Goal: Task Accomplishment & Management: Use online tool/utility

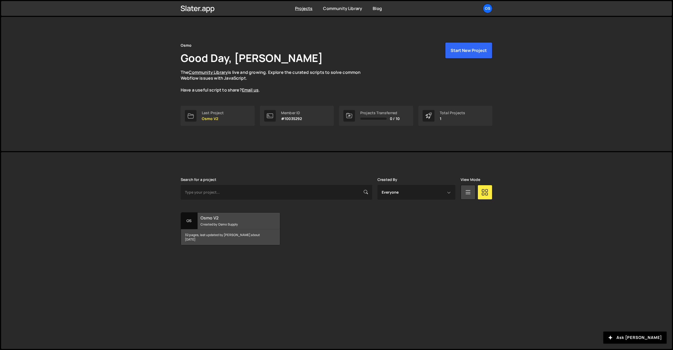
click at [211, 241] on div "32 pages, last updated by Dennis Snellenberg about 2 months ago" at bounding box center [230, 237] width 99 height 16
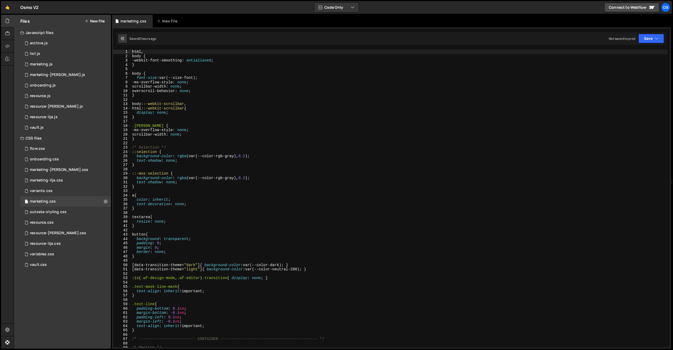
scroll to position [139, 0]
click at [70, 241] on div "resource-ilja.css 0" at bounding box center [65, 244] width 91 height 11
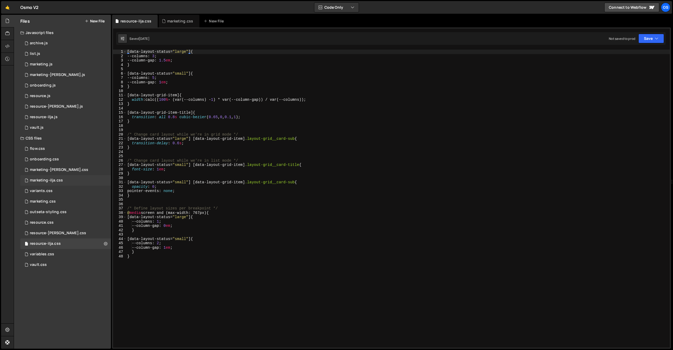
click at [57, 182] on div "marketing-ilja.css" at bounding box center [46, 180] width 33 height 5
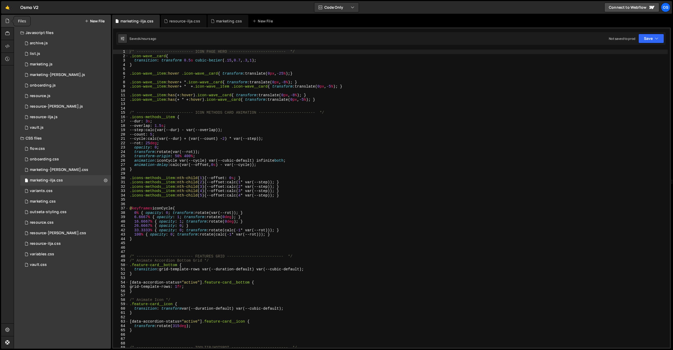
click at [3, 19] on div at bounding box center [7, 21] width 13 height 13
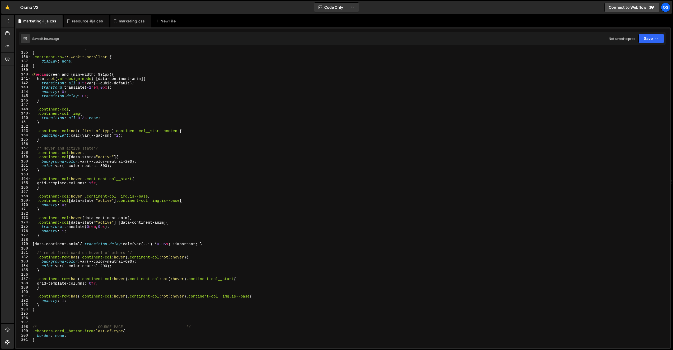
scroll to position [724, 0]
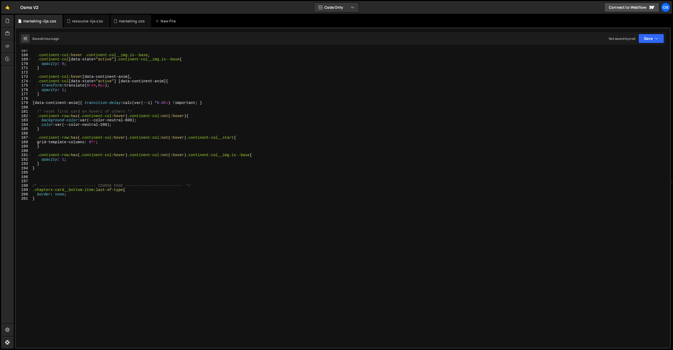
type textarea "}"
click at [116, 229] on div ".continent-col :hover .continent-col__img.is--base , .continent-col [ data-stat…" at bounding box center [349, 202] width 636 height 307
paste textarea "info-grid__title"
click at [33, 217] on div ".continent-col :hover .continent-col__img.is--base , .continent-col [ data-stat…" at bounding box center [349, 202] width 636 height 307
type textarea ".info-grid__title strong{"
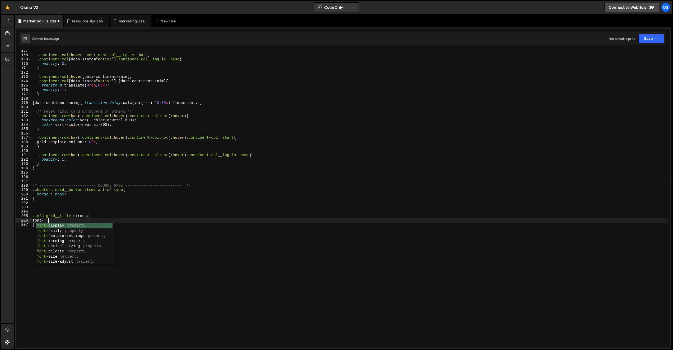
scroll to position [0, 1]
type textarea "font-weight: inherit;"
click at [64, 251] on div ".continent-col :hover .continent-col__img.is--base , .continent-col [ data-stat…" at bounding box center [349, 202] width 636 height 307
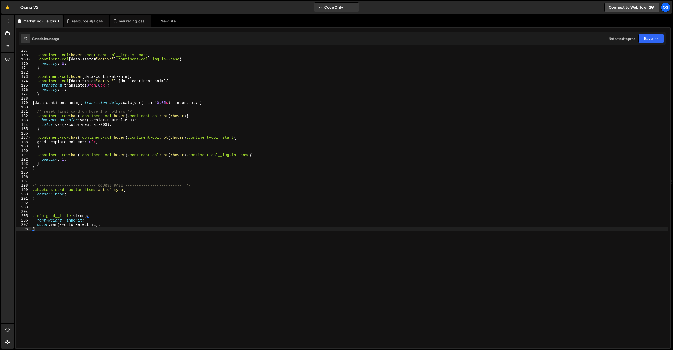
click at [60, 232] on div ".continent-col :hover .continent-col__img.is--base , .continent-col [ data-stat…" at bounding box center [349, 202] width 636 height 307
click at [127, 243] on div ".continent-col :hover .continent-col__img.is--base , .continent-col [ data-stat…" at bounding box center [349, 202] width 636 height 307
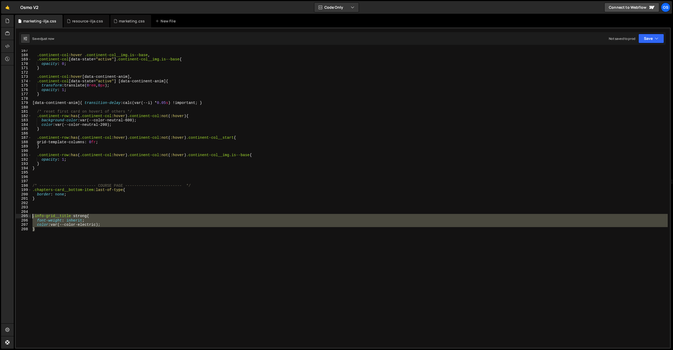
drag, startPoint x: 64, startPoint y: 247, endPoint x: 31, endPoint y: 214, distance: 45.9
click at [31, 214] on div ".continent-col :hover .continent-col__img.is--base , .continent-col [ data-stat…" at bounding box center [349, 202] width 636 height 307
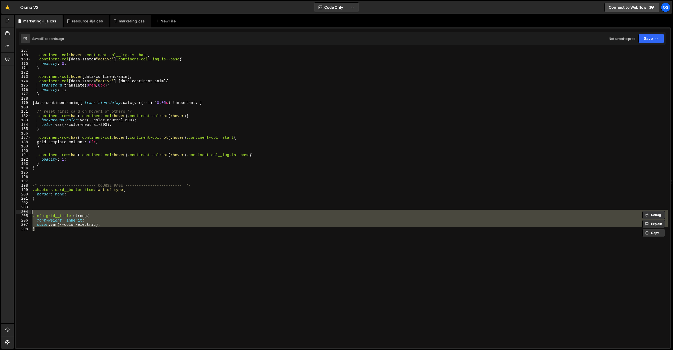
click at [91, 249] on div ".continent-col :hover .continent-col__img.is--base , .continent-col [ data-stat…" at bounding box center [349, 199] width 636 height 298
type textarea "}"
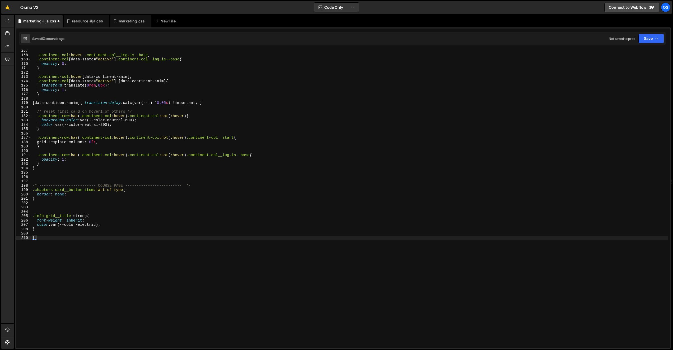
paste textarea "data-theme-section"
drag, startPoint x: 84, startPoint y: 215, endPoint x: 79, endPoint y: 215, distance: 5.0
click at [80, 215] on div ".continent-col :hover .continent-col__img.is--base , .continent-col [ data-stat…" at bounding box center [349, 202] width 636 height 307
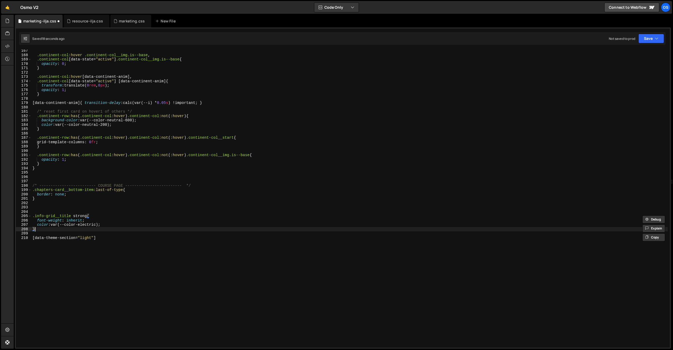
drag, startPoint x: 38, startPoint y: 225, endPoint x: 27, endPoint y: 214, distance: 15.9
click at [27, 214] on div ".info-grid__title strong{ 167 168 169 170 171 172 173 174 175 176 177 178 179 1…" at bounding box center [343, 199] width 654 height 298
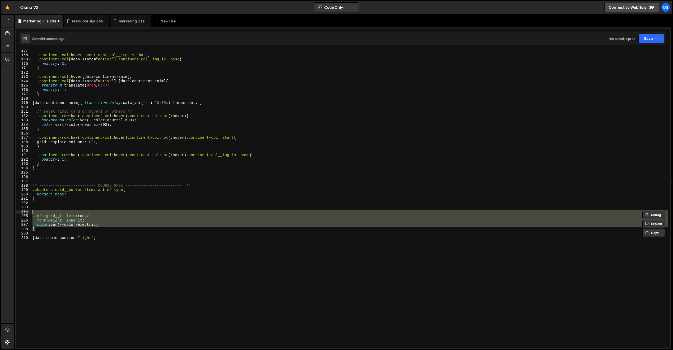
click at [46, 216] on div ".continent-col :hover .continent-col__img.is--base , .continent-col [ data-stat…" at bounding box center [349, 199] width 636 height 298
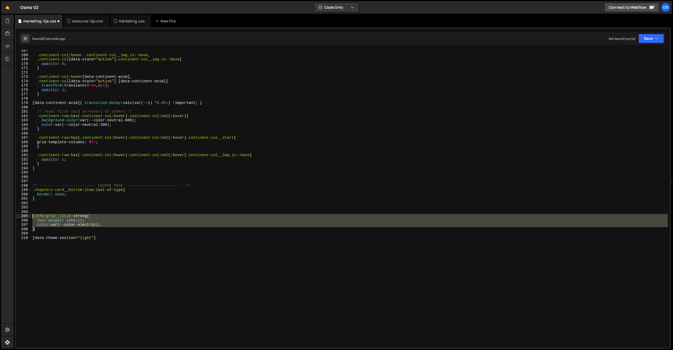
drag, startPoint x: 42, startPoint y: 230, endPoint x: 28, endPoint y: 218, distance: 18.4
click at [28, 218] on div ".info-grid__title strong{ 167 168 169 170 171 172 173 174 175 176 177 178 179 1…" at bounding box center [343, 199] width 654 height 298
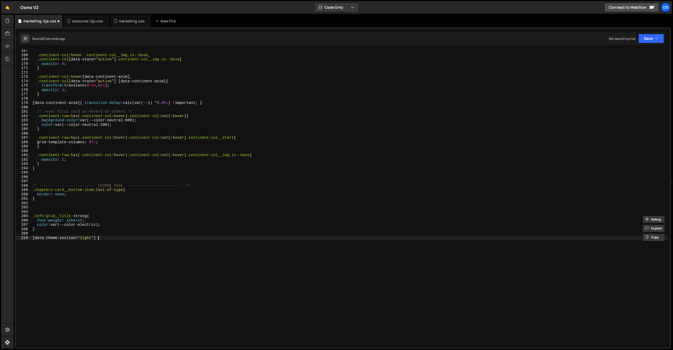
click at [109, 248] on div ".continent-col :hover .continent-col__img.is--base , .continent-col [ data-stat…" at bounding box center [349, 202] width 636 height 307
click at [110, 242] on div ".continent-col :hover .continent-col__img.is--base , .continent-col [ data-stat…" at bounding box center [349, 202] width 636 height 307
paste textarea "}"
drag, startPoint x: 90, startPoint y: 243, endPoint x: 13, endPoint y: 243, distance: 76.0
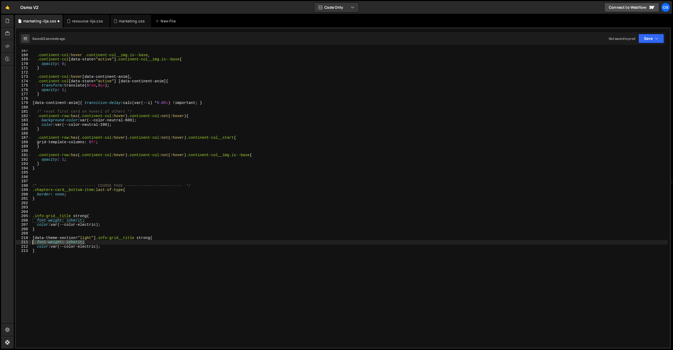
click at [14, 243] on div "Files New File Javascript files 0 archive.js 0 0 list.js 0 0 marketing.js 0 0 0…" at bounding box center [343, 182] width 659 height 335
type textarea "font-weight: inherit;"
click at [88, 241] on div ".continent-col :hover .continent-col__img.is--base , .continent-col [ data-stat…" at bounding box center [349, 202] width 636 height 307
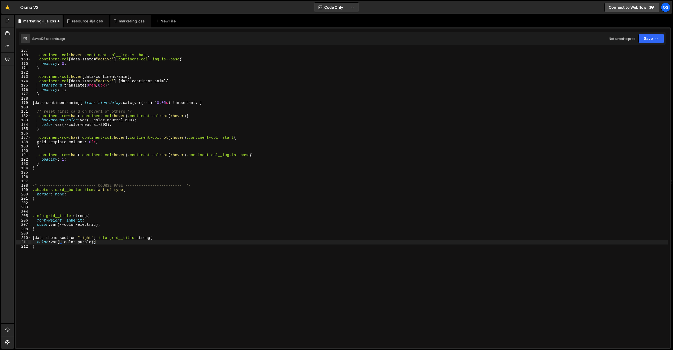
click at [102, 286] on div ".continent-col :hover .continent-col__img.is--base , .continent-col [ data-stat…" at bounding box center [349, 202] width 636 height 307
click at [101, 284] on div ".continent-col :hover .continent-col__img.is--base , .continent-col [ data-stat…" at bounding box center [349, 202] width 636 height 307
click at [192, 187] on div ".continent-col :hover .continent-col__img.is--base , .continent-col [ data-stat…" at bounding box center [349, 202] width 636 height 307
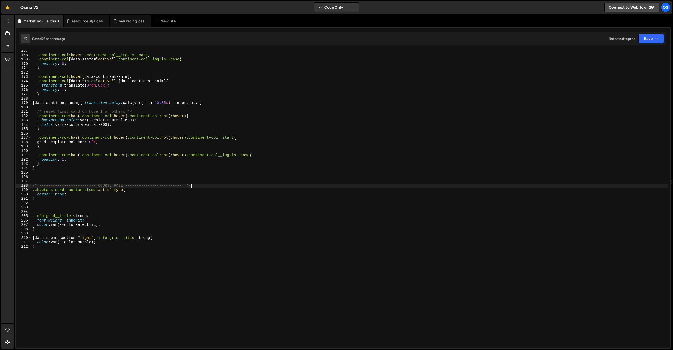
click at [192, 187] on div ".continent-col :hover .continent-col__img.is--base , .continent-col [ data-stat…" at bounding box center [349, 202] width 636 height 307
type textarea "/* ------------------------- COURSE PAGE ------------------------- */ .chapters…"
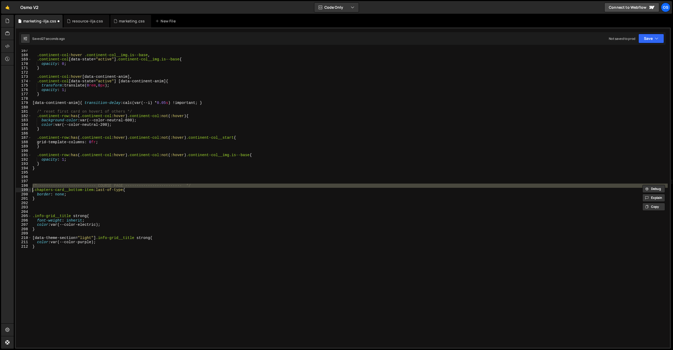
click at [69, 206] on div ".continent-col :hover .continent-col__img.is--base , .continent-col [ data-stat…" at bounding box center [349, 202] width 636 height 307
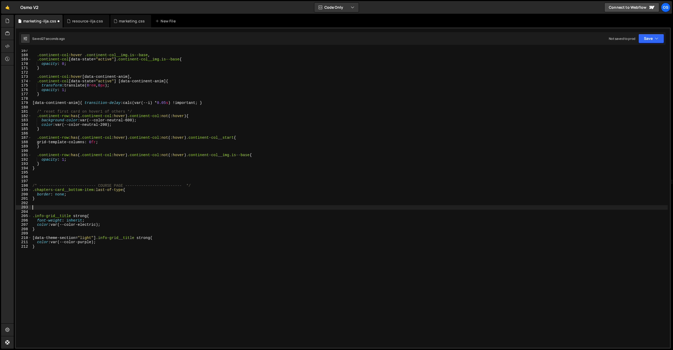
click at [69, 208] on div ".continent-col :hover .continent-col__img.is--base , .continent-col [ data-stat…" at bounding box center [349, 202] width 636 height 307
click at [69, 209] on div ".continent-col :hover .continent-col__img.is--base , .continent-col [ data-stat…" at bounding box center [349, 202] width 636 height 307
click at [72, 211] on div ".continent-col :hover .continent-col__img.is--base , .continent-col [ data-stat…" at bounding box center [349, 202] width 636 height 307
paste textarea "/* ------------------------- COURSE PAGE ------------------------- */"
click at [73, 211] on div ".continent-col :hover .continent-col__img.is--base , .continent-col [ data-stat…" at bounding box center [349, 202] width 636 height 307
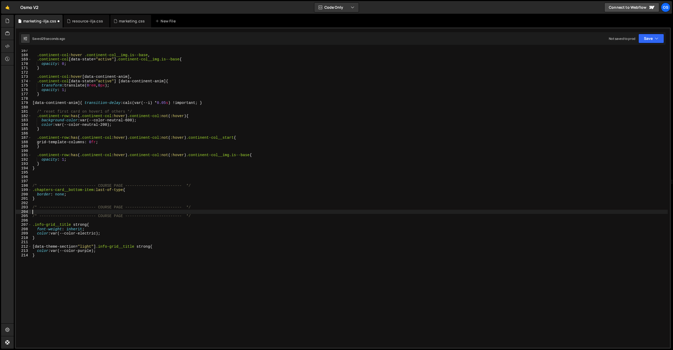
click at [73, 211] on div ".continent-col :hover .continent-col__img.is--base , .continent-col [ data-stat…" at bounding box center [349, 202] width 636 height 307
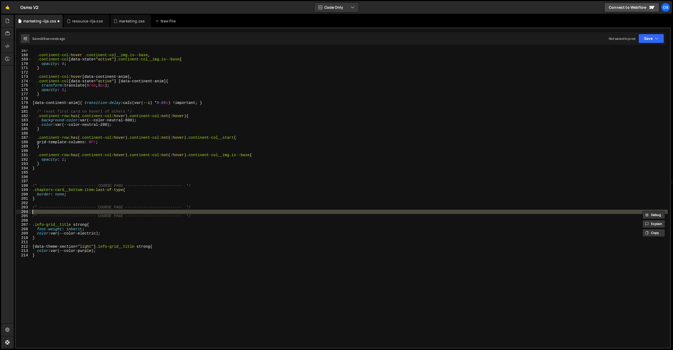
click at [69, 208] on div ".continent-col :hover .continent-col__img.is--base , .continent-col [ data-stat…" at bounding box center [349, 202] width 636 height 307
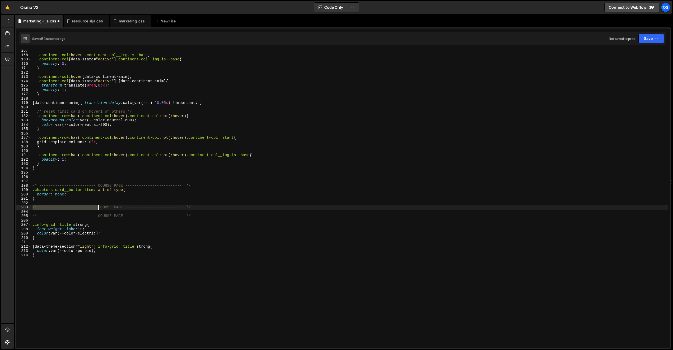
click at [69, 208] on div ".continent-col :hover .continent-col__img.is--base , .continent-col [ data-stat…" at bounding box center [349, 202] width 636 height 307
type textarea "/* ------------------------- COURSE PAGE ------------------------- */"
click at [109, 213] on div ".continent-col :hover .continent-col__img.is--base , .continent-col [ data-stat…" at bounding box center [349, 202] width 636 height 307
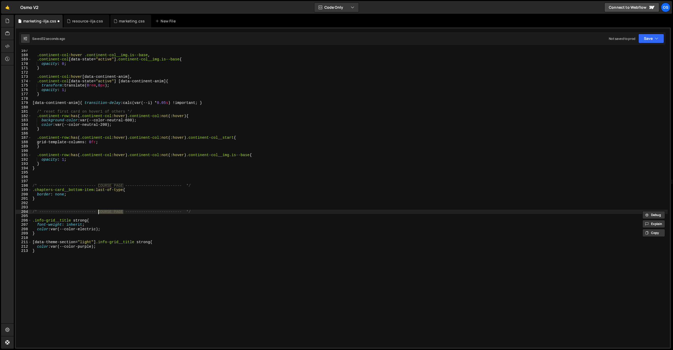
drag, startPoint x: 123, startPoint y: 212, endPoint x: 99, endPoint y: 213, distance: 24.3
click at [99, 213] on div ".continent-col :hover .continent-col__img.is--base , .continent-col [ data-stat…" at bounding box center [349, 202] width 636 height 307
click at [113, 273] on div ".continent-col :hover .continent-col__img.is--base , .continent-col [ data-stat…" at bounding box center [349, 202] width 636 height 307
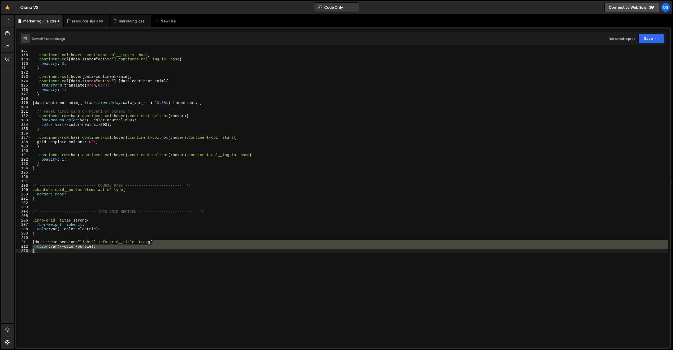
click at [113, 273] on div ".continent-col :hover .continent-col__img.is--base , .continent-col [ data-stat…" at bounding box center [349, 202] width 636 height 307
click at [147, 259] on div ".continent-col :hover .continent-col__img.is--base , .continent-col [ data-stat…" at bounding box center [349, 199] width 636 height 298
type textarea "}"
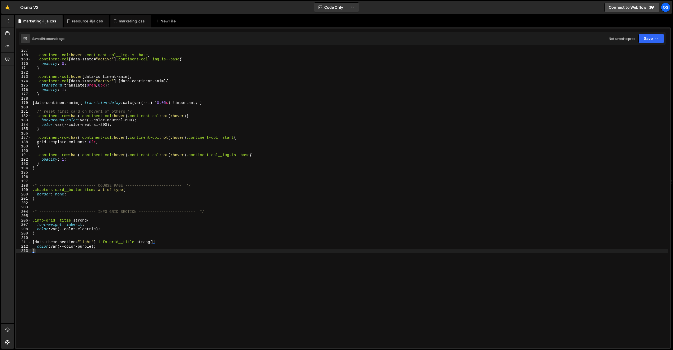
click at [116, 315] on div ".continent-col :hover .continent-col__img.is--base , .continent-col [ data-stat…" at bounding box center [349, 202] width 636 height 307
paste textarea "info-grid__main-item"
type textarea "info-grid__main-item"
paste textarea "info-grid__main-item"
drag, startPoint x: 98, startPoint y: 244, endPoint x: 10, endPoint y: 241, distance: 88.5
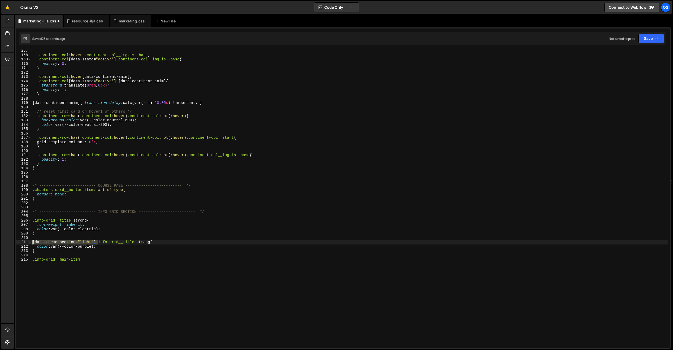
click at [10, 241] on div "Hold on a sec... Are you certain you wish to leave this page? Any changes you'v…" at bounding box center [336, 175] width 673 height 350
click at [33, 261] on div ".continent-col :hover .continent-col__img.is--base , .continent-col [ data-stat…" at bounding box center [349, 202] width 636 height 307
paste textarea "[data-theme-section="light"]"
type textarea "[data-theme-section="light"] .info-grid__main-item{"
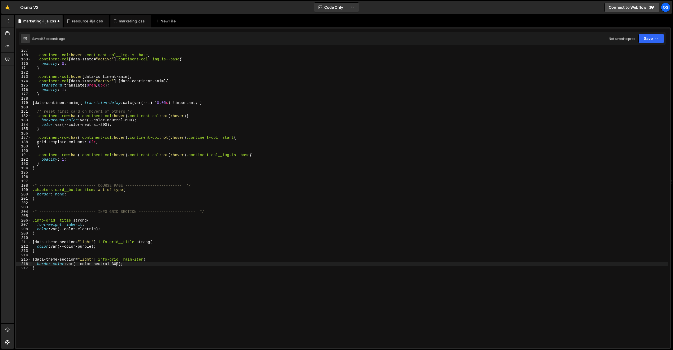
click at [134, 302] on div ".continent-col :hover .continent-col__img.is--base , .continent-col [ data-stat…" at bounding box center [349, 202] width 636 height 307
type textarea "}"
paste textarea "info-grid__intro-bg"
drag, startPoint x: 98, startPoint y: 261, endPoint x: 33, endPoint y: 260, distance: 65.5
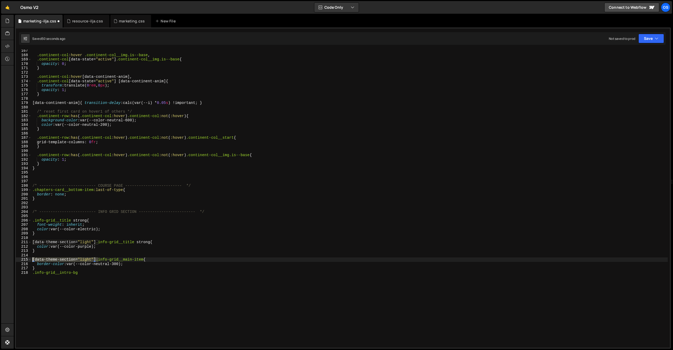
click at [33, 260] on div ".continent-col :hover .continent-col__img.is--base , .continent-col [ data-stat…" at bounding box center [349, 202] width 636 height 307
click at [33, 275] on div ".continent-col :hover .continent-col__img.is--base , .continent-col [ data-stat…" at bounding box center [349, 202] width 636 height 307
paste textarea "[data-theme-section="light"]"
click at [50, 269] on div ".continent-col :hover .continent-col__img.is--base , .continent-col [ data-stat…" at bounding box center [349, 202] width 636 height 307
type textarea "}"
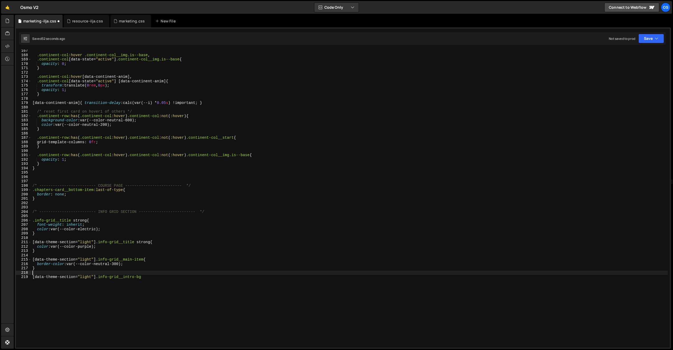
click at [161, 276] on div ".continent-col :hover .continent-col__img.is--base , .continent-col [ data-stat…" at bounding box center [349, 202] width 636 height 307
type textarea "[data-theme-section="light"] .info-grid__intro-bg{"
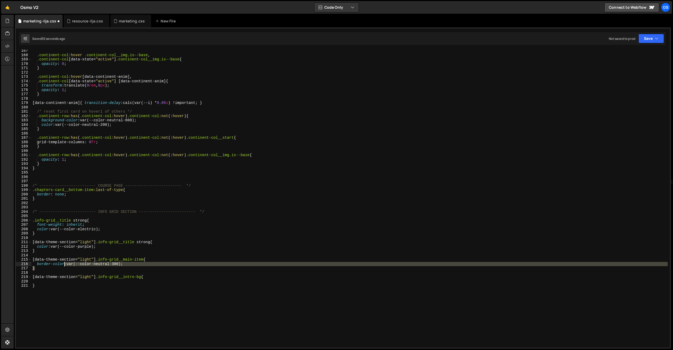
drag, startPoint x: 110, startPoint y: 266, endPoint x: 64, endPoint y: 265, distance: 45.7
click at [64, 265] on div ".continent-col :hover .continent-col__img.is--base , .continent-col [ data-stat…" at bounding box center [349, 202] width 636 height 307
type textarea "border-color: var(--color-neutral-300); }"
click at [40, 282] on div ".continent-col :hover .continent-col__img.is--base , .continent-col [ data-stat…" at bounding box center [349, 202] width 636 height 307
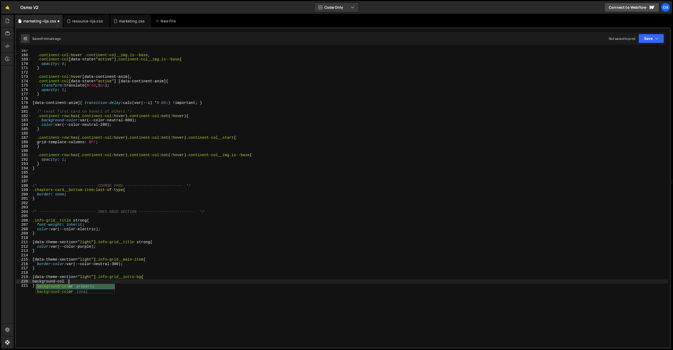
scroll to position [0, 2]
paste textarea "}"
type textarea "}"
click at [81, 306] on div ".continent-col :hover .continent-col__img.is--base , .continent-col [ data-stat…" at bounding box center [349, 202] width 636 height 307
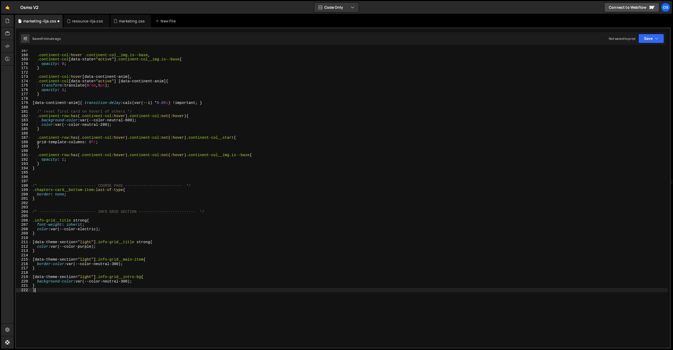
click at [51, 289] on div ".continent-col :hover .continent-col__img.is--base , .continent-col [ data-stat…" at bounding box center [349, 202] width 636 height 307
click at [116, 21] on div "marketing.css" at bounding box center [129, 20] width 31 height 5
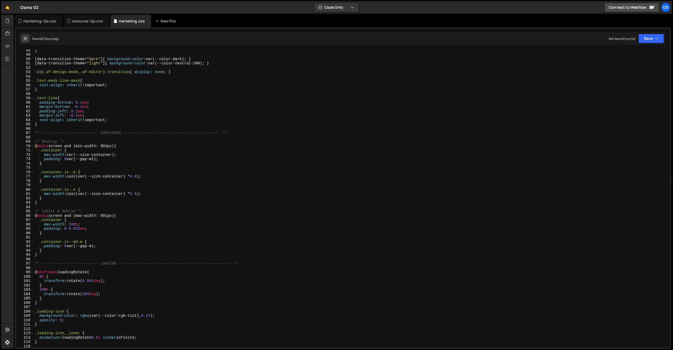
scroll to position [223, 0]
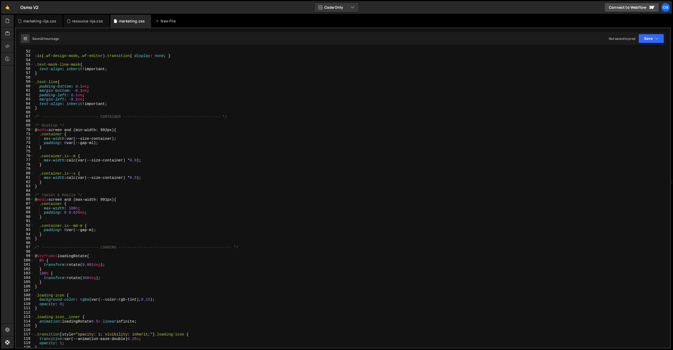
click at [135, 167] on div ":is ( .wf-design-mode , .wf-editor ) .transition { display : none ; } .text-mas…" at bounding box center [351, 202] width 634 height 307
click at [142, 160] on div ":is ( .wf-design-mode , .wf-editor ) .transition { display : none ; } .text-mas…" at bounding box center [351, 202] width 634 height 307
type textarea "max-width: calc(var(--size-container) * 0.825);"
click at [127, 151] on div ":is ( .wf-design-mode , .wf-editor ) .transition { display : none ; } .text-mas…" at bounding box center [351, 202] width 634 height 307
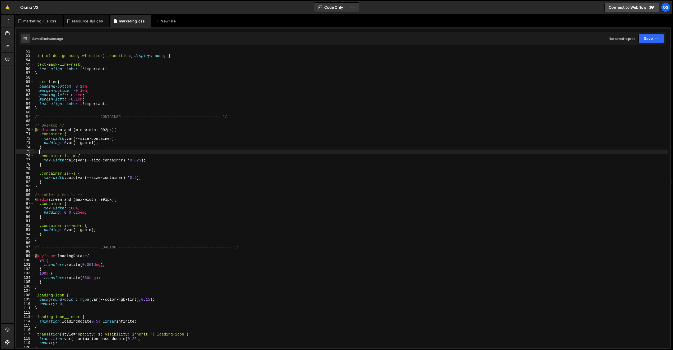
scroll to position [0, 0]
click at [173, 200] on div ":is ( .wf-design-mode , .wf-editor ) .transition { display : none ; } .text-mas…" at bounding box center [351, 202] width 634 height 307
type textarea "@media screen and (max-width: 991px) {"
click at [0, 0] on icon at bounding box center [0, 0] width 0 height 0
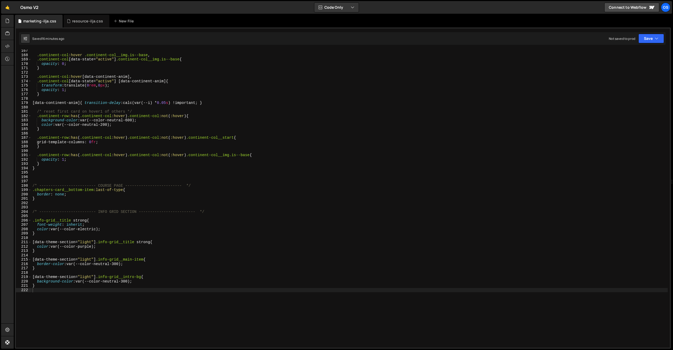
type textarea "opacity: 1;"
drag, startPoint x: 318, startPoint y: 91, endPoint x: 337, endPoint y: 134, distance: 46.4
click at [318, 91] on div ".continent-col :hover .continent-col__img.is--base , .continent-col [ data-stat…" at bounding box center [349, 202] width 636 height 307
type input "[data-wf--default-hero-title--variant="xl"]"
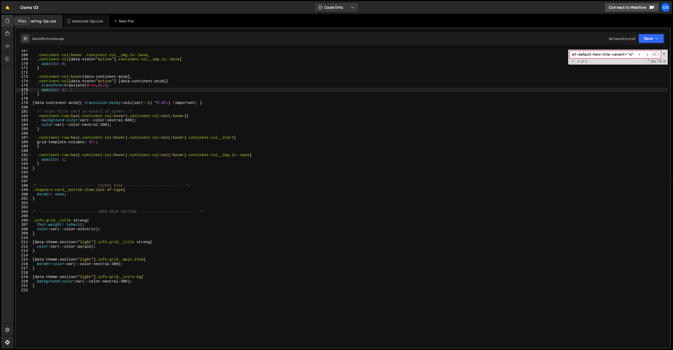
click at [5, 21] on div at bounding box center [7, 21] width 13 height 13
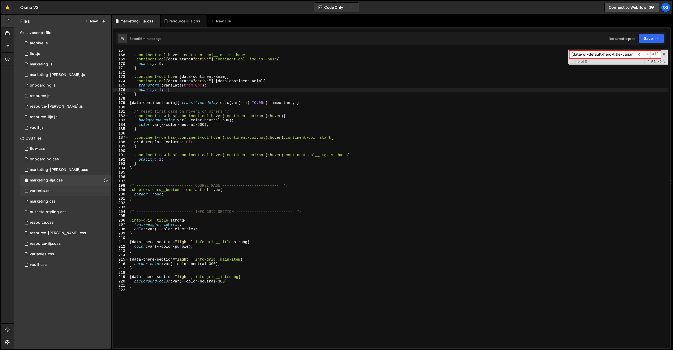
click at [54, 192] on div "variants.css 0" at bounding box center [65, 191] width 91 height 11
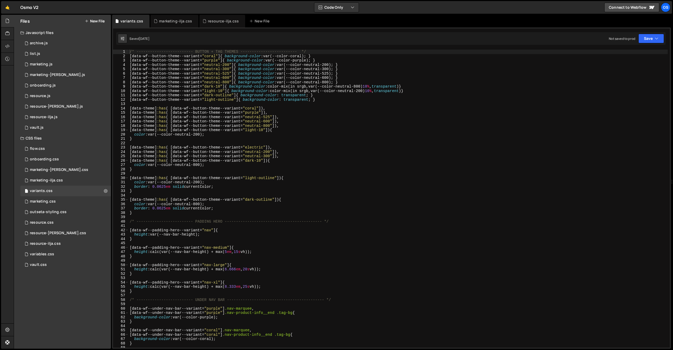
click at [395, 65] on div "/* ------------------------- BUTTON + TAG THEMES ------------------------- */ […" at bounding box center [398, 203] width 539 height 307
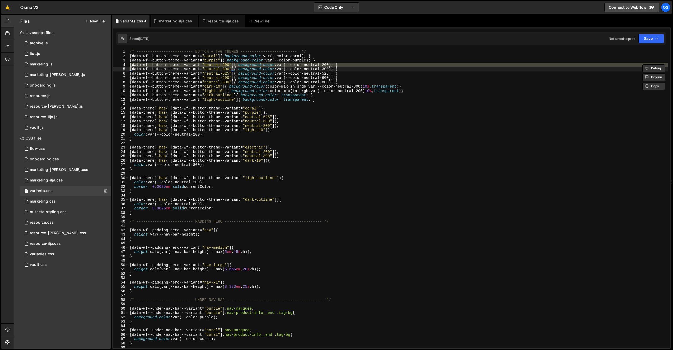
click at [600, 95] on div "/* ------------------------- BUTTON + TAG THEMES ------------------------- */ […" at bounding box center [398, 203] width 539 height 307
type textarea "[data-wf--button-theme--variant="dark-outline"]{ background-color: transparent;…"
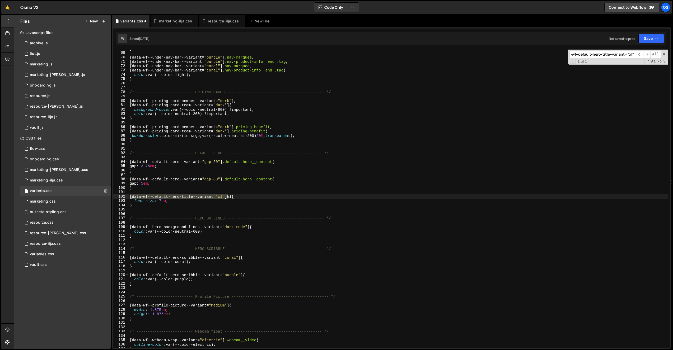
scroll to position [295, 0]
type input "[data-wf--default-hero-title--variant="xl"]"
click at [149, 203] on div "} [ data-wf--under-nav-bar--variant = " purple " ] .nav-marquee , [ data-wf--un…" at bounding box center [398, 199] width 539 height 307
click at [142, 207] on div "} [ data-wf--under-nav-bar--variant = " purple " ] .nav-marquee , [ data-wf--un…" at bounding box center [398, 199] width 539 height 307
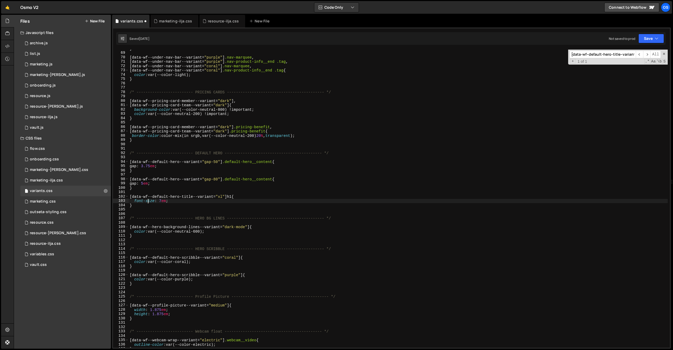
type textarea "}"
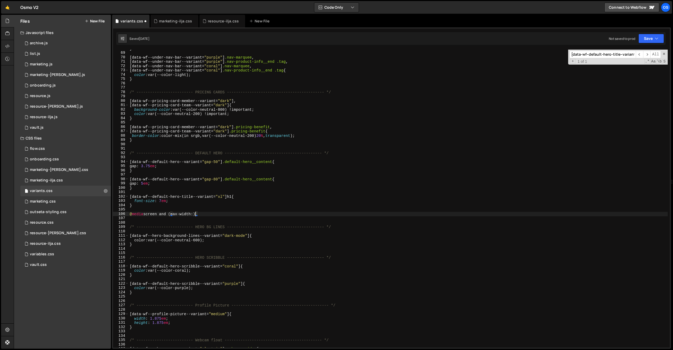
scroll to position [0, 4]
type textarea "@media screen and (max-width: 767px){"
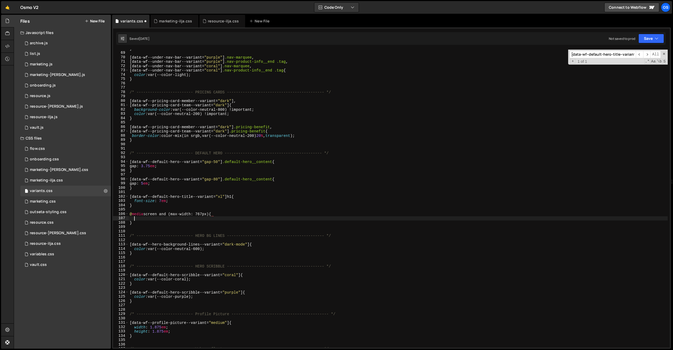
scroll to position [0, 0]
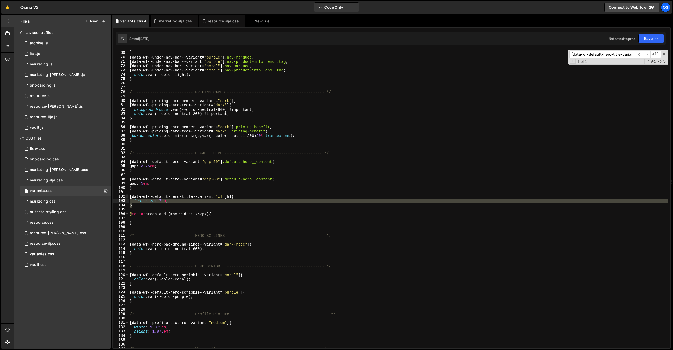
drag, startPoint x: 130, startPoint y: 201, endPoint x: 126, endPoint y: 198, distance: 5.1
click at [126, 198] on div "68 69 70 71 72 73 74 75 76 77 78 79 80 81 82 83 84 85 86 87 88 89 90 91 92 93 9…" at bounding box center [391, 199] width 557 height 298
type textarea "[data-wf--default-hero-title--variant="xl"] h1{ font-size: 7em;"
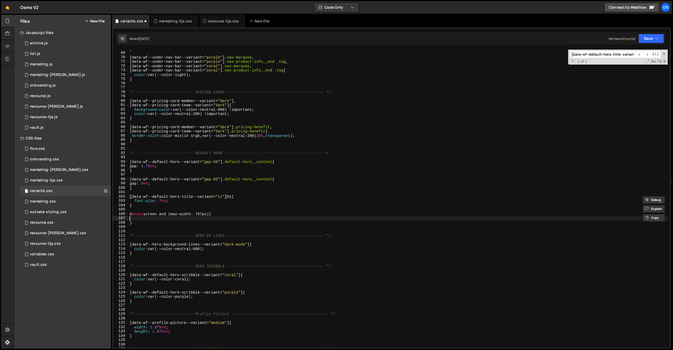
click at [130, 216] on div "} [ data-wf--under-nav-bar--variant = " purple " ] .nav-marquee , [ data-wf--un…" at bounding box center [398, 199] width 539 height 307
paste textarea "}"
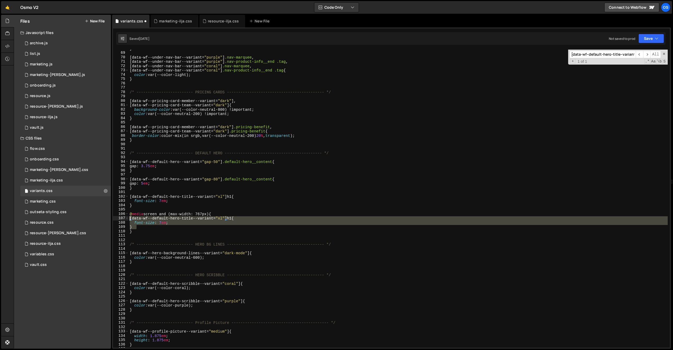
click at [129, 220] on div "} [ data-wf--under-nav-bar--variant = " purple " ] .nav-marquee , [ data-wf--un…" at bounding box center [398, 199] width 539 height 307
click at [149, 230] on div "} [ data-wf--under-nav-bar--variant = " purple " ] .nav-marquee , [ data-wf--un…" at bounding box center [398, 199] width 539 height 307
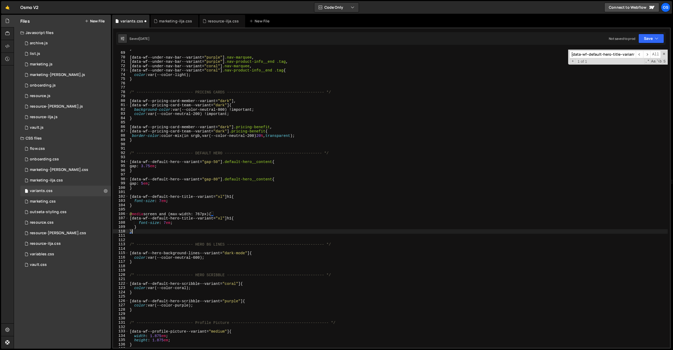
click at [151, 227] on div "} [ data-wf--under-nav-bar--variant = " purple " ] .nav-marquee , [ data-wf--un…" at bounding box center [398, 199] width 539 height 307
click at [166, 224] on div "} [ data-wf--under-nav-bar--variant = " purple " ] .nav-marquee , [ data-wf--un…" at bounding box center [398, 199] width 539 height 307
click at [202, 204] on div "} [ data-wf--under-nav-bar--variant = " purple " ] .nav-marquee , [ data-wf--un…" at bounding box center [398, 199] width 539 height 307
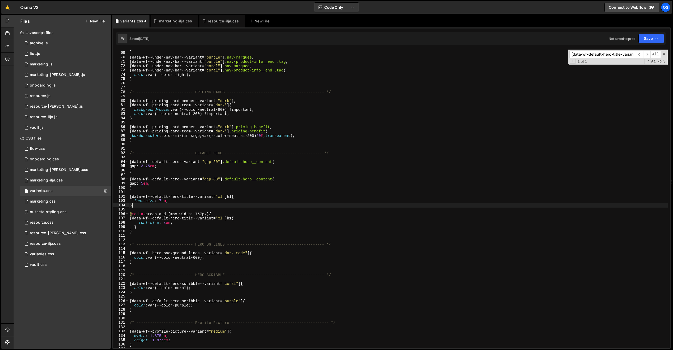
click at [239, 221] on div "} [ data-wf--under-nav-bar--variant = " purple " ] .nav-marquee , [ data-wf--un…" at bounding box center [398, 199] width 539 height 307
type textarea "font-size: 4em;"
click at [238, 234] on div "} [ data-wf--under-nav-bar--variant = " purple " ] .nav-marquee , [ data-wf--un…" at bounding box center [398, 199] width 539 height 307
click at [63, 63] on div "0 marketing.js 0" at bounding box center [65, 64] width 91 height 11
click at [436, 29] on div "1 2 3 4 5 6 7 8 9 10 11 12 13 14 15 16 17 18 19 20 21 22 23 24 25 26 27 28 29 3…" at bounding box center [391, 29] width 557 height 0
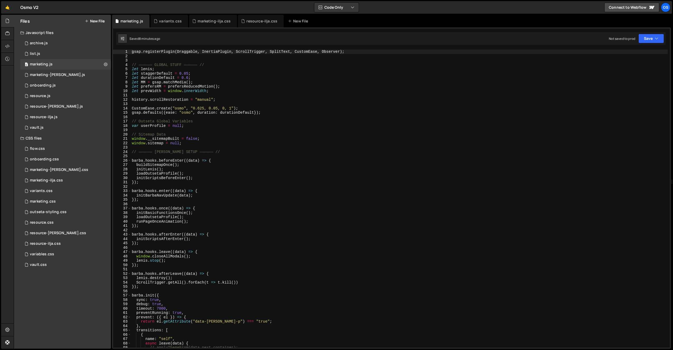
click at [580, 103] on div "gsap . registerPlugin ( Draggable , InertiaPlugin , ScrollTrigger , SplitText ,…" at bounding box center [399, 203] width 537 height 307
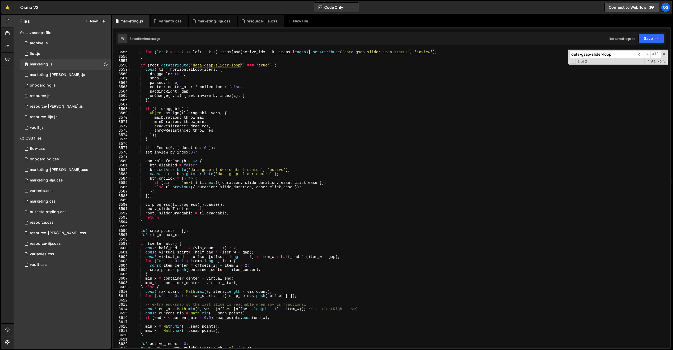
scroll to position [8353, 0]
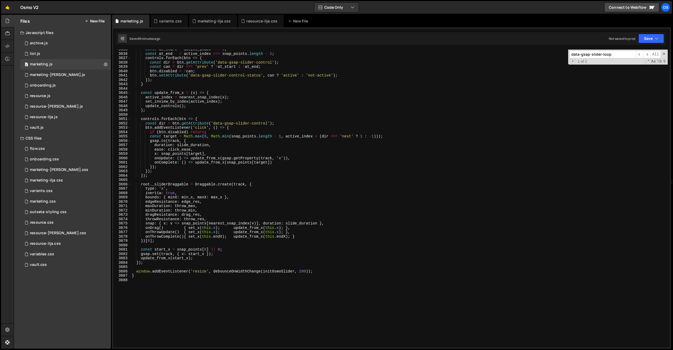
type input "data-gsap-slider-loop"
click at [303, 136] on div "const at_start = active_index === 0 ; const at_end = active_index === snap_poin…" at bounding box center [399, 200] width 537 height 307
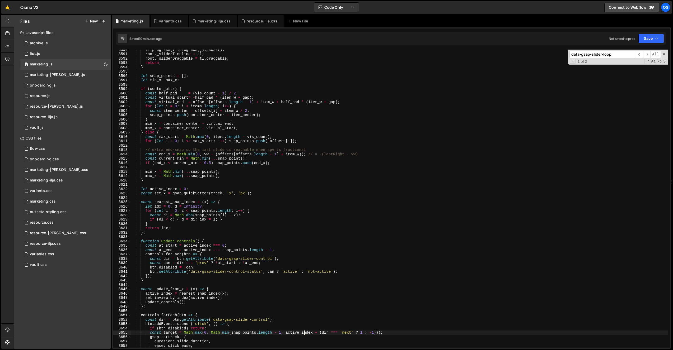
click at [304, 104] on div "tl . progress ( tl . progress ( )) . pause ( ) ; root . _sliderTimeline = tl ; …" at bounding box center [399, 201] width 537 height 307
click at [361, 117] on div "tl . progress ( tl . progress ( )) . pause ( ) ; root . _sliderTimeline = tl ; …" at bounding box center [399, 201] width 537 height 307
type textarea "}"
click at [587, 55] on input "data-gsap-slider-loop" at bounding box center [602, 55] width 66 height 8
paste input "--slider-spv"
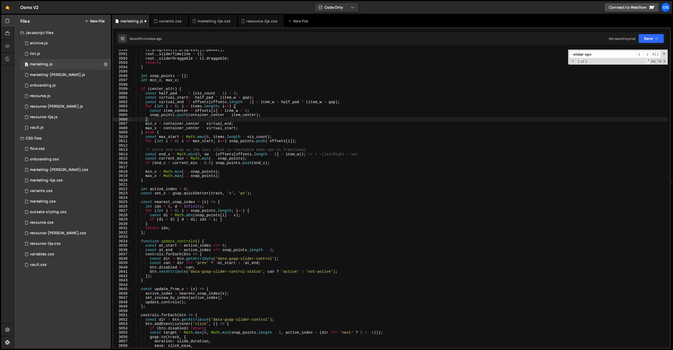
scroll to position [7966, 0]
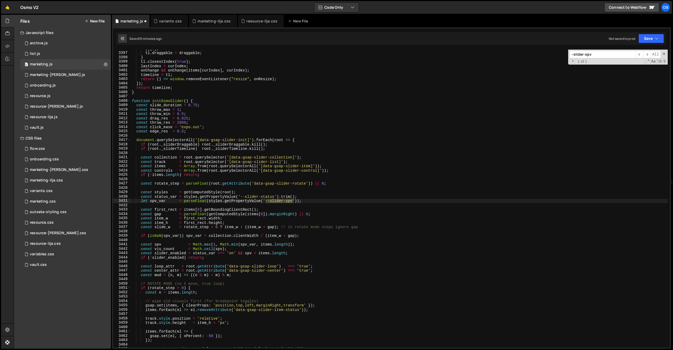
type input "--slider-spv"
click at [222, 201] on div "}) [ 0 ] ; tl . draggable = draggable ; } tl . closestIndex ( true ) ; lastInde…" at bounding box center [399, 199] width 537 height 307
click at [215, 202] on div "}) [ 0 ] ; tl . draggable = draggable ; } tl . closestIndex ( true ) ; lastInde…" at bounding box center [399, 199] width 537 height 307
click at [221, 192] on div "}) [ 0 ] ; tl . draggable = draggable ; } tl . closestIndex ( true ) ; lastInde…" at bounding box center [399, 199] width 537 height 307
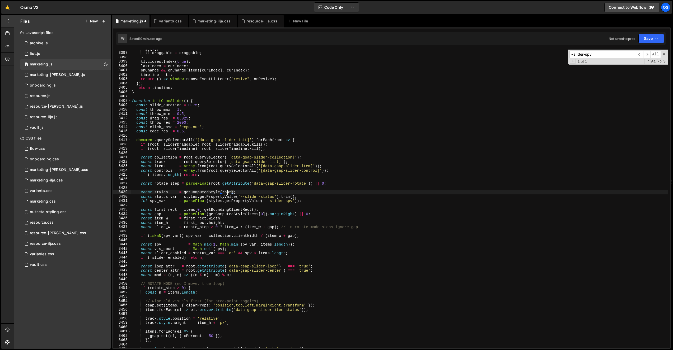
click at [227, 193] on div "}) [ 0 ] ; tl . draggable = draggable ; } tl . closestIndex ( true ) ; lastInde…" at bounding box center [399, 199] width 537 height 307
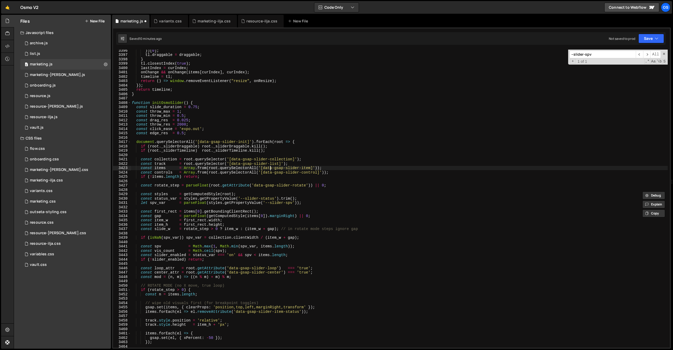
click at [271, 167] on div "}) [ 0 ] ; tl . draggable = draggable ; } tl . closestIndex ( true ) ; lastInde…" at bounding box center [399, 201] width 537 height 307
click at [256, 118] on div "}) [ 0 ] ; tl . draggable = draggable ; } tl . closestIndex ( true ) ; lastInde…" at bounding box center [399, 201] width 537 height 307
type textarea "const throw_min = 0.5;"
click at [146, 21] on icon at bounding box center [146, 20] width 4 height 5
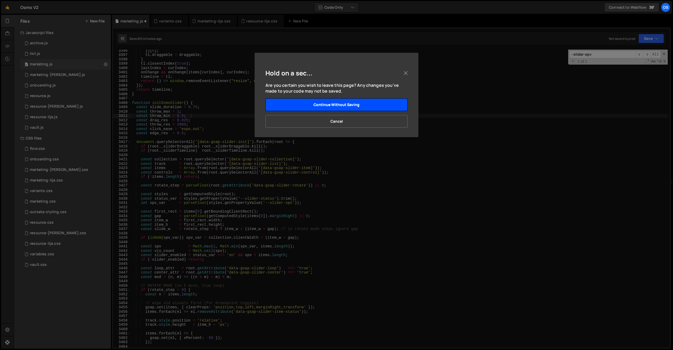
click at [336, 105] on button "Continue without saving" at bounding box center [336, 104] width 142 height 13
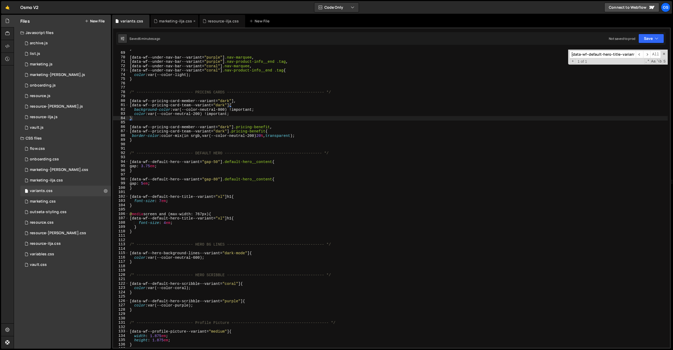
click at [163, 16] on div "marketing-ilja.css" at bounding box center [174, 21] width 48 height 13
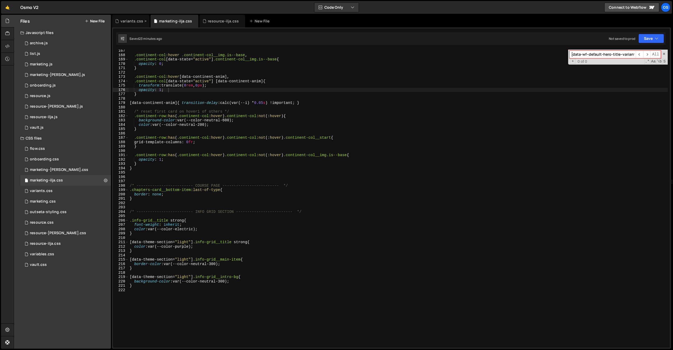
click at [136, 21] on div "variants.css" at bounding box center [131, 20] width 23 height 5
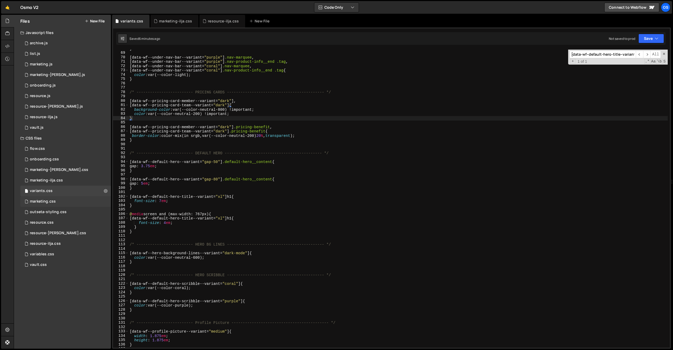
click at [58, 199] on div "marketing.css 0" at bounding box center [65, 201] width 91 height 11
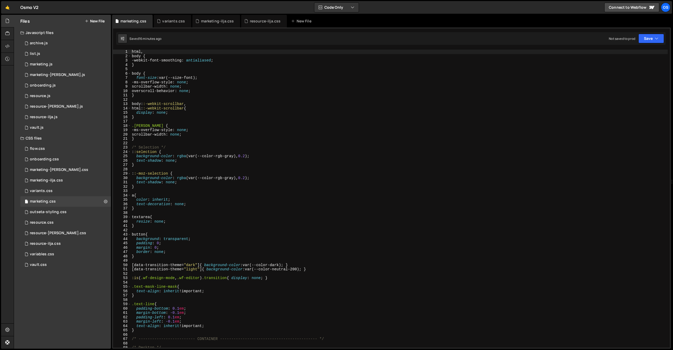
scroll to position [139, 0]
click at [284, 142] on div "html , body { -webkit-font-smoothing : antialiased ; } body { font-size : var(-…" at bounding box center [399, 203] width 537 height 307
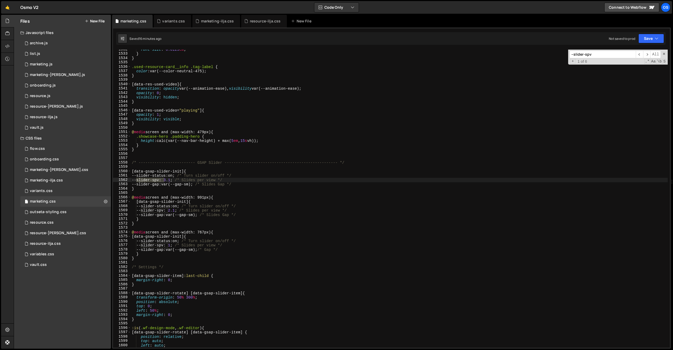
scroll to position [6723, 0]
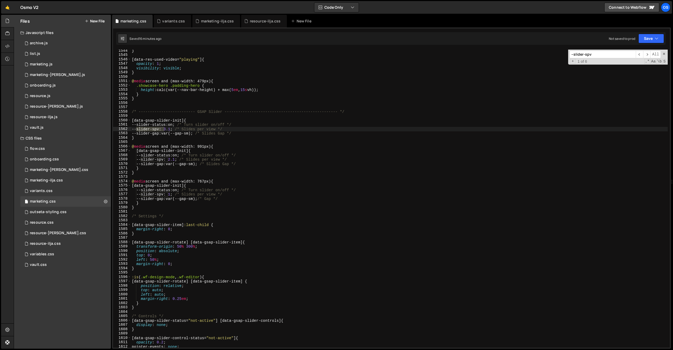
type input "--slider-spv"
click at [649, 55] on span "​" at bounding box center [646, 55] width 7 height 8
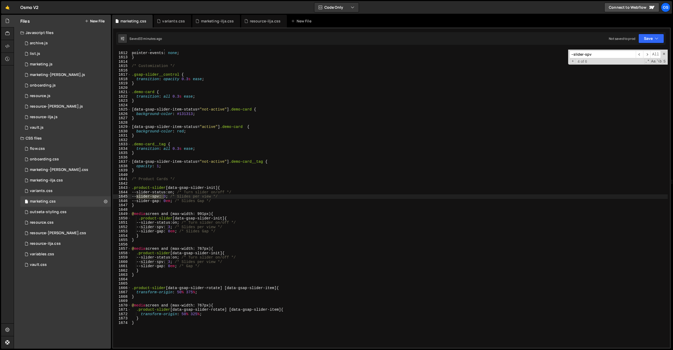
type textarea "}"
click at [188, 343] on div "opacity : 0.2 ; pointer-events : none ; } /* Customization */ .gsap-slider__con…" at bounding box center [399, 199] width 537 height 307
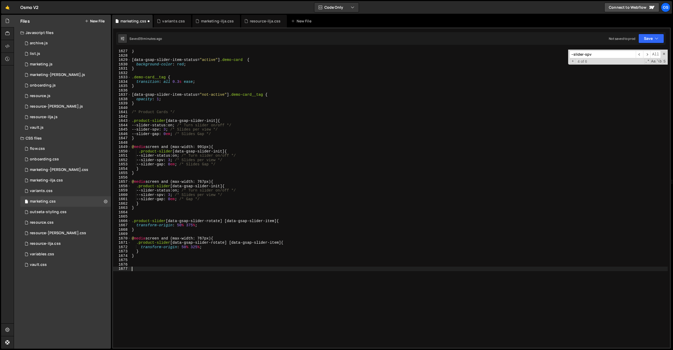
scroll to position [7084, 0]
click at [192, 305] on div "} [ data-gsap-slider-item-status = " active " ] .demo-card { background-color :…" at bounding box center [399, 202] width 537 height 307
paste textarea "transitions"
type textarea "transitions"
click at [143, 258] on div "} [ data-gsap-slider-item-status = " active " ] .demo-card { background-color :…" at bounding box center [399, 202] width 537 height 307
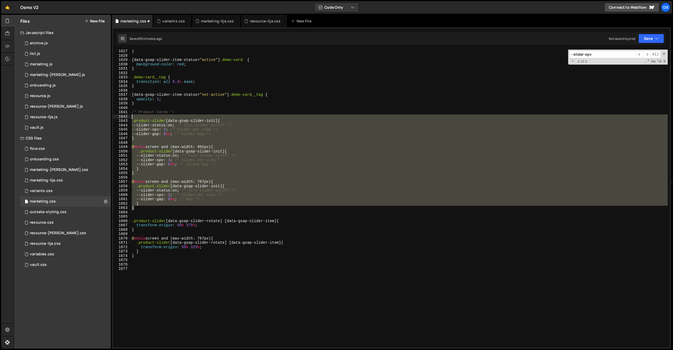
drag, startPoint x: 137, startPoint y: 209, endPoint x: 129, endPoint y: 112, distance: 97.0
click at [129, 112] on div "1627 1628 1629 1630 1631 1632 1633 1634 1635 1636 1637 1638 1639 1640 1641 1642…" at bounding box center [391, 199] width 557 height 298
type textarea "/* Product Cards */"
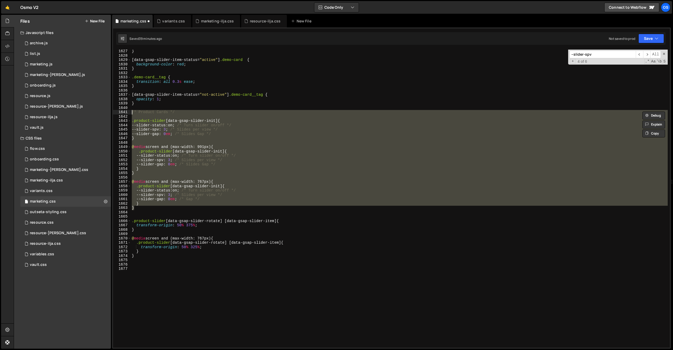
click at [132, 290] on div "} [ data-gsap-slider-item-status = " active " ] .demo-card { background-color :…" at bounding box center [399, 202] width 537 height 307
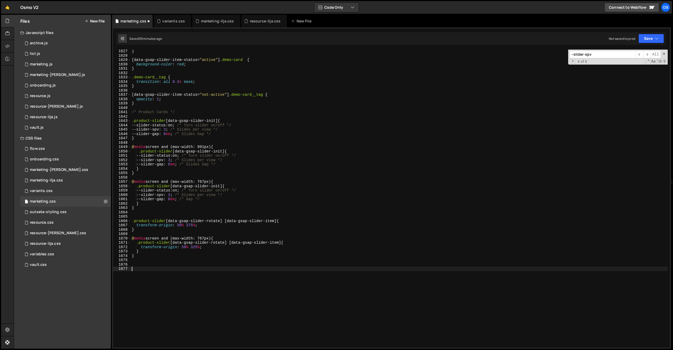
paste textarea "}"
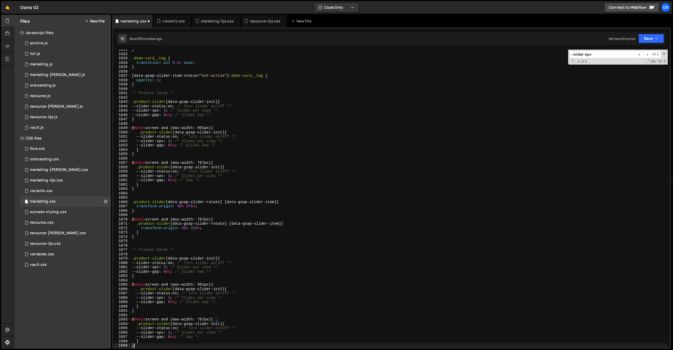
click at [151, 250] on div "} .demo-card__tag { transition : all 0.3 s ease ; } [ data-gsap-slider-item-sta…" at bounding box center [399, 201] width 537 height 307
click at [190, 220] on div "} .demo-card__tag { transition : all 0.3 s ease ; } [ data-gsap-slider-item-sta…" at bounding box center [399, 201] width 537 height 307
drag, startPoint x: 164, startPoint y: 261, endPoint x: 167, endPoint y: 260, distance: 3.7
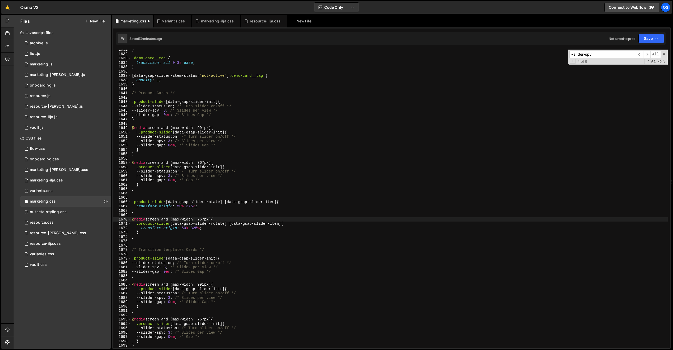
click at [164, 261] on div "} .demo-card__tag { transition : all 0.3 s ease ; } [ data-gsap-slider-item-sta…" at bounding box center [399, 201] width 537 height 307
drag, startPoint x: 167, startPoint y: 259, endPoint x: 135, endPoint y: 260, distance: 31.7
click at [135, 260] on div "} .demo-card__tag { transition : all 0.3 s ease ; } [ data-gsap-slider-item-sta…" at bounding box center [399, 201] width 537 height 307
click at [153, 257] on div "} .demo-card__tag { transition : all 0.3 s ease ; } [ data-gsap-slider-item-sta…" at bounding box center [399, 201] width 537 height 307
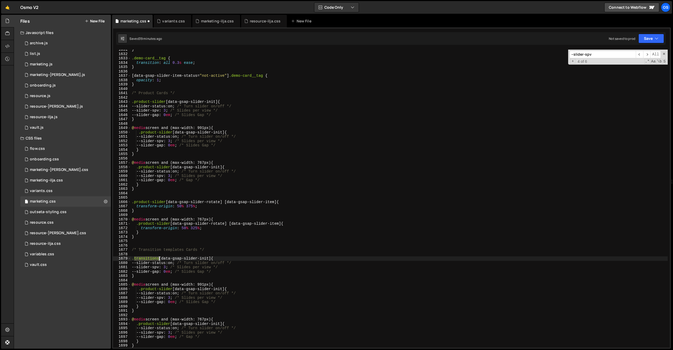
click at [152, 257] on div "} .demo-card__tag { transition : all 0.3 s ease ; } [ data-gsap-slider-item-sta…" at bounding box center [399, 201] width 537 height 307
drag, startPoint x: 140, startPoint y: 290, endPoint x: 173, endPoint y: 291, distance: 32.2
click at [173, 291] on div "} .demo-card__tag { transition : all 0.3 s ease ; } [ data-gsap-slider-item-sta…" at bounding box center [399, 201] width 537 height 307
paste textarea "transitions"
drag, startPoint x: 169, startPoint y: 324, endPoint x: 138, endPoint y: 326, distance: 31.7
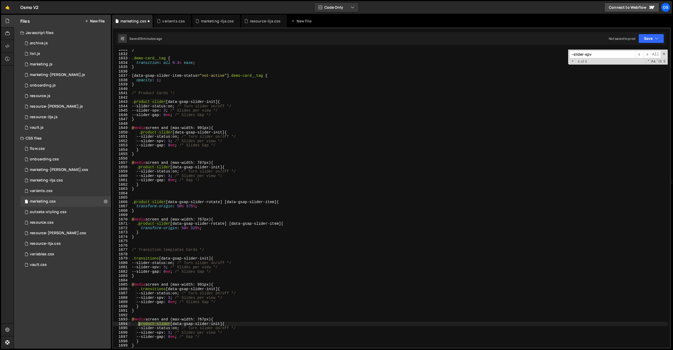
click at [138, 326] on div "} .demo-card__tag { transition : all 0.3 s ease ; } [ data-gsap-slider-item-sta…" at bounding box center [399, 201] width 537 height 307
paste textarea "transitions"
click at [155, 285] on div "} .demo-card__tag { transition : all 0.3 s ease ; } [ data-gsap-slider-item-sta…" at bounding box center [399, 201] width 537 height 307
drag, startPoint x: 166, startPoint y: 268, endPoint x: 170, endPoint y: 269, distance: 3.5
click at [170, 269] on div "} .demo-card__tag { transition : all 0.3 s ease ; } [ data-gsap-slider-item-sta…" at bounding box center [399, 201] width 537 height 307
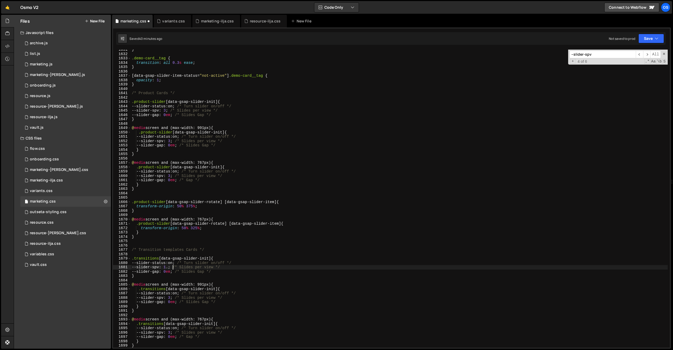
scroll to position [0, 3]
click at [159, 250] on div "} .demo-card__tag { transition : all 0.3 s ease ; } [ data-gsap-slider-item-sta…" at bounding box center [399, 201] width 537 height 307
click at [208, 266] on div "} .demo-card__tag { transition : all 0.3 s ease ; } [ data-gsap-slider-item-sta…" at bounding box center [399, 201] width 537 height 307
click at [216, 277] on div "} .demo-card__tag { transition : all 0.3 s ease ; } [ data-gsap-slider-item-sta…" at bounding box center [399, 201] width 537 height 307
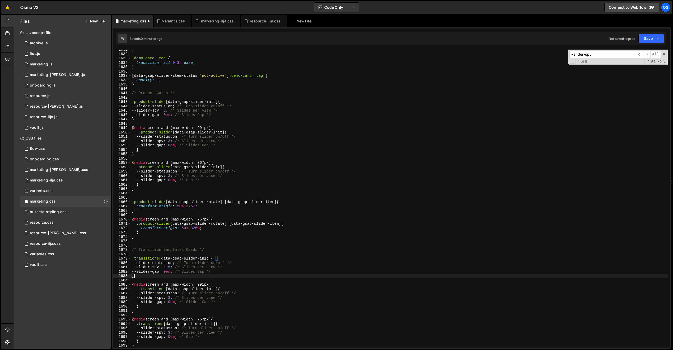
click at [239, 269] on div "} .demo-card__tag { transition : all 0.3 s ease ; } [ data-gsap-slider-item-sta…" at bounding box center [399, 201] width 537 height 307
click at [239, 273] on div "} .demo-card__tag { transition : all 0.3 s ease ; } [ data-gsap-slider-item-sta…" at bounding box center [399, 201] width 537 height 307
click at [242, 299] on div "} .demo-card__tag { transition : all 0.3 s ease ; } [ data-gsap-slider-item-sta…" at bounding box center [399, 201] width 537 height 307
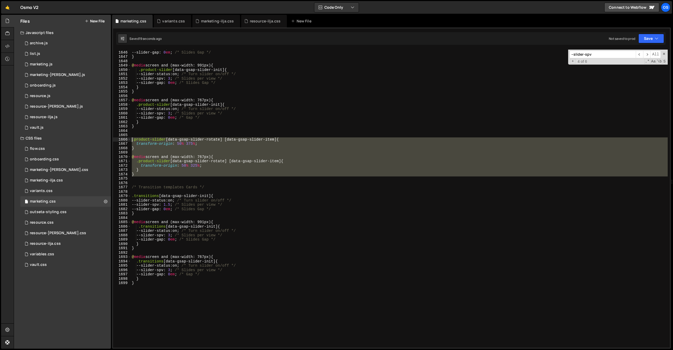
drag, startPoint x: 140, startPoint y: 169, endPoint x: 126, endPoint y: 142, distance: 31.4
click at [126, 142] on div "--slider-spv: 3; /* Slides per view */ 1645 1646 1647 1648 1649 1650 1651 1652 …" at bounding box center [391, 199] width 557 height 298
click at [148, 329] on div "--slider-spv : 3 ; /* Slides per view */ --slider-gap : 0 em ; /* Slides Gap */…" at bounding box center [399, 199] width 537 height 307
type textarea "}"
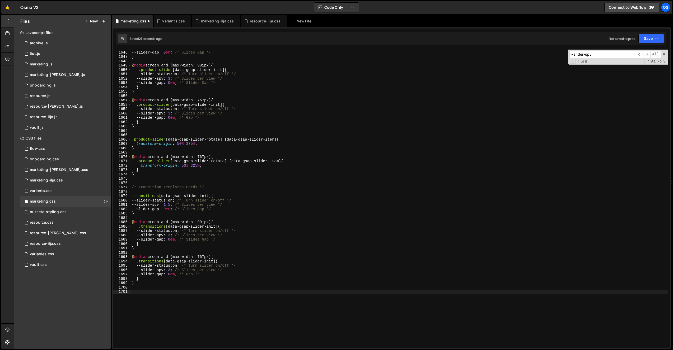
paste textarea ".transitions [data-gsap-slider-init] {"
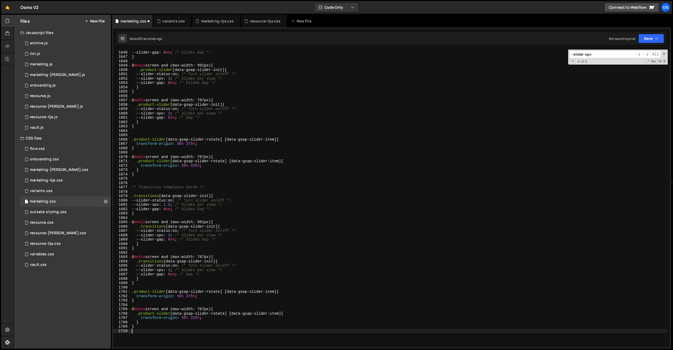
click at [145, 196] on div "--slider-spv : 3 ; /* Slides per view */ --slider-gap : 0 em ; /* Slides Gap */…" at bounding box center [399, 199] width 537 height 307
drag, startPoint x: 166, startPoint y: 292, endPoint x: 134, endPoint y: 293, distance: 32.0
click at [134, 293] on div "--slider-spv : 3 ; /* Slides per view */ --slider-gap : 0 em ; /* Slides Gap */…" at bounding box center [399, 199] width 537 height 307
paste textarea "transitions"
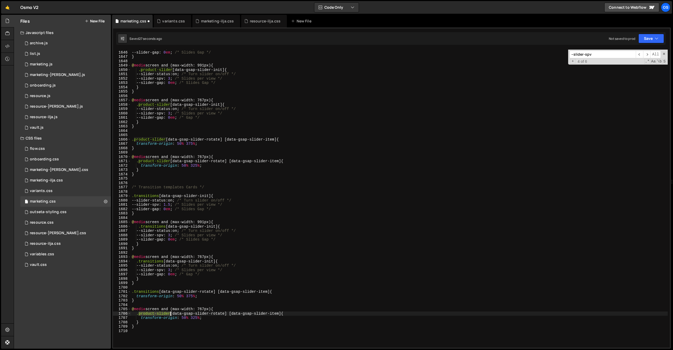
drag, startPoint x: 139, startPoint y: 315, endPoint x: 170, endPoint y: 315, distance: 30.9
click at [170, 315] on div "--slider-spv : 3 ; /* Slides per view */ --slider-gap : 0 em ; /* Slides Gap */…" at bounding box center [399, 199] width 537 height 307
paste textarea "transitions"
click at [176, 207] on div "--slider-spv : 3 ; /* Slides per view */ --slider-gap : 0 em ; /* Slides Gap */…" at bounding box center [399, 199] width 537 height 307
drag, startPoint x: 175, startPoint y: 235, endPoint x: 171, endPoint y: 244, distance: 10.5
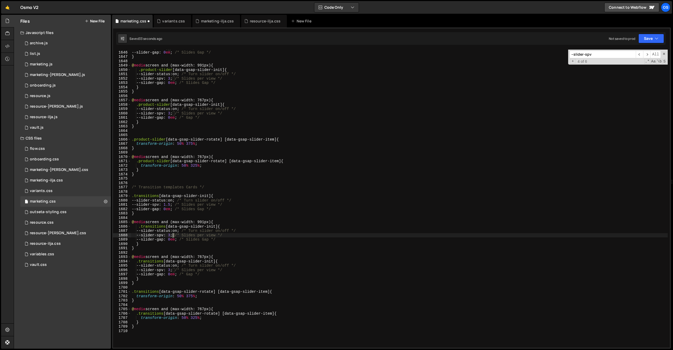
click at [173, 236] on div "--slider-spv : 3 ; /* Slides per view */ --slider-gap : 0 em ; /* Slides Gap */…" at bounding box center [399, 199] width 537 height 307
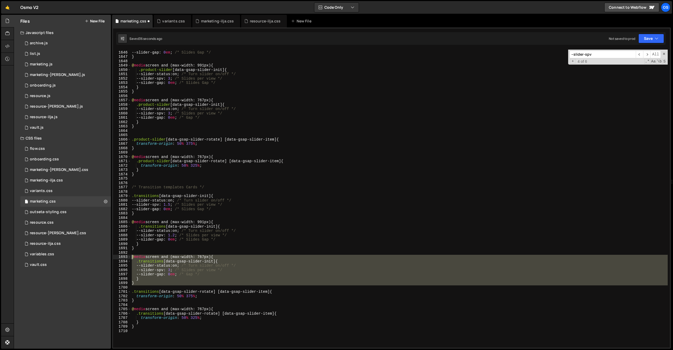
drag, startPoint x: 138, startPoint y: 286, endPoint x: 121, endPoint y: 258, distance: 32.1
click at [121, 258] on div "--slider-spv: 1.2; /* Slides per view */ 1645 1646 1647 1648 1649 1650 1651 165…" at bounding box center [391, 199] width 557 height 298
type textarea "@media screen and (max-width: 767px) { .transitions [data-gsap-slider-init] {"
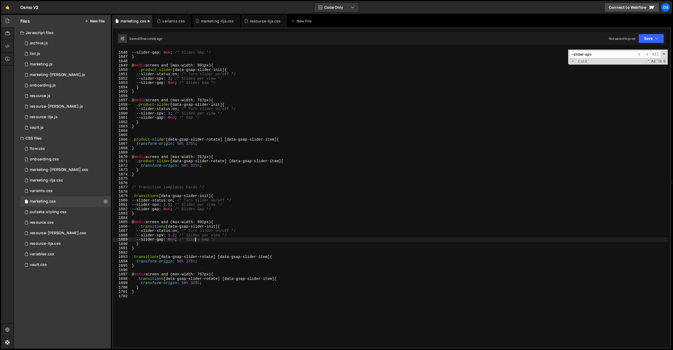
click at [195, 238] on div "--slider-spv : 3 ; /* Slides per view */ --slider-gap : 0 em ; /* Slides Gap */…" at bounding box center [399, 199] width 537 height 307
click at [195, 267] on div "--slider-spv : 3 ; /* Slides per view */ --slider-gap : 0 em ; /* Slides Gap */…" at bounding box center [399, 199] width 537 height 307
click at [228, 264] on div "--slider-spv : 3 ; /* Slides per view */ --slider-gap : 0 em ; /* Slides Gap */…" at bounding box center [399, 199] width 537 height 307
drag, startPoint x: 175, startPoint y: 206, endPoint x: 168, endPoint y: 206, distance: 7.4
click at [168, 206] on div "--slider-spv : 3 ; /* Slides per view */ --slider-gap : 0 em ; /* Slides Gap */…" at bounding box center [399, 199] width 537 height 307
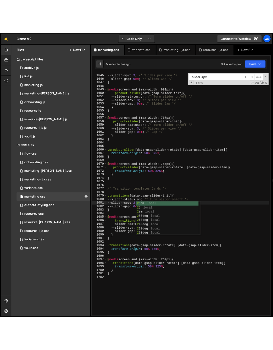
scroll to position [7553, 0]
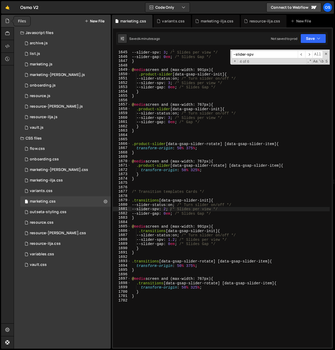
click at [10, 21] on div at bounding box center [7, 21] width 13 height 13
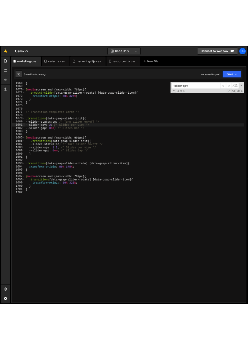
scroll to position [7603, 0]
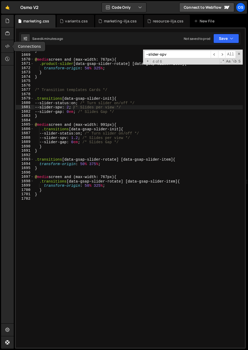
type textarea "--slider-status: on; /* Turn slider on/off */"
click at [107, 133] on div "} @ media screen and (max-width: 767px) { .product-slider [ data-gsap-slider-ro…" at bounding box center [138, 202] width 209 height 307
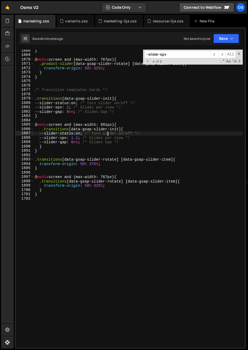
click at [73, 154] on div "} @ media screen and (max-width: 767px) { .product-slider [ data-gsap-slider-ro…" at bounding box center [138, 202] width 209 height 307
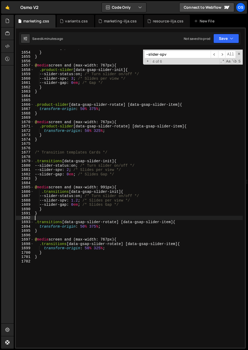
scroll to position [7516, 0]
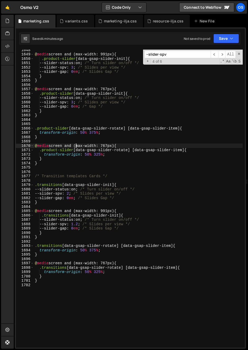
click at [76, 146] on div "@ media screen and (max-width: 991px) { .product-slider [ data-gsap-slider-init…" at bounding box center [138, 201] width 209 height 307
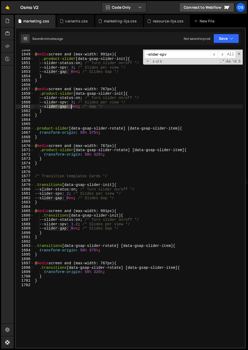
drag, startPoint x: 48, startPoint y: 107, endPoint x: 71, endPoint y: 108, distance: 23.0
click at [71, 108] on div "@ media screen and (max-width: 991px) { .product-slider [ data-gsap-slider-init…" at bounding box center [138, 201] width 209 height 307
type textarea "--slider-gap: 0em; /* Gap */"
click at [169, 55] on input "--slider-spv" at bounding box center [177, 55] width 66 height 8
paste input "slider-gap"
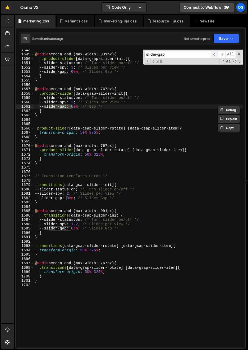
type input "slider-gap"
click at [213, 55] on span "​" at bounding box center [213, 55] width 7 height 8
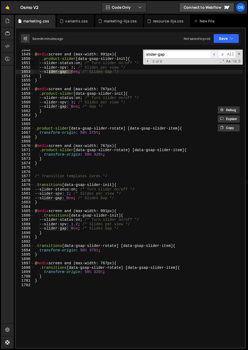
click at [213, 55] on span "​" at bounding box center [213, 55] width 7 height 8
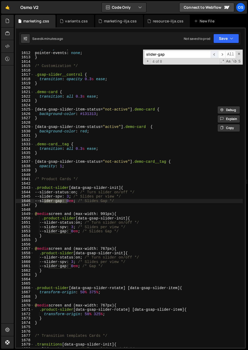
click at [213, 55] on span "​" at bounding box center [213, 55] width 7 height 8
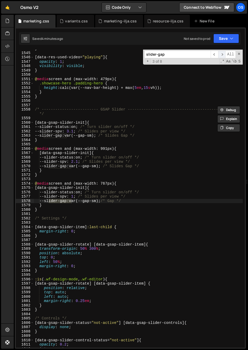
click at [220, 58] on span "​" at bounding box center [221, 55] width 7 height 8
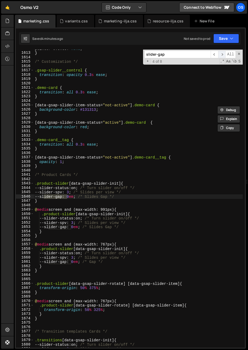
click at [220, 55] on span "​" at bounding box center [221, 55] width 7 height 8
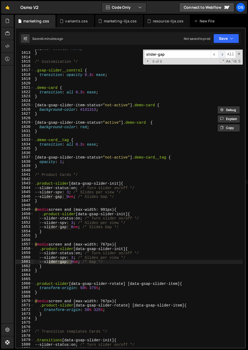
click at [220, 55] on span "​" at bounding box center [221, 55] width 7 height 8
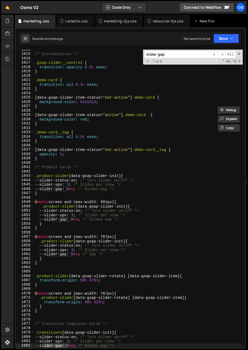
scroll to position [7517, 0]
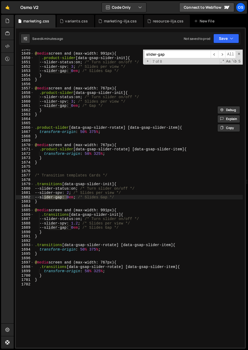
click at [165, 176] on div "@ media screen and (max-width: 991px) { .product-slider [ data-gsap-slider-init…" at bounding box center [138, 200] width 209 height 307
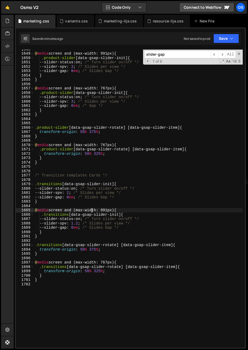
click at [92, 210] on div "@ media screen and (max-width: 991px) { .product-slider [ data-gsap-slider-init…" at bounding box center [138, 200] width 209 height 307
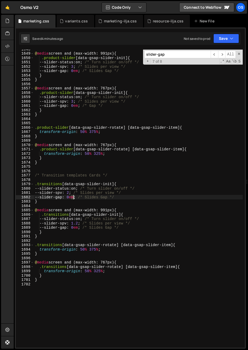
click at [73, 198] on div "@ media screen and (max-width: 991px) { .product-slider [ data-gsap-slider-init…" at bounding box center [138, 200] width 209 height 307
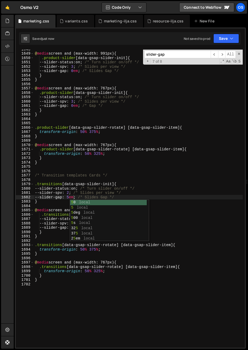
click at [96, 190] on div "@ media screen and (max-width: 991px) { .product-slider [ data-gsap-slider-init…" at bounding box center [138, 200] width 209 height 307
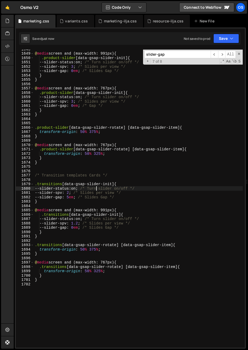
click at [72, 210] on div "@ media screen and (max-width: 991px) { .product-slider [ data-gsap-slider-init…" at bounding box center [138, 200] width 209 height 307
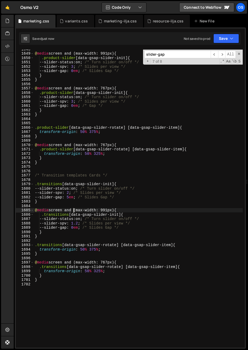
click at [75, 203] on div "@ media screen and (max-width: 991px) { .product-slider [ data-gsap-slider-init…" at bounding box center [138, 200] width 209 height 307
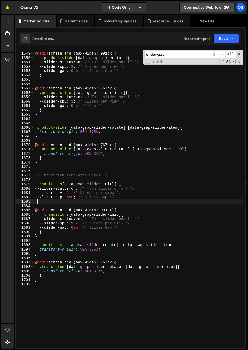
scroll to position [0, 0]
drag, startPoint x: 102, startPoint y: 215, endPoint x: 99, endPoint y: 213, distance: 4.1
click at [100, 214] on div "@ media screen and (max-width: 991px) { .product-slider [ data-gsap-slider-init…" at bounding box center [138, 200] width 209 height 307
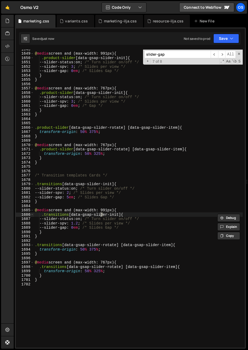
click at [68, 191] on div "@ media screen and (max-width: 991px) { .product-slider [ data-gsap-slider-init…" at bounding box center [138, 200] width 209 height 307
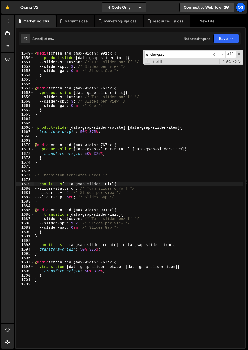
click at [49, 186] on div "@ media screen and (max-width: 991px) { .product-slider [ data-gsap-slider-init…" at bounding box center [138, 200] width 209 height 307
click at [87, 193] on div "@ media screen and (max-width: 991px) { .product-slider [ data-gsap-slider-init…" at bounding box center [138, 200] width 209 height 307
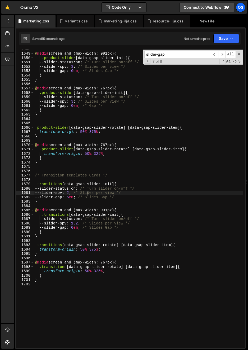
click at [76, 226] on div "@ media screen and (max-width: 991px) { .product-slider [ data-gsap-slider-init…" at bounding box center [138, 200] width 209 height 307
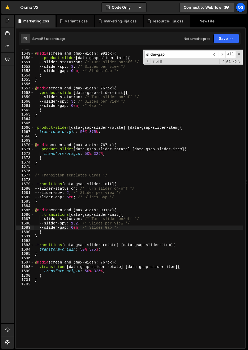
click at [97, 228] on div "@ media screen and (max-width: 991px) { .product-slider [ data-gsap-slider-init…" at bounding box center [138, 200] width 209 height 307
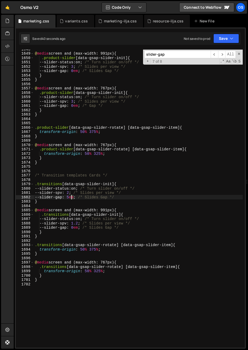
click at [71, 199] on div "@ media screen and (max-width: 991px) { .product-slider [ data-gsap-slider-init…" at bounding box center [138, 200] width 209 height 307
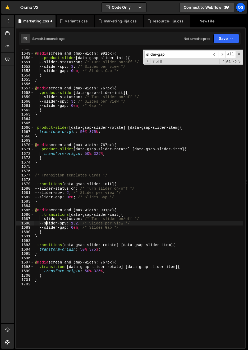
click at [46, 224] on div "@ media screen and (max-width: 991px) { .product-slider [ data-gsap-slider-init…" at bounding box center [138, 200] width 209 height 307
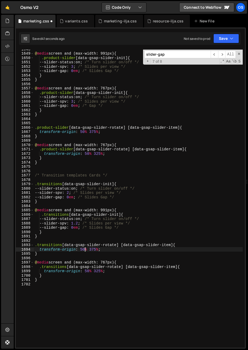
click at [85, 248] on div "@ media screen and (max-width: 991px) { .product-slider [ data-gsap-slider-init…" at bounding box center [138, 200] width 209 height 307
drag, startPoint x: 90, startPoint y: 250, endPoint x: 96, endPoint y: 251, distance: 6.1
click at [96, 251] on div "@ media screen and (max-width: 991px) { .product-slider [ data-gsap-slider-init…" at bounding box center [138, 200] width 209 height 307
type textarea "transform-origin: 50% 900%;"
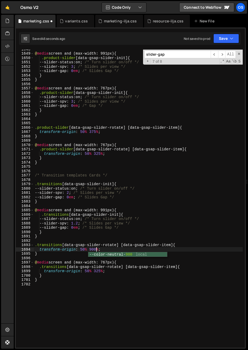
click at [71, 286] on div "@ media screen and (max-width: 991px) { .product-slider [ data-gsap-slider-init…" at bounding box center [138, 200] width 209 height 307
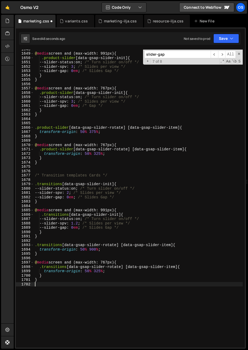
scroll to position [0, 0]
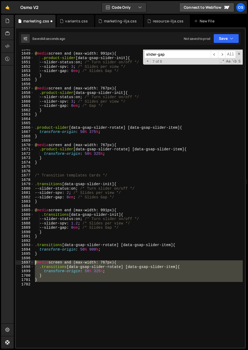
drag, startPoint x: 45, startPoint y: 285, endPoint x: 19, endPoint y: 261, distance: 35.0
click at [19, 261] on div "1648 1649 1650 1651 1652 1653 1654 1655 1656 1657 1658 1659 1660 1661 1662 1663…" at bounding box center [130, 199] width 229 height 298
type textarea "/*@media screen and (max-width: 767px) {*/ /* .transitions [data-gsap-slider-ro…"
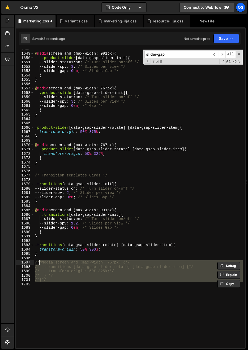
click at [99, 257] on div "@ media screen and (max-width: 991px) { .product-slider [ data-gsap-slider-init…" at bounding box center [138, 200] width 209 height 307
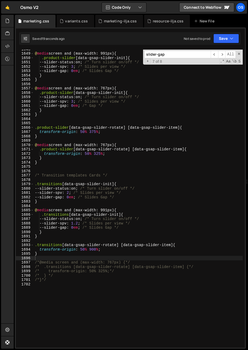
click at [94, 227] on div "@ media screen and (max-width: 991px) { .product-slider [ data-gsap-slider-init…" at bounding box center [138, 200] width 209 height 307
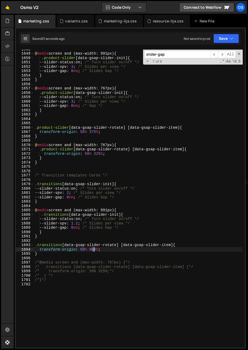
click at [94, 251] on div "@ media screen and (max-width: 991px) { .product-slider [ data-gsap-slider-init…" at bounding box center [138, 200] width 209 height 307
click at [83, 196] on div "@ media screen and (max-width: 991px) { .product-slider [ data-gsap-slider-init…" at bounding box center [138, 200] width 209 height 307
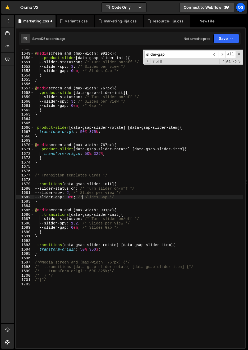
click at [104, 215] on div "@ media screen and (max-width: 991px) { .product-slider [ data-gsap-slider-init…" at bounding box center [138, 200] width 209 height 307
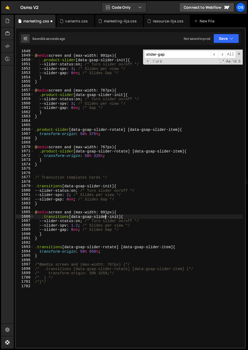
scroll to position [7513, 0]
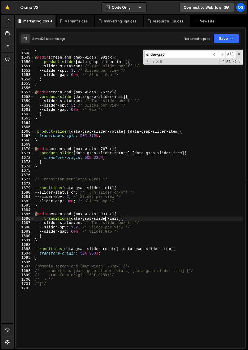
click at [104, 218] on div "} @ media screen and (max-width: 991px) { .product-slider [ data-gsap-slider-in…" at bounding box center [138, 200] width 209 height 307
click at [101, 222] on div "} @ media screen and (max-width: 991px) { .product-slider [ data-gsap-slider-in…" at bounding box center [138, 200] width 209 height 307
click at [83, 231] on div "} @ media screen and (max-width: 991px) { .product-slider [ data-gsap-slider-in…" at bounding box center [138, 200] width 209 height 307
drag, startPoint x: 89, startPoint y: 255, endPoint x: 94, endPoint y: 255, distance: 5.0
click at [94, 255] on div "} @ media screen and (max-width: 991px) { .product-slider [ data-gsap-slider-in…" at bounding box center [138, 200] width 209 height 307
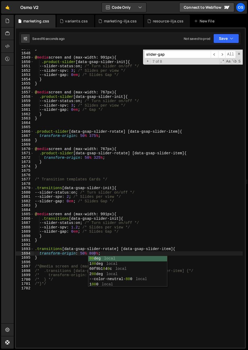
click at [78, 206] on div "} @ media screen and (max-width: 991px) { .product-slider [ data-gsap-slider-in…" at bounding box center [138, 200] width 209 height 307
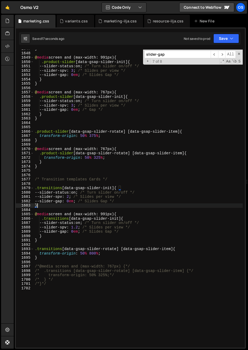
click at [87, 234] on div "} @ media screen and (max-width: 991px) { .product-slider [ data-gsap-slider-in…" at bounding box center [138, 200] width 209 height 307
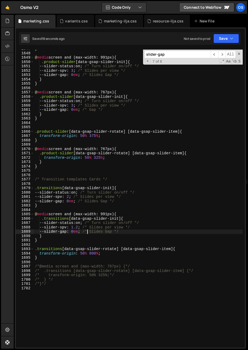
click at [85, 237] on div "} @ media screen and (max-width: 991px) { .product-slider [ data-gsap-slider-in…" at bounding box center [138, 200] width 209 height 307
click at [81, 239] on div "} @ media screen and (max-width: 991px) { .product-slider [ data-gsap-slider-in…" at bounding box center [138, 200] width 209 height 307
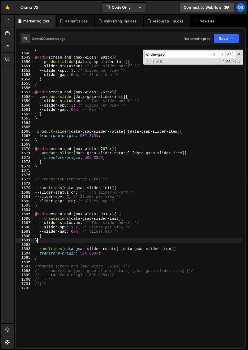
click at [112, 179] on div "} @ media screen and (max-width: 991px) { .product-slider [ data-gsap-slider-in…" at bounding box center [138, 200] width 209 height 307
click at [55, 242] on div "} @ media screen and (max-width: 991px) { .product-slider [ data-gsap-slider-in…" at bounding box center [138, 200] width 209 height 307
type textarea "}"
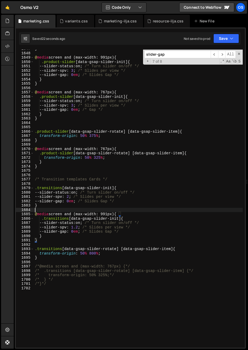
click at [56, 210] on div "} @ media screen and (max-width: 991px) { .product-slider [ data-gsap-slider-in…" at bounding box center [138, 200] width 209 height 307
click at [48, 261] on div "} @ media screen and (max-width: 991px) { .product-slider [ data-gsap-slider-in…" at bounding box center [138, 200] width 209 height 307
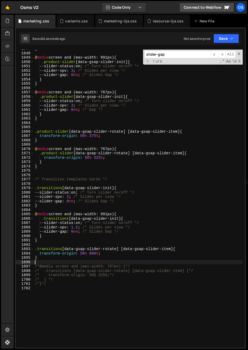
click at [48, 256] on div "} @ media screen and (max-width: 991px) { .product-slider [ data-gsap-slider-in…" at bounding box center [138, 200] width 209 height 307
type textarea "}"
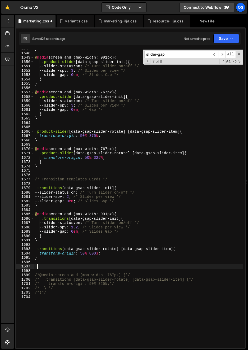
paste textarea "transitions__card-title"
type textarea ".transitions__card-title{"
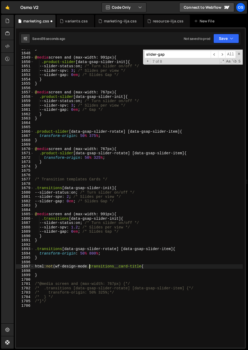
scroll to position [0, 4]
type textarea "html:not( wf-design-mode) .transitions__card-title{"
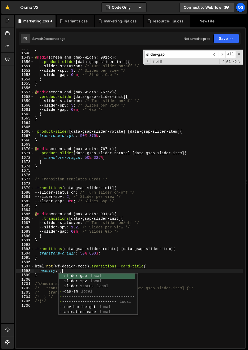
type textarea "opacity: 0;"
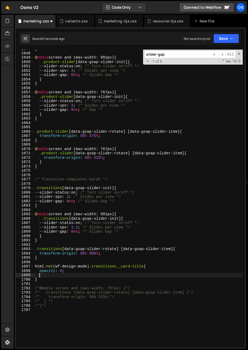
type textarea "r"
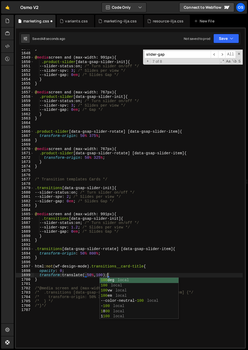
scroll to position [0, 5]
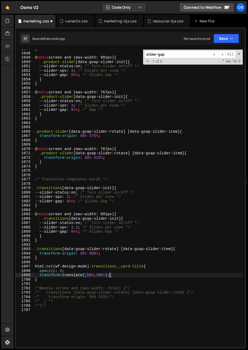
type textarea "transform: translate(-50%, 100%);"
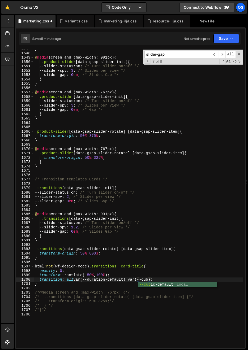
scroll to position [0, 8]
type textarea "}"
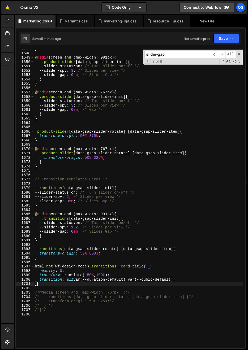
scroll to position [0, 0]
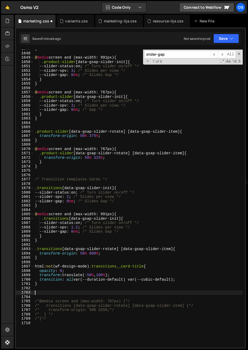
click at [67, 291] on div "} @ media screen and (max-width: 991px) { .product-slider [ data-gsap-slider-in…" at bounding box center [138, 200] width 209 height 307
paste textarea "data-gsap-slider-item-status"
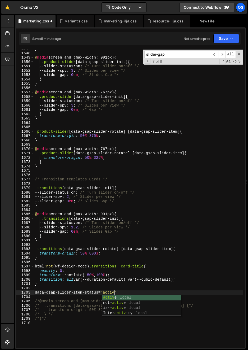
scroll to position [0, 5]
click at [128, 291] on div "} @ media screen and (max-width: 991px) { .product-slider [ data-gsap-slider-in…" at bounding box center [138, 200] width 209 height 307
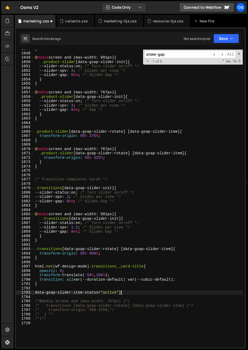
scroll to position [0, 6]
click at [34, 293] on div "} @ media screen and (max-width: 991px) { .product-slider [ data-gsap-slider-in…" at bounding box center [138, 200] width 209 height 307
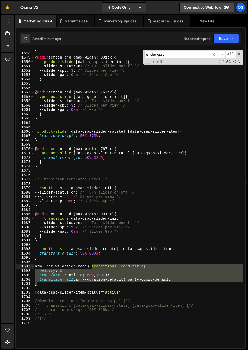
drag, startPoint x: 60, startPoint y: 285, endPoint x: 92, endPoint y: 269, distance: 35.5
click at [92, 268] on div "} @ media screen and (max-width: 991px) { .product-slider [ data-gsap-slider-in…" at bounding box center [138, 200] width 209 height 307
type textarea "html:not( wf-design-mode) .transitions__card-title{ opacity: 0;"
click at [125, 289] on div "} @ media screen and (max-width: 991px) { .product-slider [ data-gsap-slider-in…" at bounding box center [138, 200] width 209 height 307
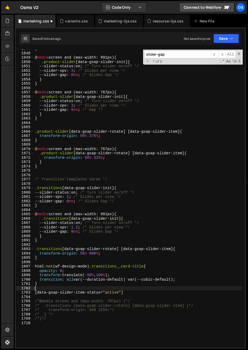
scroll to position [0, 0]
click at [122, 293] on div "} @ media screen and (max-width: 991px) { .product-slider [ data-gsap-slider-in…" at bounding box center [138, 200] width 209 height 307
paste textarea "}"
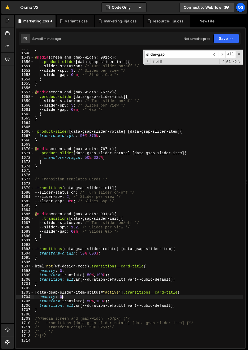
click at [62, 297] on div "} @ media screen and (max-width: 991px) { .product-slider [ data-gsap-slider-in…" at bounding box center [138, 200] width 209 height 307
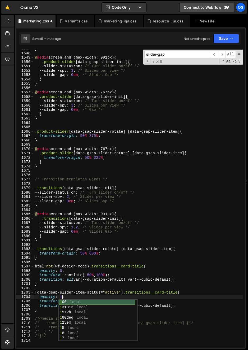
scroll to position [0, 2]
click at [99, 292] on div "} @ media screen and (max-width: 991px) { .product-slider [ data-gsap-slider-in…" at bounding box center [138, 200] width 209 height 307
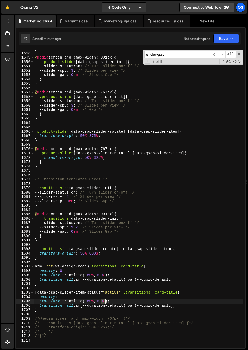
drag, startPoint x: 100, startPoint y: 302, endPoint x: 106, endPoint y: 303, distance: 5.6
click at [106, 303] on div "} @ media screen and (max-width: 991px) { .product-slider [ data-gsap-slider-in…" at bounding box center [138, 200] width 209 height 307
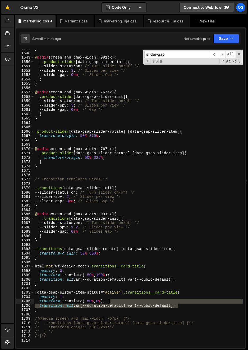
click at [193, 303] on div "} @ media screen and (max-width: 991px) { .product-slider [ data-gsap-slider-in…" at bounding box center [138, 200] width 209 height 307
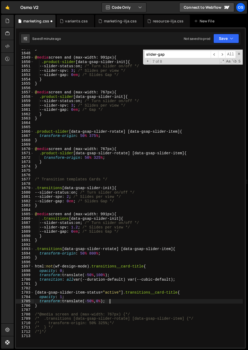
click at [150, 302] on div "} @ media screen and (max-width: 991px) { .product-slider [ data-gsap-slider-in…" at bounding box center [138, 200] width 209 height 307
type textarea "transform: translate(-50%, 0%);"
click at [111, 261] on div "} @ media screen and (max-width: 991px) { .product-slider [ data-gsap-slider-in…" at bounding box center [138, 200] width 209 height 307
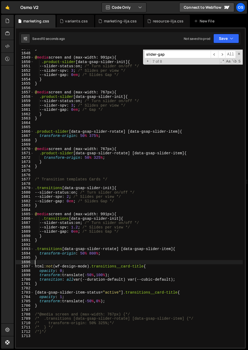
scroll to position [0, 0]
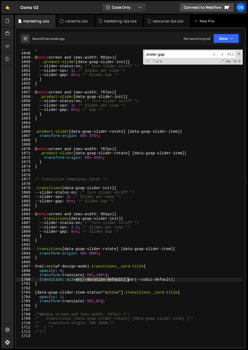
drag, startPoint x: 76, startPoint y: 280, endPoint x: 128, endPoint y: 281, distance: 52.0
click at [128, 281] on div "} @ media screen and (max-width: 991px) { .product-slider [ data-gsap-slider-in…" at bounding box center [138, 200] width 209 height 307
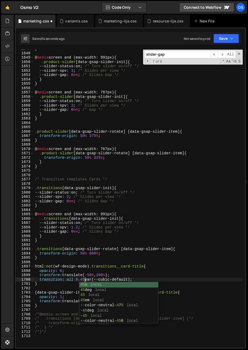
scroll to position [0, 3]
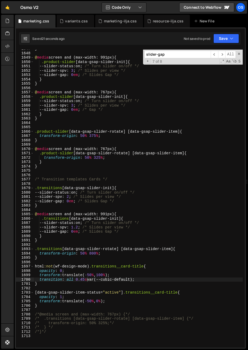
click at [160, 295] on div "} @ media screen and (max-width: 991px) { .product-slider [ data-gsap-slider-in…" at bounding box center [138, 200] width 209 height 307
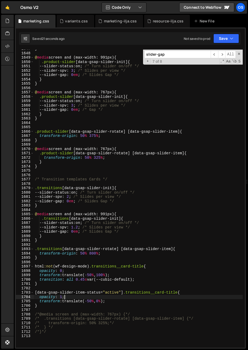
scroll to position [0, 2]
click at [171, 321] on div "} @ media screen and (max-width: 991px) { .product-slider [ data-gsap-slider-in…" at bounding box center [138, 200] width 209 height 307
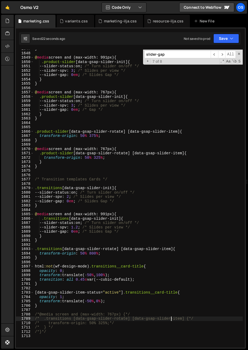
click at [154, 302] on div "} @ media screen and (max-width: 991px) { .product-slider [ data-gsap-slider-in…" at bounding box center [138, 200] width 209 height 307
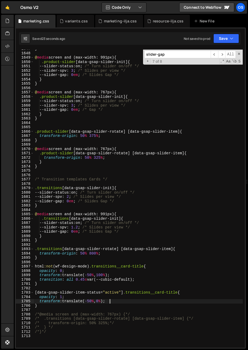
click at [161, 282] on div "} @ media screen and (max-width: 991px) { .product-slider [ data-gsap-slider-in…" at bounding box center [138, 200] width 209 height 307
type textarea "transition: all 0.45s var(--cubic-default);"
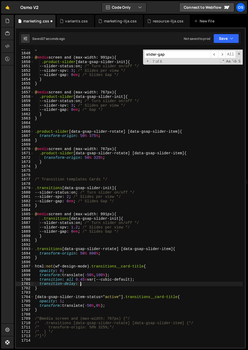
scroll to position [0, 3]
drag, startPoint x: 93, startPoint y: 284, endPoint x: 39, endPoint y: 284, distance: 53.6
click at [39, 284] on div "} @ media screen and (max-width: 991px) { .product-slider [ data-gsap-slider-in…" at bounding box center [138, 200] width 209 height 307
click at [117, 308] on div "} @ media screen and (max-width: 991px) { .product-slider [ data-gsap-slider-in…" at bounding box center [138, 200] width 209 height 307
type textarea "transform: translate(-50%, 0%);"
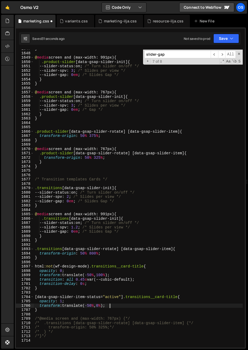
scroll to position [0, 0]
paste textarea "transition-delay: 0s;"
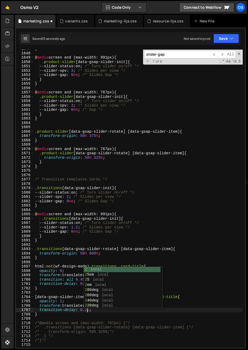
scroll to position [0, 3]
type textarea "transition-delay: 0.2s;"
click at [0, 131] on div "Hold on a sec... Are you certain you wish to leave this page? Any changes you'v…" at bounding box center [124, 175] width 248 height 350
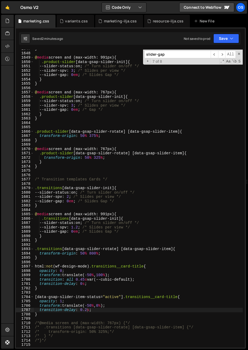
drag, startPoint x: 79, startPoint y: 144, endPoint x: 84, endPoint y: 144, distance: 4.5
click at [84, 144] on div "} @ media screen and (max-width: 991px) { .product-slider [ data-gsap-slider-in…" at bounding box center [138, 200] width 209 height 307
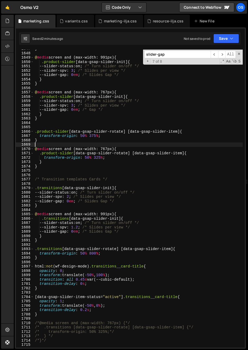
click at [143, 162] on div "} @ media screen and (max-width: 991px) { .product-slider [ data-gsap-slider-in…" at bounding box center [138, 200] width 209 height 307
type textarea "}"
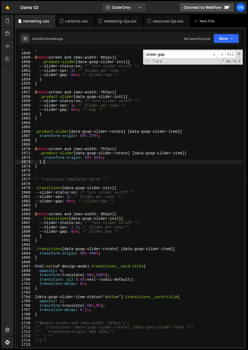
click at [163, 55] on input "slider-gap" at bounding box center [177, 55] width 66 height 8
paste input "vertical-slider__cursor"
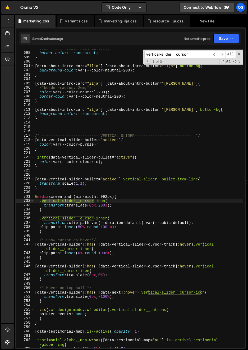
scroll to position [3092, 0]
type input "vertical-slider__cursor"
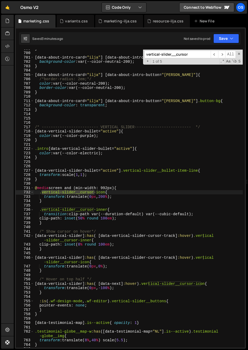
scroll to position [3129, 0]
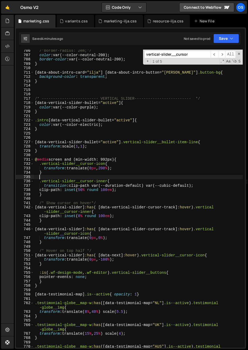
click at [63, 177] on div "/*border-radius: 2em;*/ color : var(--color-neutral-200) ; border-color : var(-…" at bounding box center [138, 205] width 209 height 312
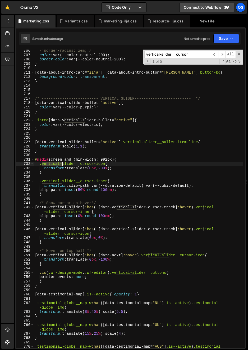
drag, startPoint x: 42, startPoint y: 164, endPoint x: 61, endPoint y: 166, distance: 19.3
click at [61, 166] on div "/*border-radius: 2em;*/ color : var(--color-neutral-200) ; border-color : var(-…" at bounding box center [138, 205] width 209 height 312
click at [66, 167] on div "/*border-radius: 2em;*/ color : var(--color-neutral-200) ; border-color : var(-…" at bounding box center [138, 205] width 209 height 312
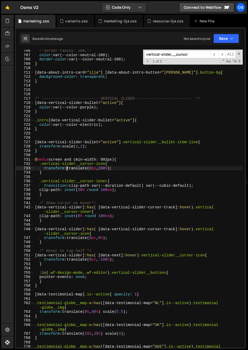
click at [63, 165] on div "/*border-radius: 2em;*/ color : var(--color-neutral-200) ; border-color : var(-…" at bounding box center [138, 205] width 209 height 312
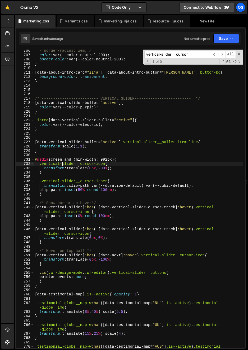
click at [63, 182] on div "/*border-radius: 2em;*/ color : var(--color-neutral-200) ; border-color : var(-…" at bounding box center [138, 205] width 209 height 312
drag, startPoint x: 62, startPoint y: 164, endPoint x: 41, endPoint y: 164, distance: 21.1
click at [41, 164] on div "/*border-radius: 2em;*/ color : var(--color-neutral-200) ; border-color : var(-…" at bounding box center [138, 205] width 209 height 312
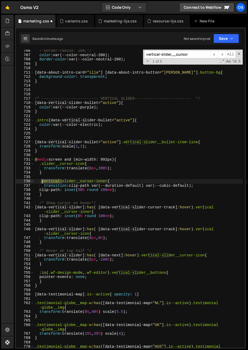
drag, startPoint x: 60, startPoint y: 181, endPoint x: 41, endPoint y: 182, distance: 18.2
click at [41, 182] on div "/*border-radius: 2em;*/ color : var(--color-neutral-200) ; border-color : var(-…" at bounding box center [138, 205] width 209 height 312
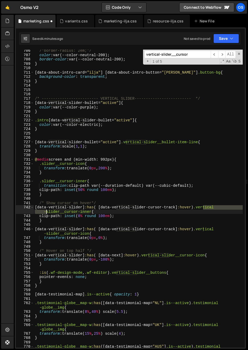
drag, startPoint x: 203, startPoint y: 208, endPoint x: 45, endPoint y: 213, distance: 158.0
click at [45, 213] on div "/*border-radius: 2em;*/ color : var(--color-neutral-200) ; border-color : var(-…" at bounding box center [138, 205] width 209 height 312
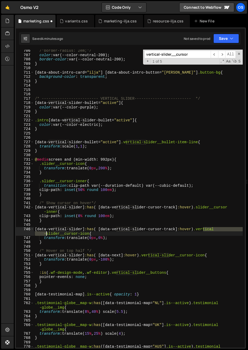
drag, startPoint x: 203, startPoint y: 229, endPoint x: 46, endPoint y: 234, distance: 156.6
click at [46, 234] on div "/*border-radius: 2em;*/ color : var(--color-neutral-200) ; border-color : var(-…" at bounding box center [138, 205] width 209 height 312
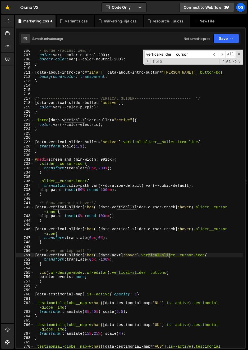
drag, startPoint x: 149, startPoint y: 257, endPoint x: 169, endPoint y: 257, distance: 19.8
click at [169, 257] on div "/*border-radius: 2em;*/ color : var(--color-neutral-200) ; border-color : var(-…" at bounding box center [138, 205] width 209 height 312
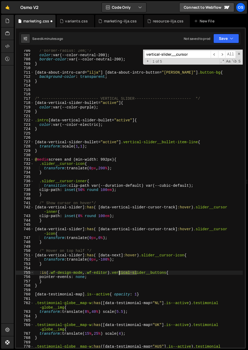
drag, startPoint x: 136, startPoint y: 274, endPoint x: 118, endPoint y: 274, distance: 18.5
click at [118, 274] on div "/*border-radius: 2em;*/ color : var(--color-neutral-200) ; border-color : var(-…" at bounding box center [138, 205] width 209 height 312
click at [117, 275] on div "/*border-radius: 2em;*/ color : var(--color-neutral-200) ; border-color : var(-…" at bounding box center [138, 205] width 209 height 312
drag, startPoint x: 118, startPoint y: 274, endPoint x: 138, endPoint y: 275, distance: 20.1
click at [138, 275] on div "/*border-radius: 2em;*/ color : var(--color-neutral-200) ; border-color : var(-…" at bounding box center [138, 205] width 209 height 312
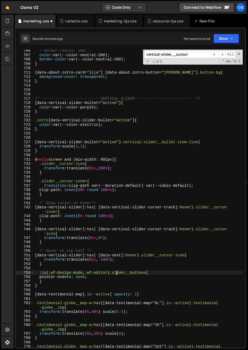
click at [143, 275] on div "/*border-radius: 2em;*/ color : var(--color-neutral-200) ; border-color : var(-…" at bounding box center [138, 205] width 209 height 312
click at [142, 275] on div "/*border-radius: 2em;*/ color : var(--color-neutral-200) ; border-color : var(-…" at bounding box center [138, 205] width 209 height 312
click at [173, 56] on input "vertical-slider__cursor" at bounding box center [177, 55] width 66 height 8
click at [216, 55] on span "​" at bounding box center [213, 55] width 7 height 8
click at [136, 152] on div "/*border-radius: 2em;*/ color : var(--color-neutral-200) ; border-color : var(-…" at bounding box center [138, 205] width 209 height 312
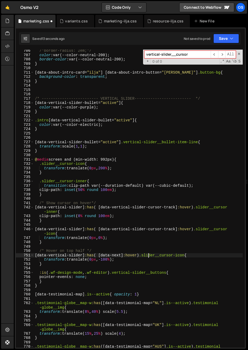
click at [172, 164] on div "/*border-radius: 2em;*/ color : var(--color-neutral-200) ; border-color : var(-…" at bounding box center [138, 205] width 209 height 312
type textarea ".slider__cursor-icon{"
click at [133, 249] on div "/*border-radius: 2em;*/ color : var(--color-neutral-200) ; border-color : var(-…" at bounding box center [138, 205] width 209 height 312
click at [139, 231] on div "/*border-radius: 2em;*/ color : var(--color-neutral-200) ; border-color : var(-…" at bounding box center [138, 205] width 209 height 312
click at [121, 162] on div "/*border-radius: 2em;*/ color : var(--color-neutral-200) ; border-color : var(-…" at bounding box center [138, 205] width 209 height 312
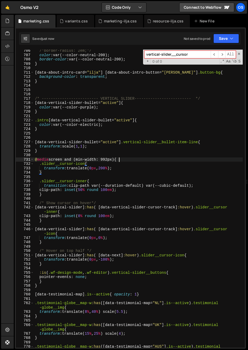
click at [121, 161] on div "/*border-radius: 2em;*/ color : var(--color-neutral-200) ; border-color : var(-…" at bounding box center [138, 205] width 209 height 312
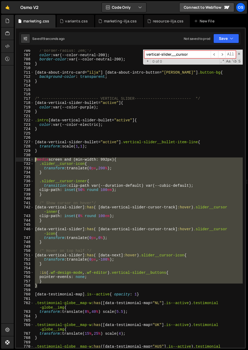
drag, startPoint x: 40, startPoint y: 285, endPoint x: 26, endPoint y: 160, distance: 126.5
click at [26, 160] on div "@media screen and (min-width: 992px){ 706 707 708 709 710 711 712 713 714 715 7…" at bounding box center [130, 199] width 229 height 298
type textarea "@media screen and (min-width: 992px){ .slider__cursor-icon{"
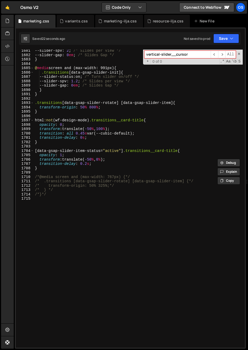
click at [70, 293] on div "--slider-spv : 2 ; /* Slides per view */ --slider-gap : 0 em ; /* Slides Gap */…" at bounding box center [138, 202] width 209 height 307
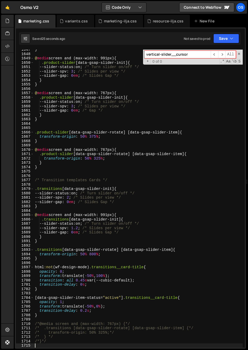
scroll to position [7547, 0]
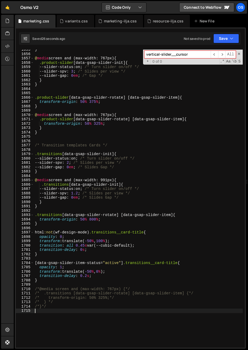
click at [46, 282] on div "} @ media screen and (max-width: 767px) { .product-slider [ data-gsap-slider-in…" at bounding box center [138, 201] width 209 height 307
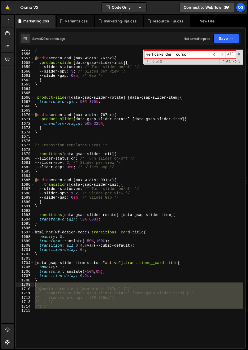
drag, startPoint x: 55, startPoint y: 329, endPoint x: 31, endPoint y: 285, distance: 50.0
click at [31, 285] on div "} 1655 1656 1657 1658 1659 1660 1661 1662 1663 1664 1665 1666 1667 1668 1669 16…" at bounding box center [130, 199] width 229 height 298
type textarea "/*@media screen and (max-width: 767px) {*/"
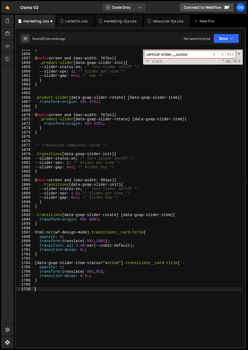
paste textarea "}"
type textarea "}"
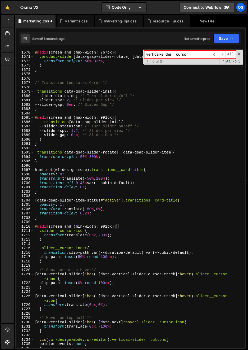
scroll to position [7610, 0]
click at [50, 221] on div "@ media screen and (max-width: 767px) { .product-slider [ data-gsap-slider-rota…" at bounding box center [138, 199] width 209 height 307
drag, startPoint x: 114, startPoint y: 82, endPoint x: 32, endPoint y: 84, distance: 82.4
click at [32, 84] on div "1669 1670 1671 1672 1673 1674 1675 1676 1677 1678 1679 1680 1681 1682 1683 1684…" at bounding box center [130, 199] width 229 height 298
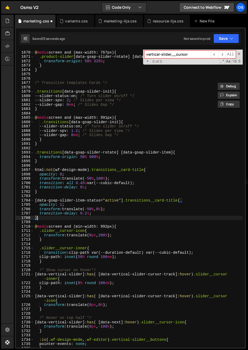
click at [41, 219] on div "@ media screen and (max-width: 767px) { .product-slider [ data-gsap-slider-rota…" at bounding box center [138, 199] width 209 height 307
type textarea "}"
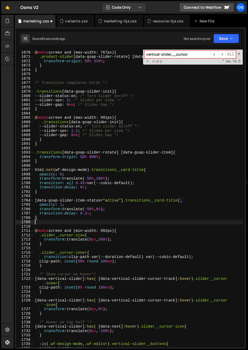
paste textarea "/* Transition templates Cards */"
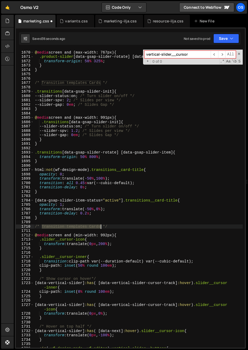
drag, startPoint x: 41, startPoint y: 227, endPoint x: 100, endPoint y: 228, distance: 58.9
click at [100, 228] on div "@ media screen and (max-width: 767px) { .product-slider [ data-gsap-slider-rota…" at bounding box center [138, 199] width 209 height 307
click at [150, 200] on div "@ media screen and (max-width: 767px) { .product-slider [ data-gsap-slider-rota…" at bounding box center [138, 199] width 209 height 307
click at [64, 229] on div "@ media screen and (max-width: 767px) { .product-slider [ data-gsap-slider-rota…" at bounding box center [138, 199] width 209 height 307
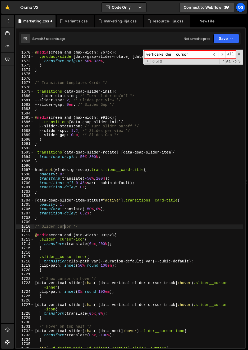
click at [80, 244] on div "@ media screen and (max-width: 767px) { .product-slider [ data-gsap-slider-rota…" at bounding box center [138, 199] width 209 height 307
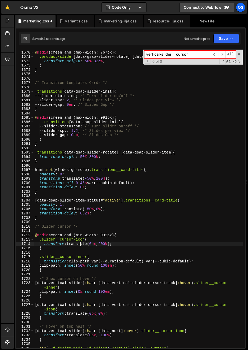
click at [80, 245] on div "@ media screen and (max-width: 767px) { .product-slider [ data-gsap-slider-rota…" at bounding box center [138, 199] width 209 height 307
type textarea "transform: translate(0px, 200%);"
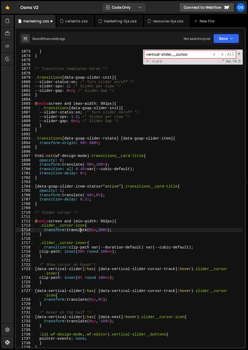
scroll to position [7624, 0]
click at [84, 238] on div "} } /* Transition templates Cards */ .transitions [ data-gsap-slider-init ] { -…" at bounding box center [138, 202] width 209 height 307
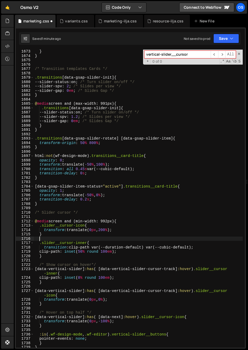
scroll to position [0, 0]
click at [50, 149] on div "} } /* Transition templates Cards */ .transitions [ data-gsap-slider-init ] { -…" at bounding box center [138, 202] width 209 height 307
type textarea "}"
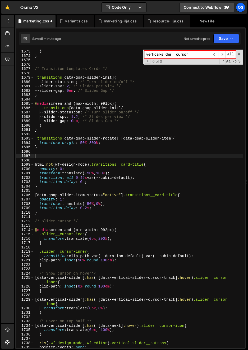
paste textarea "slider__cursor-icon-w"
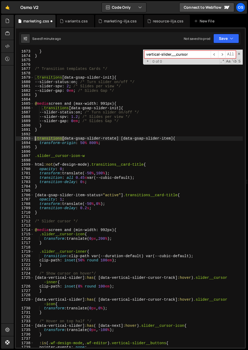
drag, startPoint x: 64, startPoint y: 138, endPoint x: 26, endPoint y: 138, distance: 38.8
click at [26, 138] on div ".slider__cursor-icon-w 1673 1674 1675 1676 1677 1678 1679 1680 1681 1682 1683 1…" at bounding box center [130, 199] width 229 height 298
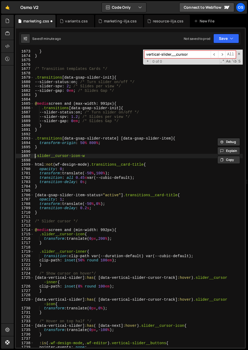
click at [36, 156] on div "} } /* Transition templates Cards */ .transitions [ data-gsap-slider-init ] { -…" at bounding box center [138, 202] width 209 height 307
paste textarea ".transitions"
click at [124, 154] on div "} } /* Transition templates Cards */ .transitions [ data-gsap-slider-init ] { -…" at bounding box center [138, 202] width 209 height 307
type textarea ".transitions .slider__cursor-icon-w{"
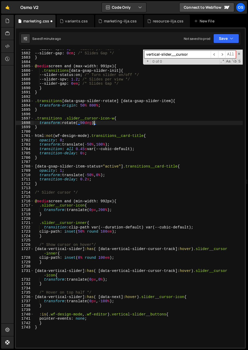
scroll to position [7666, 0]
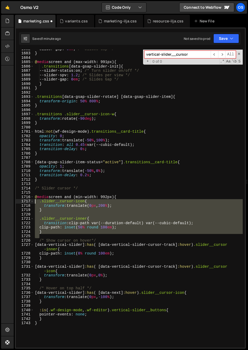
drag, startPoint x: 55, startPoint y: 236, endPoint x: 24, endPoint y: 202, distance: 46.5
click at [24, 202] on div "transform: rotate(-90deg; 1682 1683 1684 1685 1686 1687 1688 1689 1690 1691 169…" at bounding box center [130, 199] width 229 height 298
type textarea ".slider__cursor-icon{ transform: translate(0px, 200%);"
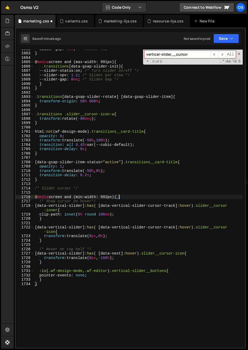
type textarea "@media screen and (min-width: 992px){"
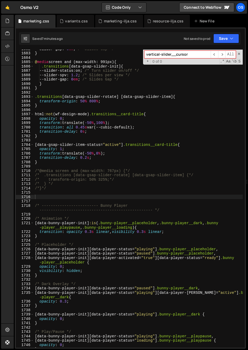
click at [191, 55] on input "vertical-slider__cursor" at bounding box center [177, 55] width 66 height 8
paste input "data-vertical-slider-cursor-track"
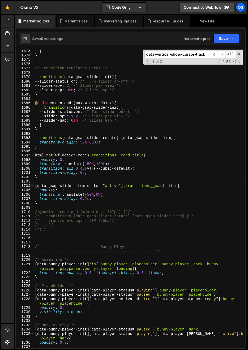
scroll to position [7624, 0]
type input "data-vertical-slider-cursor-track"
click at [85, 236] on div "} } /* Transition templates Cards */ .transitions [ data-gsap-slider-init ] { -…" at bounding box center [138, 202] width 209 height 307
click at [84, 238] on div "} } /* Transition templates Cards */ .transitions [ data-gsap-slider-init ] { -…" at bounding box center [138, 202] width 209 height 307
click at [76, 216] on div "} } /* Transition templates Cards */ .transitions [ data-gsap-slider-init ] { -…" at bounding box center [138, 202] width 209 height 307
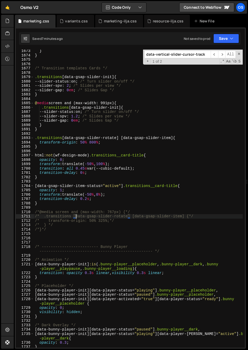
click at [60, 186] on div "} } /* Transition templates Cards */ .transitions [ data-gsap-slider-init ] { -…" at bounding box center [138, 202] width 209 height 307
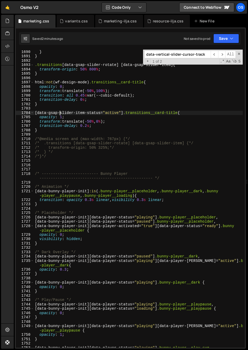
scroll to position [7643, 0]
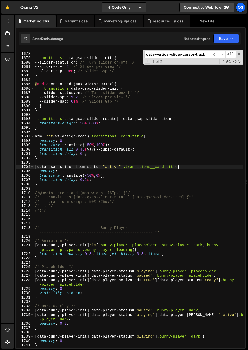
click at [59, 211] on div "/* Transition templates Cards */ .transitions [ data-gsap-slider-init ] { --sli…" at bounding box center [138, 200] width 209 height 307
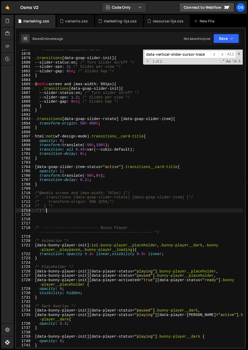
scroll to position [7615, 0]
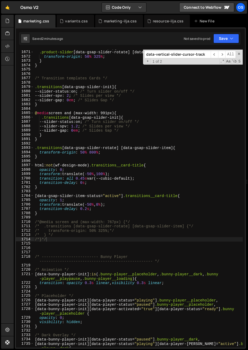
click at [71, 187] on div "@ media screen and (max-width: 767px) { .product-slider [ data-gsap-slider-rota…" at bounding box center [138, 202] width 209 height 312
type textarea "}"
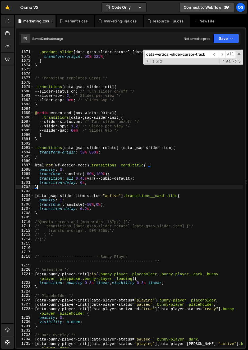
click at [52, 22] on icon at bounding box center [52, 20] width 4 height 5
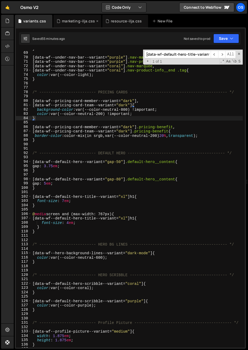
click at [80, 23] on div "marketing-ilja.css" at bounding box center [78, 20] width 33 height 5
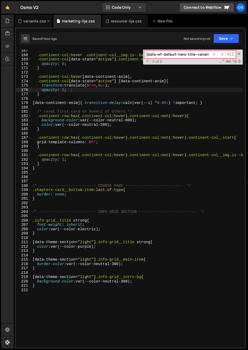
click at [46, 21] on icon at bounding box center [48, 20] width 4 height 5
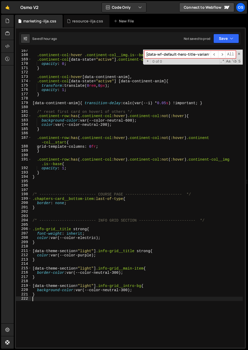
click at [55, 317] on div ".continent-col :hover .continent-col__img.is--base , .continent-col [ data-stat…" at bounding box center [136, 202] width 211 height 307
click at [72, 154] on div ".continent-col :hover .continent-col__img.is--base , .continent-col [ data-stat…" at bounding box center [136, 202] width 211 height 307
drag, startPoint x: 121, startPoint y: 262, endPoint x: 121, endPoint y: 259, distance: 3.5
click at [121, 259] on div ".continent-col :hover .continent-col__img.is--base , .continent-col [ data-stat…" at bounding box center [136, 202] width 211 height 307
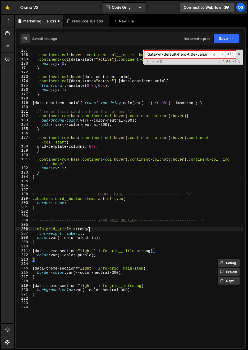
click at [117, 231] on div ".continent-col :hover .continent-col__img.is--base , .continent-col [ data-stat…" at bounding box center [136, 202] width 211 height 307
type textarea ".info-grid__title strong{"
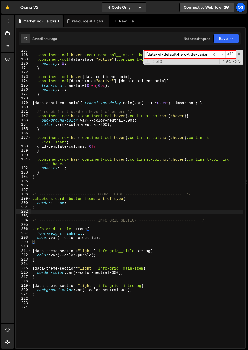
click at [98, 211] on div ".continent-col :hover .continent-col__img.is--base , .continent-col [ data-stat…" at bounding box center [136, 202] width 211 height 307
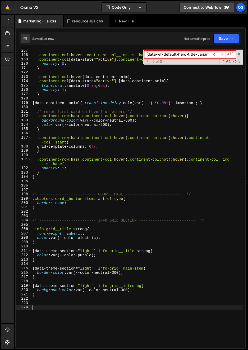
click at [116, 317] on div ".continent-col :hover .continent-col__img.is--base , .continent-col [ data-stat…" at bounding box center [136, 202] width 211 height 307
paste textarea "gsap-slider__controls"
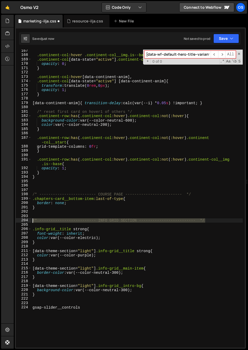
drag, startPoint x: 198, startPoint y: 221, endPoint x: 15, endPoint y: 220, distance: 183.2
click at [15, 220] on div "1 2 3 4 5 6 7 8 9 10 11 12 13 14 15 16 17 18 19 20 21 22 23 24 25 26 27 28 29 3…" at bounding box center [130, 188] width 231 height 322
drag, startPoint x: 39, startPoint y: 295, endPoint x: 40, endPoint y: 307, distance: 11.4
click at [39, 295] on div ".continent-col :hover .continent-col__img.is--base , .continent-col [ data-stat…" at bounding box center [136, 202] width 211 height 307
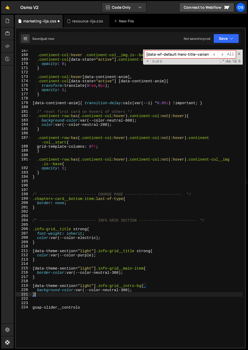
click at [40, 306] on div ".continent-col :hover .continent-col__img.is--base , .continent-col [ data-stat…" at bounding box center [136, 202] width 211 height 307
type textarea "gsap-slider__controls"
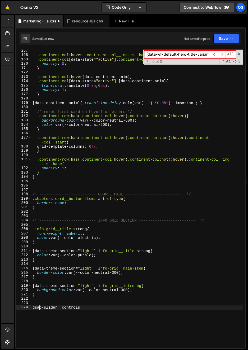
click at [43, 299] on div ".continent-col :hover .continent-col__img.is--base , .continent-col [ data-stat…" at bounding box center [136, 202] width 211 height 307
paste textarea "/* ------------------------- INFO GRID SECTION ------------------------- */"
type textarea "/* ------------------------- INFO GRID SECTION ------------------------- */"
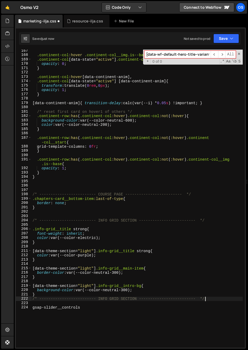
click at [38, 304] on div ".continent-col :hover .continent-col__img.is--base , .continent-col [ data-stat…" at bounding box center [136, 202] width 211 height 307
click at [45, 295] on div ".continent-col :hover .continent-col__img.is--base , .continent-col [ data-stat…" at bounding box center [136, 202] width 211 height 307
type textarea "}"
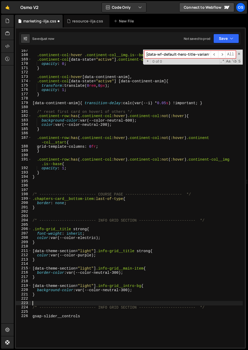
click at [106, 307] on div ".continent-col :hover .continent-col__img.is--base , .continent-col [ data-stat…" at bounding box center [136, 202] width 211 height 307
drag, startPoint x: 119, startPoint y: 308, endPoint x: 99, endPoint y: 309, distance: 19.8
click at [99, 308] on div ".continent-col :hover .continent-col__img.is--base , .continent-col [ data-stat…" at bounding box center [136, 202] width 211 height 307
drag, startPoint x: 137, startPoint y: 308, endPoint x: 133, endPoint y: 309, distance: 4.1
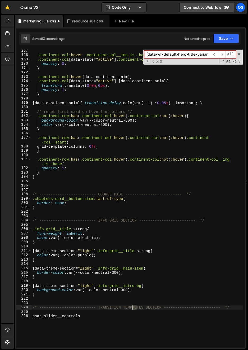
click at [133, 309] on div ".continent-col :hover .continent-col__img.is--base , .continent-col [ data-stat…" at bounding box center [136, 202] width 211 height 307
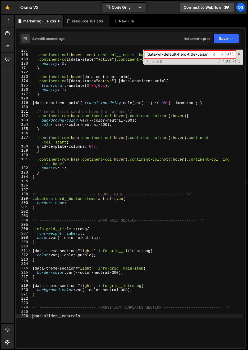
click at [33, 317] on div ".continent-col :hover .continent-col__img.is--base , .continent-col [ data-stat…" at bounding box center [136, 202] width 211 height 307
type textarea ".transitions .gsap-slider__controls{"
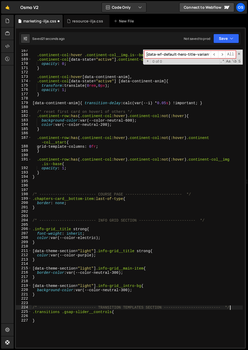
type textarea ".transitions .gsap-slider__controls{"
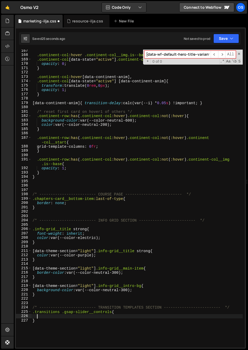
drag, startPoint x: 30, startPoint y: 314, endPoint x: 32, endPoint y: 314, distance: 2.7
click at [30, 314] on span at bounding box center [29, 312] width 3 height 4
click at [30, 313] on span at bounding box center [29, 312] width 3 height 4
click at [88, 304] on div ".continent-col :hover .continent-col__img.is--base , .continent-col [ data-stat…" at bounding box center [136, 202] width 211 height 307
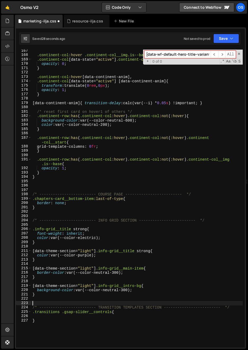
click at [32, 314] on div ".continent-col :hover .continent-col__img.is--base , .continent-col [ data-stat…" at bounding box center [136, 202] width 211 height 307
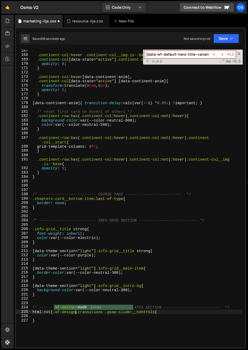
scroll to position [0, 3]
type textarea "html:not(.wf-design-mode) .transitions .gsap-slider__controls{"
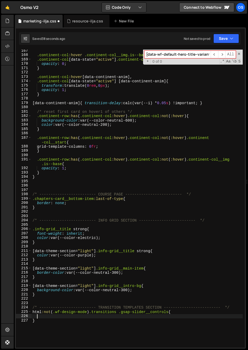
scroll to position [0, 0]
drag, startPoint x: 51, startPoint y: 313, endPoint x: 42, endPoint y: 313, distance: 9.0
click at [42, 313] on div ".continent-col :hover .continent-col__img.is--base , .continent-col [ data-stat…" at bounding box center [136, 202] width 211 height 307
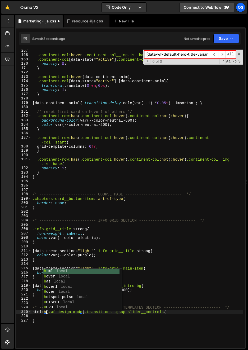
type textarea "html:has(.wf-design-mode) .transitions .gsap-slider__controls{"
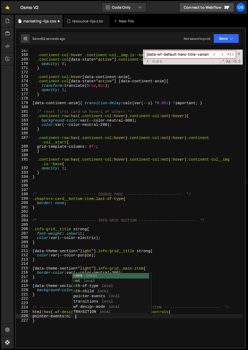
scroll to position [0, 3]
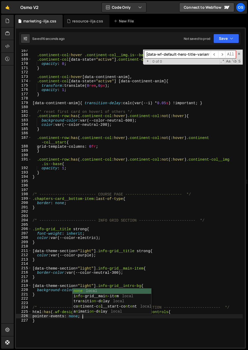
click at [65, 268] on div ".continent-col :hover .continent-col__img.is--base , .continent-col [ data-stat…" at bounding box center [136, 202] width 211 height 307
type textarea "[data-theme-section="light"] .info-grid__main-item{"
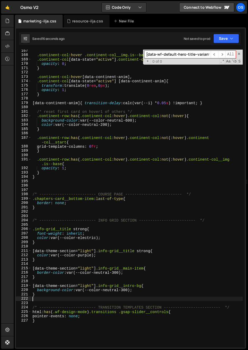
click at [92, 299] on div ".continent-col :hover .continent-col__img.is--base , .continent-col [ data-stat…" at bounding box center [136, 202] width 211 height 307
click at [142, 329] on div ".continent-col :hover .continent-col__img.is--base , .continent-col [ data-stat…" at bounding box center [136, 202] width 211 height 307
click at [166, 319] on div ".continent-col :hover .continent-col__img.is--base , .continent-col [ data-stat…" at bounding box center [136, 202] width 211 height 307
drag, startPoint x: 53, startPoint y: 312, endPoint x: 42, endPoint y: 313, distance: 11.1
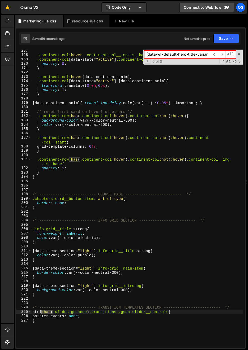
click at [42, 313] on div ".continent-col :hover .continent-col__img.is--base , .continent-col [ data-stat…" at bounding box center [136, 202] width 211 height 307
click at [79, 313] on div ".continent-col :hover .continent-col__img.is--base , .continent-col [ data-stat…" at bounding box center [136, 202] width 211 height 307
click at [111, 278] on div ".continent-col :hover .continent-col__img.is--base , .continent-col [ data-stat…" at bounding box center [136, 202] width 211 height 307
click at [102, 309] on div ".continent-col :hover .continent-col__img.is--base , .continent-col [ data-stat…" at bounding box center [136, 202] width 211 height 307
type textarea "/* ------------------------- TRANSITION TEMPLATES SECTION ---------------------…"
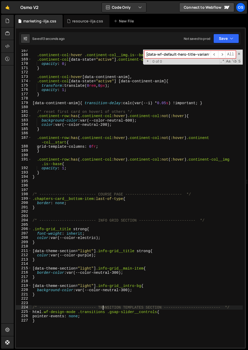
click at [236, 309] on div ".continent-col :hover .continent-col__img.is--base , .continent-col [ data-stat…" at bounding box center [136, 202] width 211 height 307
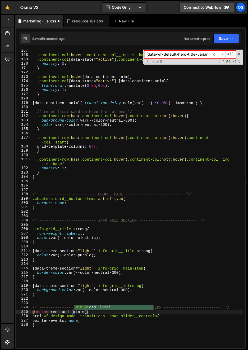
scroll to position [0, 3]
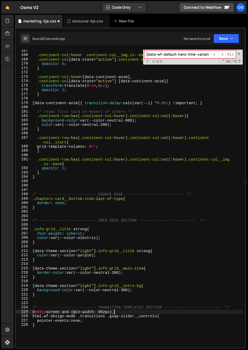
type textarea "@media screen and (min-width: 992px){"
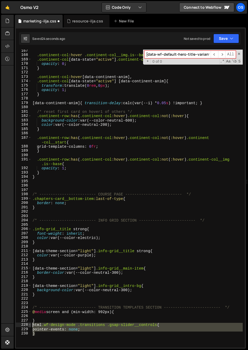
drag, startPoint x: 47, startPoint y: 337, endPoint x: 29, endPoint y: 326, distance: 20.8
click at [29, 326] on div "167 168 169 170 171 172 173 174 175 176 177 178 179 180 181 182 183 184 185 186…" at bounding box center [130, 199] width 229 height 298
type textarea "html.wf-design-mode .transitions .gsap-slider__controls{ pointer-events: none;"
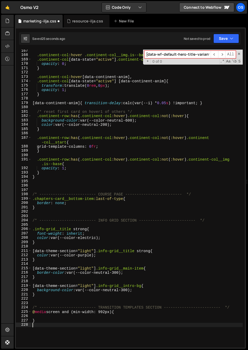
click at [35, 319] on div ".continent-col :hover .continent-col__img.is--base , .continent-col [ data-stat…" at bounding box center [136, 202] width 211 height 307
type textarea "}"
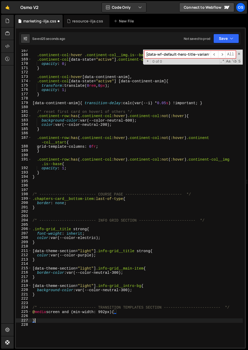
paste textarea
click at [34, 316] on div ".continent-col :hover .continent-col__img.is--base , .continent-col [ data-stat…" at bounding box center [136, 202] width 211 height 307
paste textarea "}"
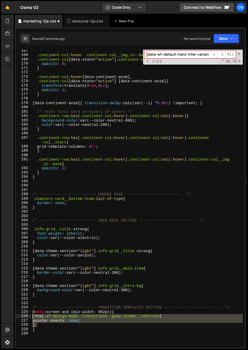
drag, startPoint x: 39, startPoint y: 323, endPoint x: 32, endPoint y: 317, distance: 9.4
click at [32, 317] on div ".continent-col :hover .continent-col__img.is--base , .continent-col [ data-stat…" at bounding box center [136, 202] width 211 height 307
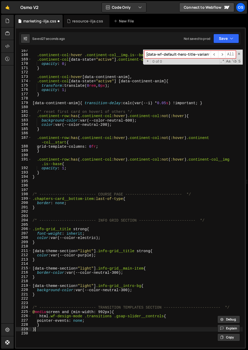
click at [48, 328] on div ".continent-col :hover .continent-col__img.is--base , .continent-col [ data-stat…" at bounding box center [136, 202] width 211 height 307
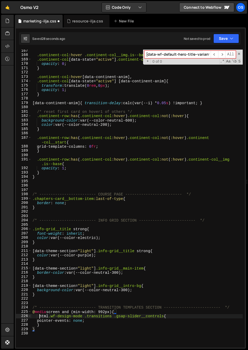
click at [39, 318] on div ".continent-col :hover .continent-col__img.is--base , .continent-col [ data-stat…" at bounding box center [136, 202] width 211 height 307
click at [159, 312] on div ".continent-col :hover .continent-col__img.is--base , .continent-col [ data-stat…" at bounding box center [136, 202] width 211 height 307
type textarea "@media screen and (min-width: 992px){"
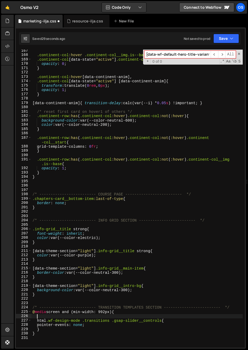
click at [60, 330] on div ".continent-col :hover .continent-col__img.is--base , .continent-col [ data-stat…" at bounding box center [136, 202] width 211 height 307
type textarea "}"
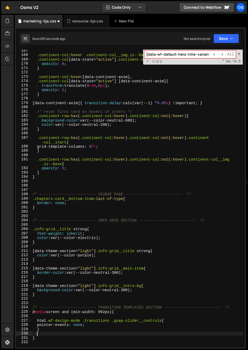
click at [90, 326] on div ".continent-col :hover .continent-col__img.is--base , .continent-col [ data-stat…" at bounding box center [136, 202] width 211 height 307
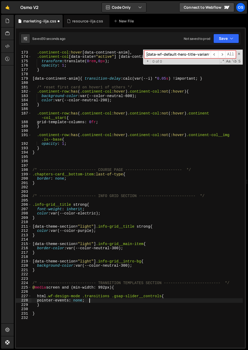
scroll to position [753, 0]
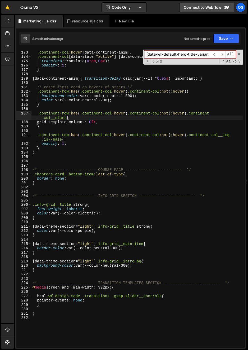
click at [130, 117] on div ".continent-col :hover [ data-continent-anim ], .continent-col [ data-state = " …" at bounding box center [136, 199] width 211 height 307
click at [104, 217] on div ".continent-col :hover [ data-continent-anim ], .continent-col [ data-state = " …" at bounding box center [136, 199] width 211 height 307
type textarea "}"
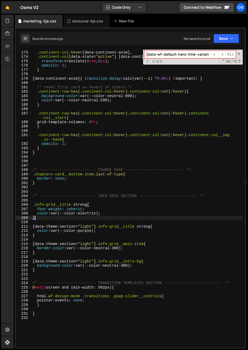
click at [130, 237] on div ".continent-col :hover [ data-continent-anim ], .continent-col [ data-state = " …" at bounding box center [136, 199] width 211 height 307
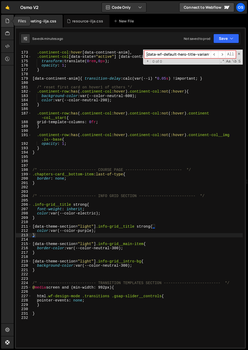
click at [4, 24] on div at bounding box center [7, 21] width 13 height 13
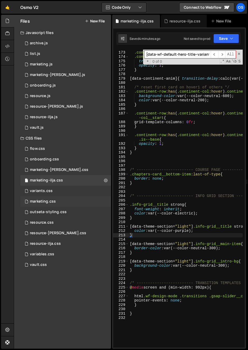
click at [66, 199] on div "marketing.css 0" at bounding box center [65, 201] width 91 height 11
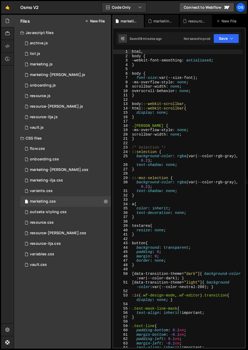
scroll to position [139, 0]
click at [10, 20] on div at bounding box center [7, 21] width 13 height 13
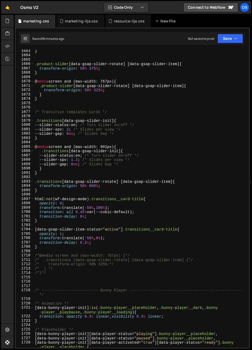
scroll to position [7548, 0]
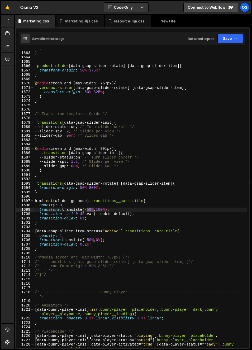
drag, startPoint x: 87, startPoint y: 211, endPoint x: 95, endPoint y: 211, distance: 7.9
click at [95, 211] on div "} } .product-slider [ data-gsap-slider-rotate ] [ data-gsap-slider-item ] { tra…" at bounding box center [140, 202] width 213 height 312
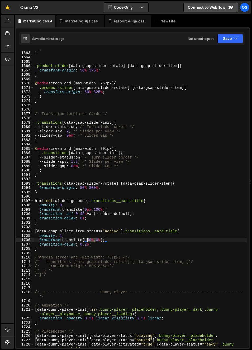
drag, startPoint x: 96, startPoint y: 241, endPoint x: 88, endPoint y: 242, distance: 7.7
click at [88, 242] on div "} } .product-slider [ data-gsap-slider-rotate ] [ data-gsap-slider-item ] { tra…" at bounding box center [140, 202] width 213 height 312
click at [106, 237] on div "} } .product-slider [ data-gsap-slider-rotate ] [ data-gsap-slider-item ] { tra…" at bounding box center [140, 202] width 213 height 312
type textarea "opacity: 1;"
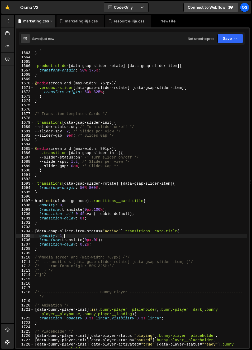
click at [50, 22] on icon at bounding box center [52, 20] width 4 height 5
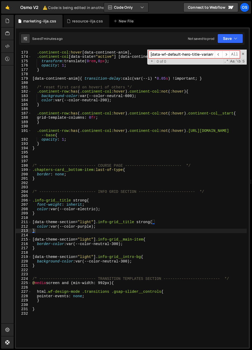
scroll to position [0, 11]
click at [242, 51] on div "[data-wf--default-hero-title--variant="xl"] ​ ​ All Replace All + 0 of 0 .* Aa …" at bounding box center [197, 57] width 100 height 15
click at [243, 54] on span at bounding box center [243, 54] width 4 height 4
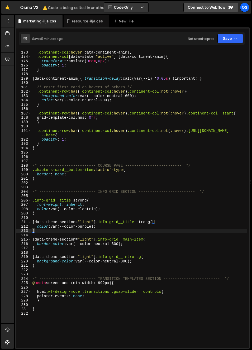
click at [113, 244] on div ".continent-col :hover [ data-continent-anim ], .continent-col [ data-state = " …" at bounding box center [138, 199] width 215 height 307
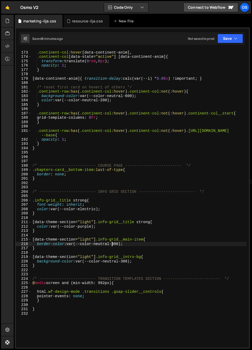
click at [138, 177] on div ".continent-col :hover [ data-continent-anim ], .continent-col [ data-state = " …" at bounding box center [138, 199] width 215 height 307
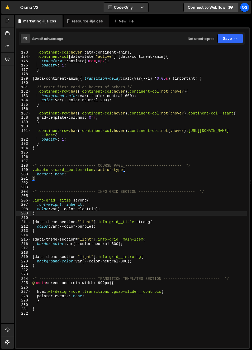
click at [150, 213] on div ".continent-col :hover [ data-continent-anim ], .continent-col [ data-state = " …" at bounding box center [138, 199] width 215 height 307
click at [114, 123] on div ".continent-col :hover [ data-continent-anim ], .continent-col [ data-state = " …" at bounding box center [138, 199] width 215 height 307
type textarea "}"
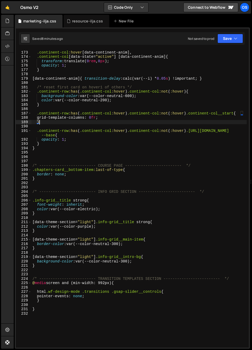
click at [110, 105] on div ".continent-col :hover [ data-continent-anim ], .continent-col [ data-state = " …" at bounding box center [138, 199] width 215 height 307
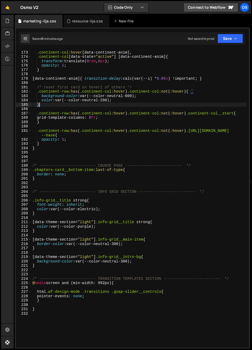
scroll to position [751, 0]
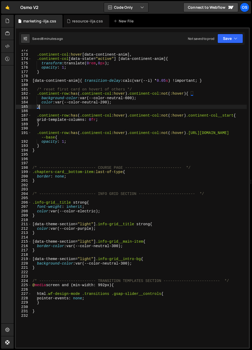
click at [137, 158] on div ".continent-col :hover [ data-continent-anim ], .continent-col [ data-state = " …" at bounding box center [138, 201] width 215 height 307
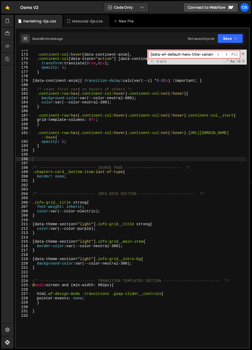
scroll to position [0, 11]
paste input "slider__cursor-icon-w"
type input "slider__cursor-icon-w"
click at [242, 53] on span at bounding box center [243, 54] width 4 height 4
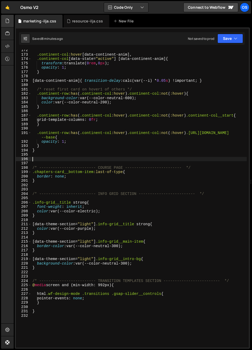
click at [6, 21] on icon at bounding box center [7, 21] width 4 height 6
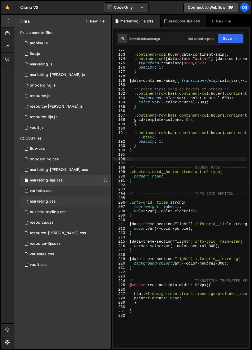
click at [64, 200] on div "marketing.css 0" at bounding box center [65, 201] width 91 height 11
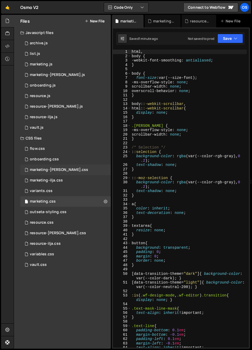
scroll to position [139, 0]
type textarea ".lenis {"
click at [156, 128] on div "html , body { -webkit-font-smoothing : antialiased ; } body { font-size : var(-…" at bounding box center [189, 203] width 116 height 307
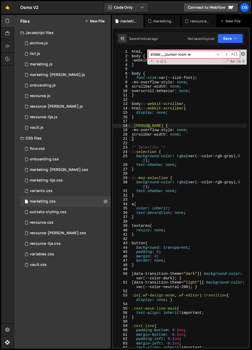
type input "slider__cursor-icon-w"
click at [244, 54] on span at bounding box center [243, 54] width 4 height 4
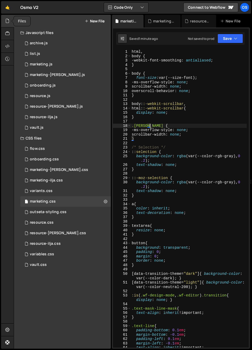
click at [8, 23] on icon at bounding box center [7, 21] width 4 height 6
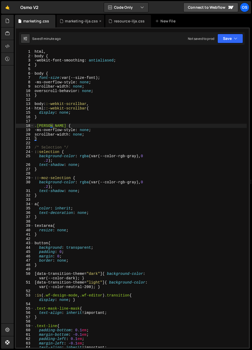
click at [68, 21] on div "marketing-ilja.css" at bounding box center [81, 20] width 33 height 5
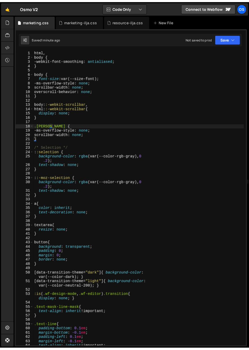
scroll to position [0, 0]
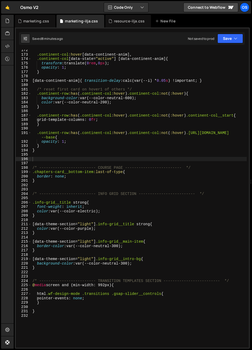
click at [0, 146] on html "Projects Community Library Blog Os Your current team is Osmo Projects Your Team…" at bounding box center [126, 175] width 252 height 350
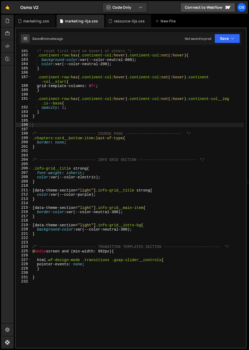
scroll to position [789, 0]
click at [75, 304] on div "/* reset first card on hover1 of others */ .continent-row :has ( .continent-col…" at bounding box center [137, 202] width 212 height 307
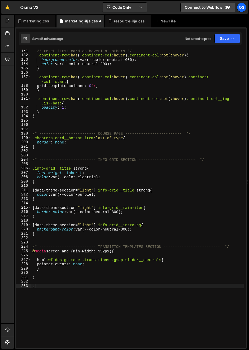
paste textarea "slider__cursor-icon-w"
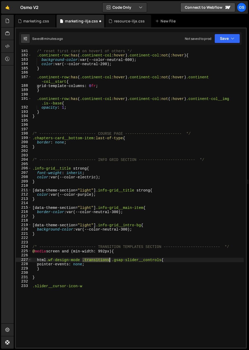
drag, startPoint x: 88, startPoint y: 262, endPoint x: 110, endPoint y: 262, distance: 21.7
click at [110, 262] on div "/* reset first card on hover1 of others */ .continent-row :has ( .continent-col…" at bounding box center [137, 202] width 212 height 307
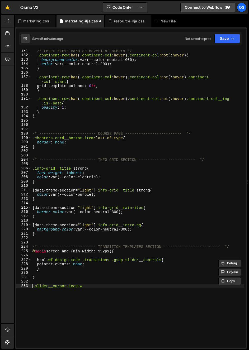
click at [33, 286] on div "/* reset first card on hover1 of others */ .continent-row :has ( .continent-col…" at bounding box center [137, 202] width 212 height 307
paste textarea ".transitions"
click at [128, 288] on div "/* reset first card on hover1 of others */ .continent-row :has ( .continent-col…" at bounding box center [137, 202] width 212 height 307
click at [62, 288] on div "/* reset first card on hover1 of others */ .continent-row :has ( .continent-col…" at bounding box center [137, 202] width 212 height 307
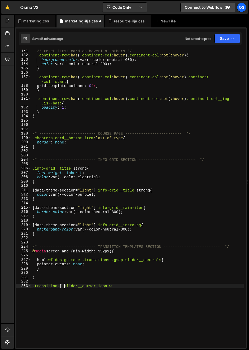
scroll to position [0, 2]
paste textarea "data-gsap-slider-control"
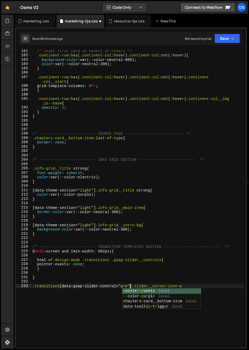
scroll to position [0, 7]
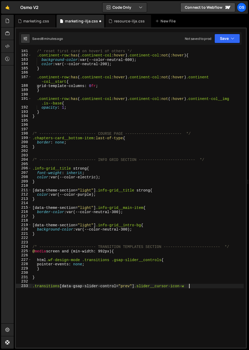
type textarea ".transitions [data-gsap-slider-control="prev"] .slider__cursor-icon-w{"
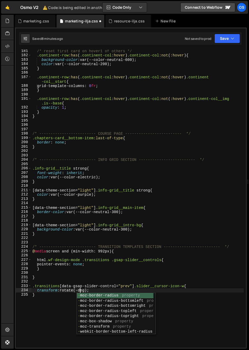
scroll to position [0, 3]
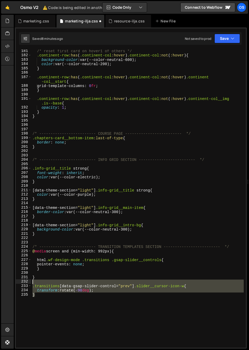
click at [26, 280] on div "transform: rotate(-90deg); 181 182 183 184 185 186 187 188 189 190 191 192 193 …" at bounding box center [131, 199] width 230 height 298
click at [36, 304] on div "/* reset first card on hover1 of others */ .continent-row :has ( .continent-col…" at bounding box center [137, 199] width 212 height 298
type textarea "}"
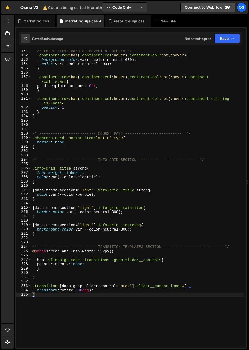
paste textarea
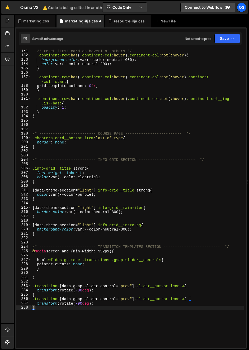
click at [38, 296] on div "/* reset first card on hover1 of others */ .continent-row :has ( .continent-col…" at bounding box center [137, 202] width 212 height 307
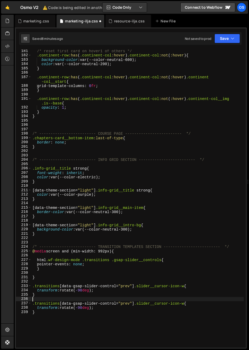
click at [126, 305] on div "/* reset first card on hover1 of others */ .continent-row :has ( .continent-col…" at bounding box center [137, 202] width 212 height 307
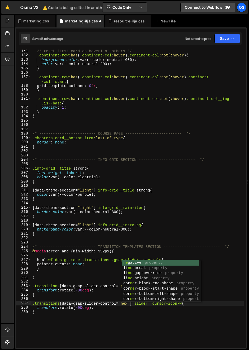
scroll to position [0, 7]
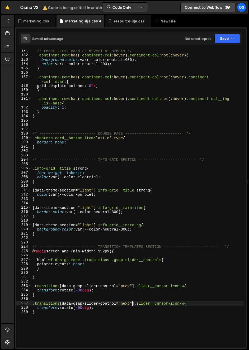
drag, startPoint x: 80, startPoint y: 308, endPoint x: 85, endPoint y: 316, distance: 9.2
click at [80, 308] on div "/* reset first card on hover1 of others */ .continent-row :has ( .continent-col…" at bounding box center [137, 202] width 212 height 307
click at [121, 310] on div "/* reset first card on hover1 of others */ .continent-row :has ( .continent-col…" at bounding box center [137, 202] width 212 height 307
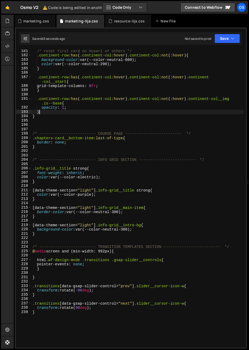
drag, startPoint x: 200, startPoint y: 110, endPoint x: 169, endPoint y: 180, distance: 76.5
click at [199, 110] on div "/* reset first card on hover1 of others */ .continent-row :has ( .continent-col…" at bounding box center [137, 202] width 212 height 307
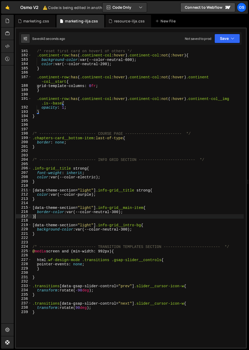
drag, startPoint x: 144, startPoint y: 215, endPoint x: 141, endPoint y: 217, distance: 3.1
click at [144, 215] on div "/* reset first card on hover1 of others */ .continent-row :has ( .continent-col…" at bounding box center [137, 202] width 212 height 307
type textarea "}"
click at [130, 205] on div "/* reset first card on hover1 of others */ .continent-row :has ( .continent-col…" at bounding box center [137, 202] width 212 height 307
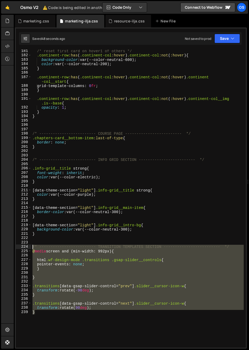
drag, startPoint x: 49, startPoint y: 319, endPoint x: 25, endPoint y: 249, distance: 74.5
click at [25, 249] on div "181 182 183 184 185 186 187 188 189 190 191 192 193 194 195 196 197 198 199 200…" at bounding box center [131, 199] width 230 height 298
click at [76, 330] on div "/* reset first card on hover1 of others */ .continent-row :has ( .continent-col…" at bounding box center [137, 199] width 212 height 298
type textarea "}"
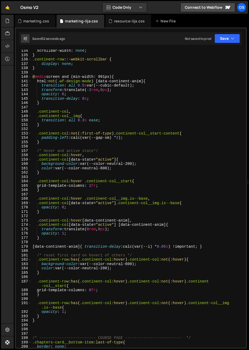
scroll to position [903, 0]
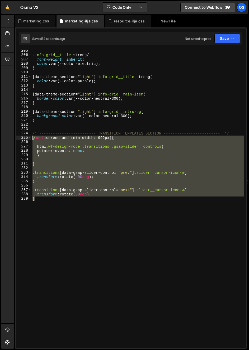
drag, startPoint x: 100, startPoint y: 232, endPoint x: 23, endPoint y: 138, distance: 120.7
click at [23, 138] on div "} 205 206 207 208 209 210 211 212 213 214 215 216 217 218 219 220 221 222 223 2…" at bounding box center [131, 199] width 230 height 298
paste textarea "}"
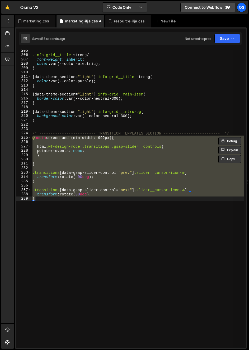
click at [59, 226] on div ".info-grid__title strong { font-weight : inherit ; color : var(--color-electric…" at bounding box center [137, 199] width 212 height 298
type textarea "}"
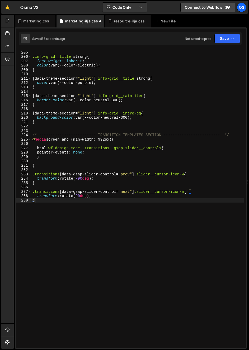
click at [59, 225] on div "/* ------------------------- INFO GRID SECTION ------------------------- */ .in…" at bounding box center [137, 199] width 212 height 307
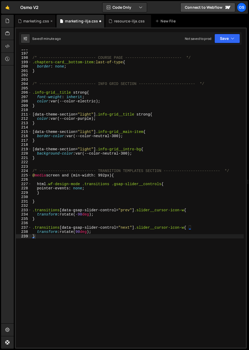
click at [25, 23] on div "marketing.css" at bounding box center [36, 20] width 26 height 5
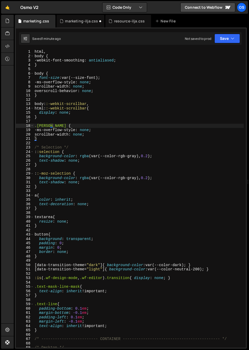
scroll to position [139, 0]
type textarea "/* Selection */"
click at [92, 149] on div "html , body { -webkit-font-smoothing : antialiased ; } body { font-size : var(-…" at bounding box center [139, 203] width 210 height 307
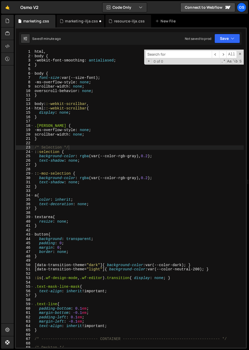
type input "/* ------------------------- TRANSITION TEMPLATES SECTION ---------------------…"
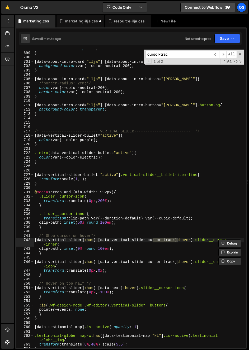
scroll to position [3119, 0]
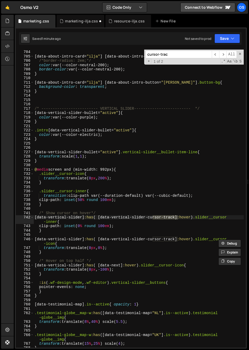
type input "cursor-trac"
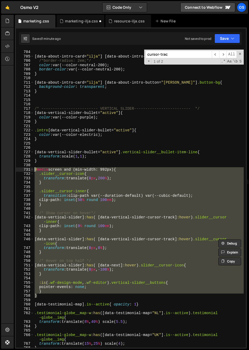
drag, startPoint x: 43, startPoint y: 297, endPoint x: 30, endPoint y: 171, distance: 126.4
click at [30, 171] on div "} 703 704 705 706 707 708 709 710 711 712 713 714 715 716 717 718 719 720 721 7…" at bounding box center [131, 199] width 230 height 298
type textarea "@media screen and (min-width: 992px){ .slider__cursor-icon{"
click at [239, 53] on span at bounding box center [240, 54] width 4 height 4
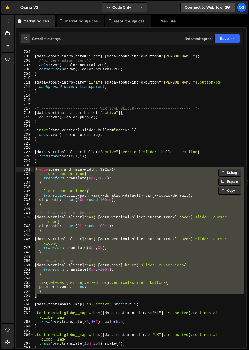
click at [83, 18] on div "marketing-ilja.css" at bounding box center [80, 21] width 48 height 13
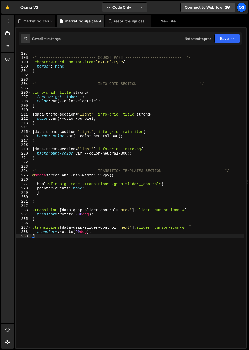
click at [52, 22] on icon at bounding box center [52, 20] width 4 height 5
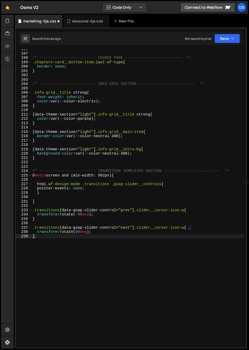
click at [82, 209] on div "/* ------------------------- COURSE PAGE ------------------------- */ .chapters…" at bounding box center [137, 200] width 212 height 307
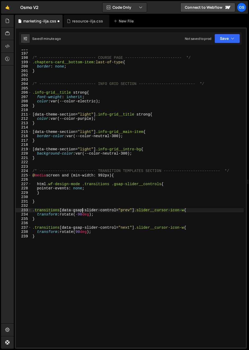
click at [69, 258] on div "/* ------------------------- COURSE PAGE ------------------------- */ .chapters…" at bounding box center [137, 200] width 212 height 307
type textarea "}"
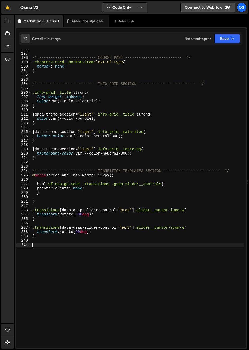
paste textarea "}"
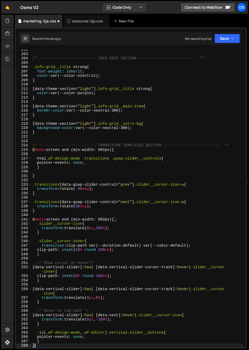
scroll to position [891, 0]
click at [51, 231] on div "/* ------------------------- INFO GRID SECTION ------------------------- */ .in…" at bounding box center [137, 201] width 212 height 307
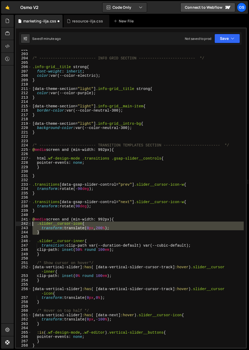
drag, startPoint x: 51, startPoint y: 234, endPoint x: 22, endPoint y: 224, distance: 31.2
click at [22, 224] on div "} 202 203 204 205 206 207 208 209 210 211 212 213 214 215 216 217 218 219 220 2…" at bounding box center [131, 199] width 230 height 298
click at [50, 263] on div "/* ------------------------- INFO GRID SECTION ------------------------- */ .in…" at bounding box center [137, 201] width 212 height 307
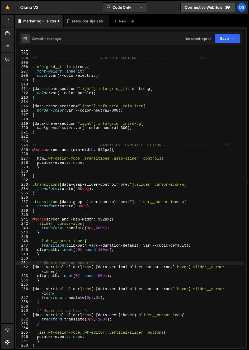
click at [50, 263] on div "/* ------------------------- INFO GRID SECTION ------------------------- */ .in…" at bounding box center [137, 201] width 212 height 307
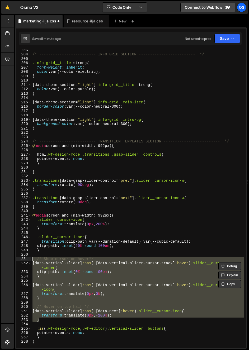
drag, startPoint x: 43, startPoint y: 318, endPoint x: 23, endPoint y: 257, distance: 64.5
click at [23, 257] on div "/* Show cursor on hover*/ 203 204 205 206 207 208 209 210 211 212 213 214 215 2…" at bounding box center [131, 199] width 230 height 298
type textarea "/* Show cursor on hover*/ [data-vertical-slider]:has( [data-vertical-slider-cur…"
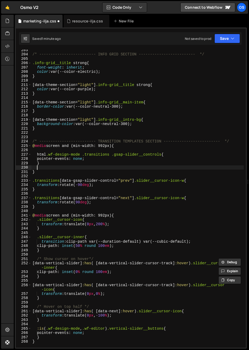
click at [43, 166] on div "/* ------------------------- INFO GRID SECTION ------------------------- */ .in…" at bounding box center [137, 201] width 212 height 307
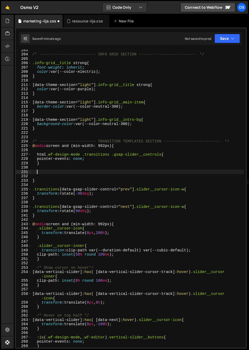
paste textarea "}"
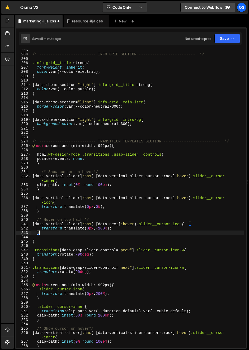
click at [41, 173] on div "/* ------------------------- INFO GRID SECTION ------------------------- */ .in…" at bounding box center [137, 201] width 212 height 307
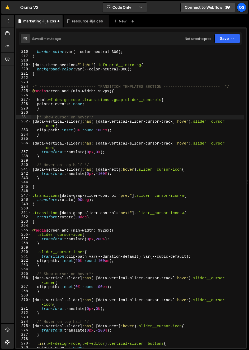
scroll to position [962, 0]
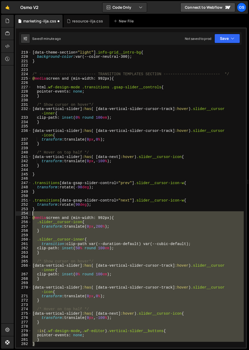
drag, startPoint x: 47, startPoint y: 346, endPoint x: 20, endPoint y: 213, distance: 135.5
click at [20, 213] on div "/* Show cursor on hover*/ 218 219 220 221 222 223 224 225 226 227 228 229 230 2…" at bounding box center [131, 199] width 230 height 298
type textarea "@media screen and (min-width: 992px){"
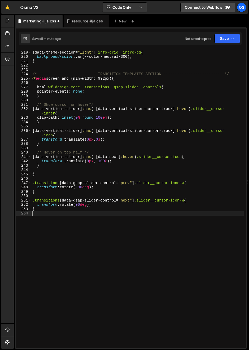
scroll to position [915, 0]
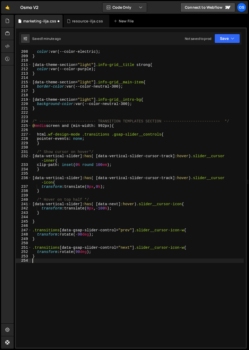
click at [62, 221] on div "color : var(--color-electric) ; } [ data-theme-section = " light " ] .info-grid…" at bounding box center [137, 203] width 212 height 307
type textarea "}"
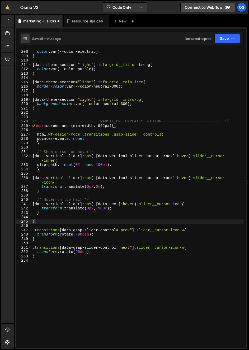
click at [58, 225] on div "color : var(--color-electric) ; } [ data-theme-section = " light " ] .info-grid…" at bounding box center [137, 203] width 212 height 307
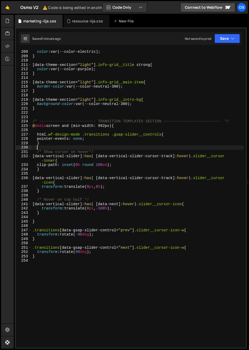
click at [57, 147] on div "color : var(--color-electric) ; } [ data-theme-section = " light " ] .info-grid…" at bounding box center [137, 203] width 212 height 307
click at [57, 153] on div "color : var(--color-electric) ; } [ data-theme-section = " light " ] .info-grid…" at bounding box center [137, 203] width 212 height 307
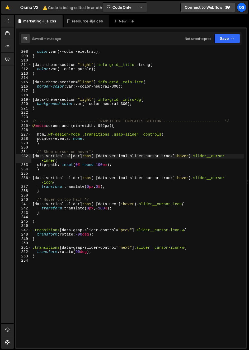
click at [71, 156] on div "color : var(--color-electric) ; } [ data-theme-section = " light " ] .info-grid…" at bounding box center [137, 203] width 212 height 307
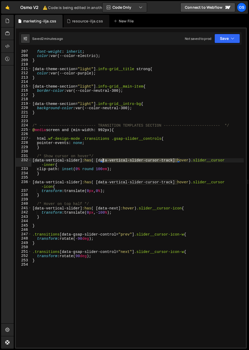
drag, startPoint x: 177, startPoint y: 161, endPoint x: 103, endPoint y: 161, distance: 73.9
click at [103, 161] on div "font-weight : inherit ; color : var(--color-electric) ; } [ data-theme-section …" at bounding box center [137, 202] width 212 height 307
paste textarea "gsap-slider-controls"
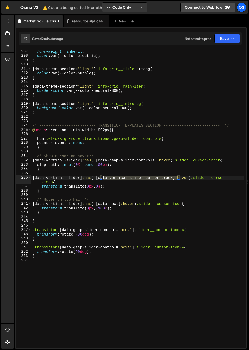
drag, startPoint x: 178, startPoint y: 178, endPoint x: 104, endPoint y: 179, distance: 73.9
click at [104, 179] on div "font-weight : inherit ; color : var(--color-electric) ; } [ data-theme-section …" at bounding box center [137, 202] width 212 height 307
paste textarea "gsap-slider-controls"
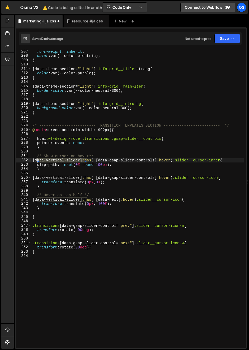
drag, startPoint x: 76, startPoint y: 161, endPoint x: 37, endPoint y: 161, distance: 38.6
click at [37, 161] on div "font-weight : inherit ; color : var(--color-electric) ; } [ data-theme-section …" at bounding box center [137, 202] width 212 height 307
paste textarea "data-gsap-slider-init"
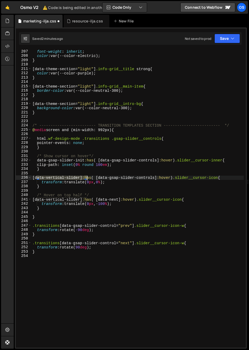
drag, startPoint x: 37, startPoint y: 177, endPoint x: 87, endPoint y: 180, distance: 49.7
click at [87, 180] on div "font-weight : inherit ; color : var(--color-electric) ; } [ data-theme-section …" at bounding box center [137, 202] width 212 height 307
paste textarea "data-gsap-slider-init"
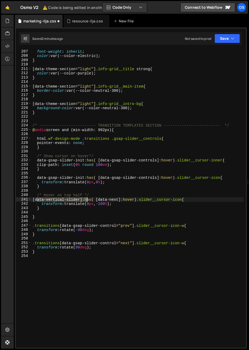
drag, startPoint x: 41, startPoint y: 200, endPoint x: 87, endPoint y: 201, distance: 46.2
click at [87, 201] on div "font-weight : inherit ; color : var(--color-electric) ; } [ data-theme-section …" at bounding box center [137, 202] width 212 height 307
paste textarea "data-gsap-slider-init"
click at [116, 202] on div "font-weight : inherit ; color : var(--color-electric) ; } [ data-theme-section …" at bounding box center [137, 202] width 212 height 307
drag, startPoint x: 116, startPoint y: 200, endPoint x: 101, endPoint y: 201, distance: 14.5
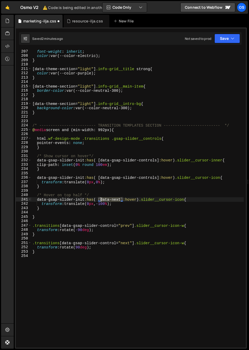
click at [101, 201] on div "font-weight : inherit ; color : var(--color-electric) ; } [ data-theme-section …" at bounding box center [137, 202] width 212 height 307
paste textarea "gsap-slider-control"
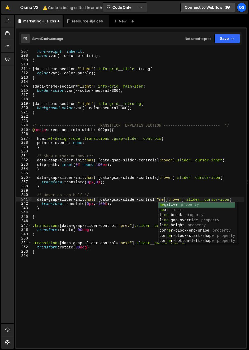
type textarea "data-gsap-slider-init:has( [data-gsap-slider-control="next]:hover) .slider__cur…"
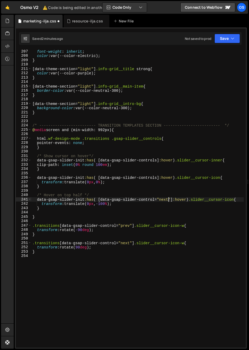
click at [148, 212] on div "font-weight : inherit ; color : var(--color-electric) ; } [ data-theme-section …" at bounding box center [137, 202] width 212 height 307
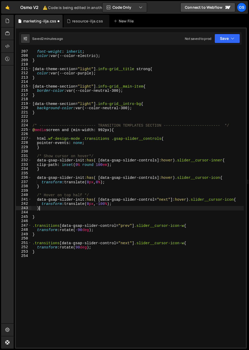
click at [147, 208] on div "font-weight : inherit ; color : var(--color-electric) ; } [ data-theme-section …" at bounding box center [137, 202] width 212 height 307
click at [98, 242] on div "font-weight : inherit ; color : var(--color-electric) ; } [ data-theme-section …" at bounding box center [137, 202] width 212 height 307
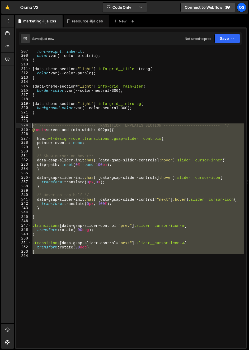
drag, startPoint x: 26, startPoint y: 177, endPoint x: 19, endPoint y: 127, distance: 50.0
click at [19, 127] on div ".transitions [data-gsap-slider-control="next"] .slider__cursor-icon-w{ 207 208 …" at bounding box center [131, 199] width 230 height 298
drag, startPoint x: 84, startPoint y: 77, endPoint x: 15, endPoint y: 17, distance: 91.2
click at [83, 76] on div "font-weight : inherit ; color : var(--color-electric) ; } [ data-theme-section …" at bounding box center [137, 202] width 212 height 307
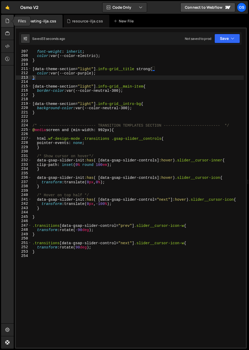
click at [7, 22] on icon at bounding box center [7, 21] width 4 height 6
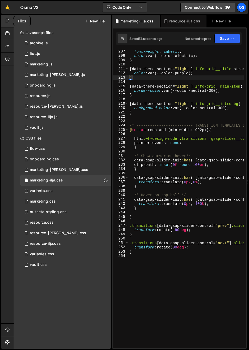
click at [6, 21] on icon at bounding box center [7, 21] width 4 height 6
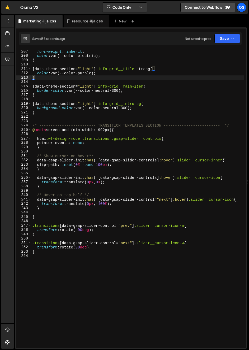
click at [66, 107] on div "font-weight : inherit ; color : var(--color-electric) ; } [ data-theme-section …" at bounding box center [137, 202] width 212 height 307
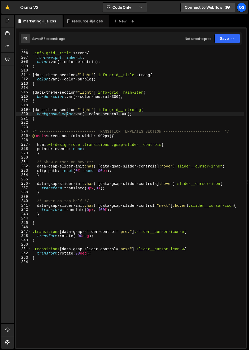
scroll to position [905, 0]
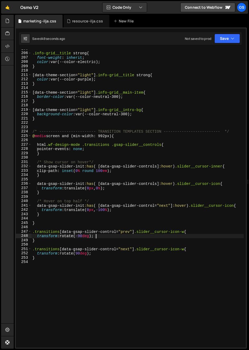
drag, startPoint x: 144, startPoint y: 234, endPoint x: 136, endPoint y: 277, distance: 43.6
click at [144, 234] on div ".info-grid__title strong { font-weight : inherit ; color : var(--color-electric…" at bounding box center [137, 200] width 212 height 307
type textarea "transform: rotate(-90deg);"
click at [123, 330] on div ".info-grid__title strong { font-weight : inherit ; color : var(--color-electric…" at bounding box center [137, 200] width 212 height 307
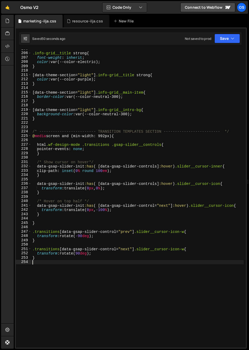
click at [82, 270] on div ".info-grid__title strong { font-weight : inherit ; color : var(--color-electric…" at bounding box center [137, 200] width 212 height 307
click at [93, 310] on div ".info-grid__title strong { font-weight : inherit ; color : var(--color-electric…" at bounding box center [137, 200] width 212 height 307
click at [116, 218] on div ".info-grid__title strong { font-weight : inherit ; color : var(--color-electric…" at bounding box center [137, 200] width 212 height 307
click at [42, 213] on div ".info-grid__title strong { font-weight : inherit ; color : var(--color-electric…" at bounding box center [137, 200] width 212 height 307
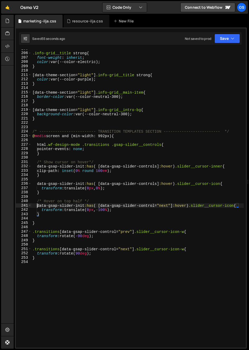
click at [37, 206] on div ".info-grid__title strong { font-weight : inherit ; color : var(--color-electric…" at bounding box center [137, 200] width 212 height 307
click at [37, 185] on div ".info-grid__title strong { font-weight : inherit ; color : var(--color-electric…" at bounding box center [137, 200] width 212 height 307
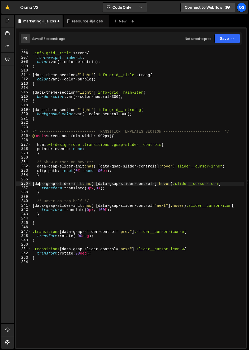
drag, startPoint x: 36, startPoint y: 167, endPoint x: 61, endPoint y: 170, distance: 25.2
click at [36, 167] on div ".info-grid__title strong { font-weight : inherit ; color : var(--color-electric…" at bounding box center [137, 200] width 212 height 307
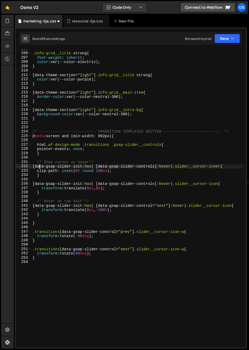
click at [86, 167] on div ".info-grid__title strong { font-weight : inherit ; color : var(--color-electric…" at bounding box center [137, 200] width 212 height 307
drag, startPoint x: 86, startPoint y: 183, endPoint x: 87, endPoint y: 194, distance: 10.8
click at [86, 184] on div ".info-grid__title strong { font-weight : inherit ; color : var(--color-electric…" at bounding box center [137, 200] width 212 height 307
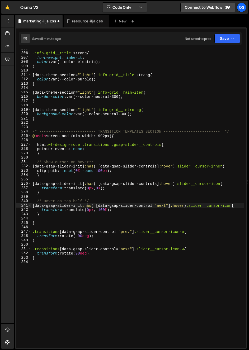
click at [87, 206] on div ".info-grid__title strong { font-weight : inherit ; color : var(--color-electric…" at bounding box center [137, 200] width 212 height 307
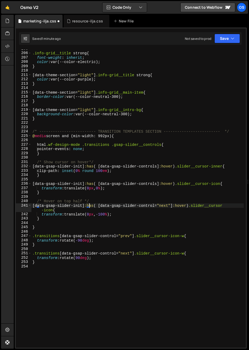
click at [129, 219] on div ".info-grid__title strong { font-weight : inherit ; color : var(--color-electric…" at bounding box center [137, 200] width 212 height 307
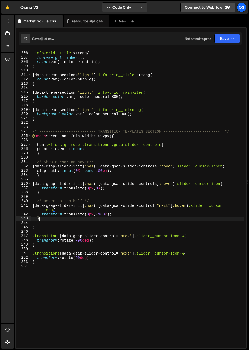
type textarea "}"
click at [100, 70] on div ".info-grid__title strong { font-weight : inherit ; color : var(--color-electric…" at bounding box center [137, 200] width 212 height 307
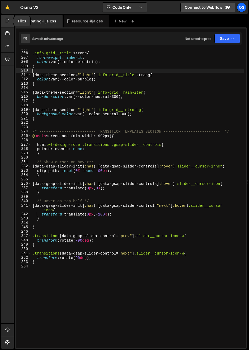
click at [10, 25] on div at bounding box center [7, 21] width 13 height 13
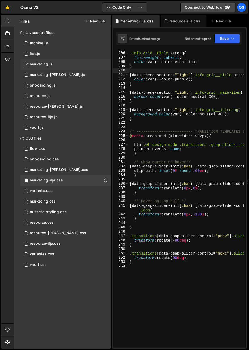
click at [49, 63] on div "marketing.js" at bounding box center [41, 64] width 23 height 5
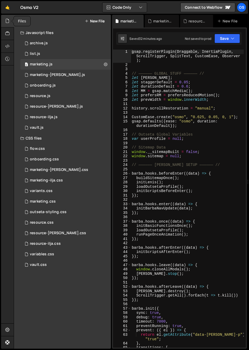
click at [8, 20] on icon at bounding box center [7, 21] width 4 height 6
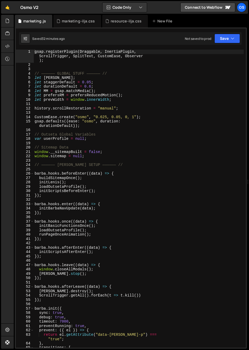
type textarea "let prevWidth = window.innerWidth;"
click at [133, 102] on div "gsap . registerPlugin ( Draggable , InertiaPlugin , ScrollTrigger , SplitText ,…" at bounding box center [139, 208] width 210 height 316
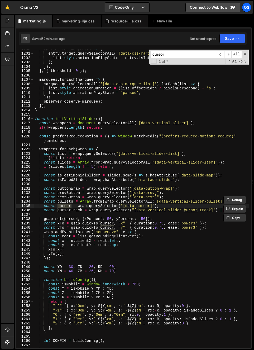
scroll to position [2508, 0]
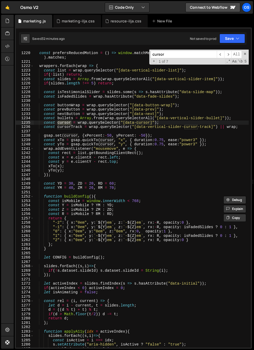
type input "cursor"
type textarea "const cursorTrack = wrap.querySelector("[data-vertical-slider-cursor-track]") |…"
click at [73, 128] on div "const prefersReducedMotion = ( ) => window . matchMedia ( "(prefers-reduced-mot…" at bounding box center [141, 199] width 215 height 307
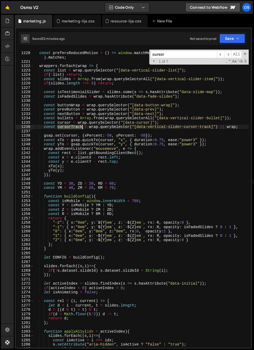
click at [73, 128] on div "const prefersReducedMotion = ( ) => window . matchMedia ( "(prefers-reduced-mot…" at bounding box center [141, 199] width 215 height 307
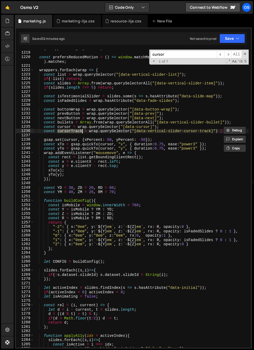
scroll to position [2504, 0]
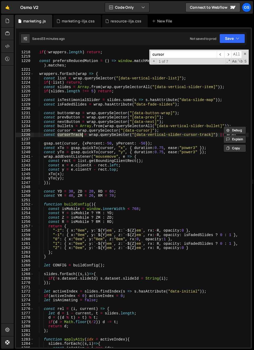
click at [69, 135] on div "const wrappers = document . querySelectorAll ( "[data-vertical-slider]" ) ; if …" at bounding box center [141, 199] width 215 height 298
click at [69, 135] on div "const wrappers = document . querySelectorAll ( "[data-vertical-slider]" ) ; if …" at bounding box center [141, 199] width 215 height 307
click at [175, 55] on input "cursor" at bounding box center [184, 55] width 66 height 8
paste input "Track"
type input "cursorTrack"
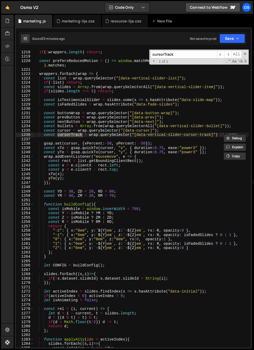
click at [207, 62] on div "+ 1 of 1 .* Aa \b S" at bounding box center [199, 61] width 97 height 4
click at [245, 55] on span at bounding box center [245, 54] width 4 height 4
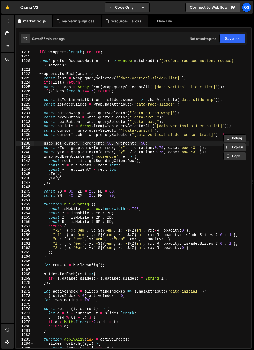
click at [128, 145] on div "const wrappers = document . querySelectorAll ( "[data-vertical-slider]" ) ; if …" at bounding box center [141, 199] width 215 height 307
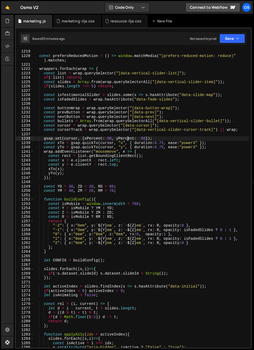
click at [61, 125] on div "const prefersReducedMotion = ( ) => window . matchMedia ( "(prefers-reduced-mot…" at bounding box center [141, 202] width 215 height 307
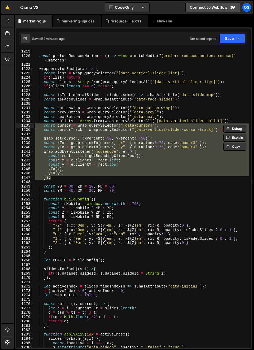
drag, startPoint x: 52, startPoint y: 177, endPoint x: 43, endPoint y: 131, distance: 47.3
click at [19, 125] on div "const cursor = wrap.querySelector("[data-cursor]"); 1219 1220 1221 1222 1223 12…" at bounding box center [133, 199] width 235 height 298
type textarea "const cursor = wrap.querySelector("[data-cursor]"); const cursorTrack = wrap.qu…"
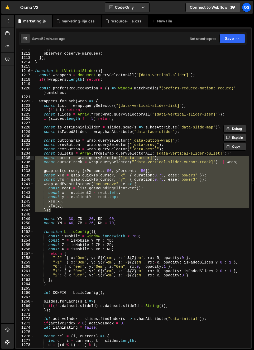
scroll to position [2484, 0]
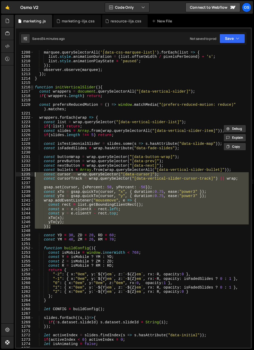
click at [33, 87] on span at bounding box center [32, 87] width 3 height 4
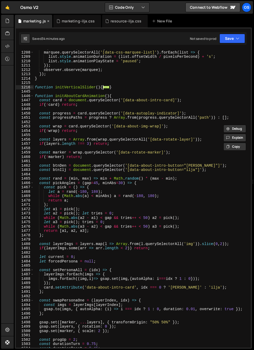
click at [45, 21] on div "marketing.js" at bounding box center [34, 20] width 23 height 5
click at [49, 22] on icon at bounding box center [48, 20] width 4 height 5
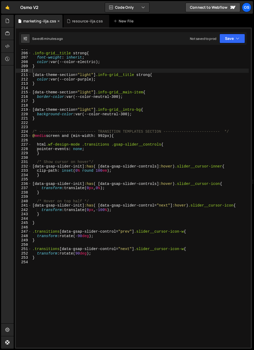
scroll to position [900, 0]
click at [7, 22] on icon at bounding box center [7, 21] width 4 height 6
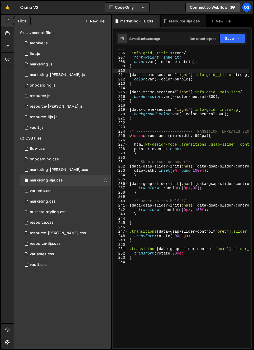
click at [7, 17] on div at bounding box center [7, 21] width 13 height 13
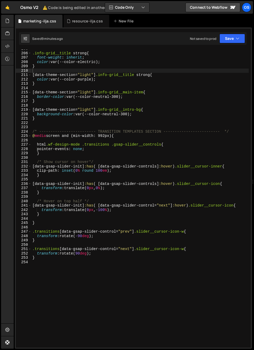
click at [110, 186] on div ".info-grid__title strong { font-weight : inherit ; color : var(--color-electric…" at bounding box center [140, 200] width 218 height 307
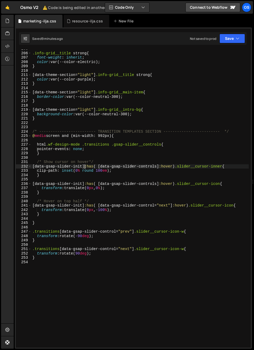
click at [84, 164] on div ".info-grid__title strong { font-weight : inherit ; color : var(--color-electric…" at bounding box center [140, 200] width 218 height 307
type textarea "[data-gsap-slider-init]:has( [data-gsap-slider-controls]:hover) .slider__cursor…"
click at [63, 156] on div ".info-grid__title strong { font-weight : inherit ; color : var(--color-electric…" at bounding box center [140, 200] width 218 height 307
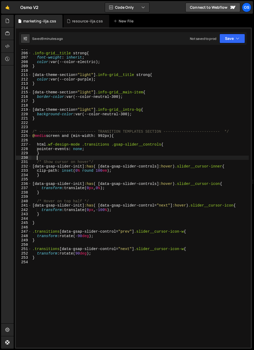
click at [110, 261] on div ".info-grid__title strong { font-weight : inherit ; color : var(--color-electric…" at bounding box center [140, 200] width 218 height 307
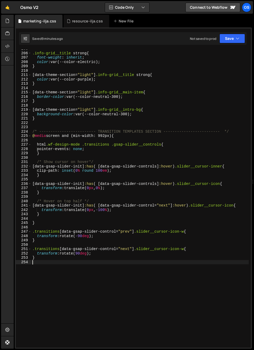
click at [48, 231] on div ".info-grid__title strong { font-weight : inherit ; color : var(--color-electric…" at bounding box center [140, 200] width 218 height 307
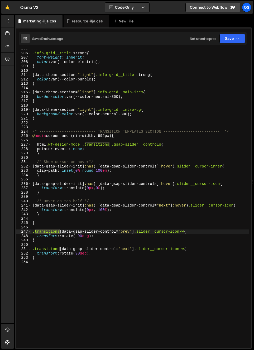
click at [48, 231] on div ".info-grid__title strong { font-weight : inherit ; color : var(--color-electric…" at bounding box center [140, 200] width 218 height 307
paste textarea "gsap-slider__control"
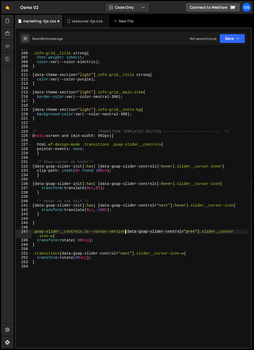
scroll to position [0, 6]
drag, startPoint x: 115, startPoint y: 232, endPoint x: 25, endPoint y: 230, distance: 89.5
click at [25, 230] on div ".gsap-slider__controls.is--cursor-version [data-gsap-slider-control="prev"] .sl…" at bounding box center [133, 199] width 235 height 298
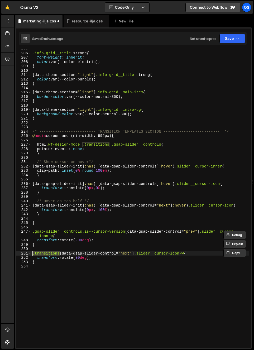
drag, startPoint x: 60, startPoint y: 254, endPoint x: 18, endPoint y: 254, distance: 42.0
click at [18, 254] on div ".gsap-slider__controls.is--cursor-version [data-gsap-slider-control="prev"] .sl…" at bounding box center [133, 199] width 235 height 298
paste textarea "gsap-slider__controls.is--cursor-version"
type textarea ".gsap-slider__controls.is--cursor-version [data-gsap-slider-control="next"] .sl…"
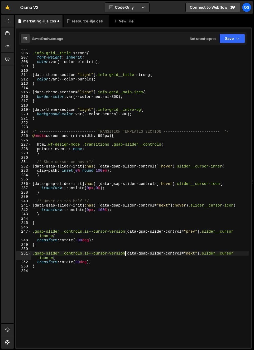
click at [77, 279] on div ".info-grid__title strong { font-weight : inherit ; color : var(--color-electric…" at bounding box center [140, 200] width 218 height 307
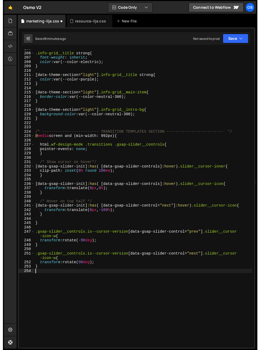
scroll to position [0, 0]
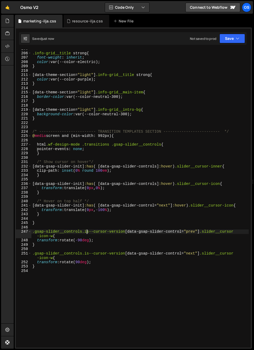
click at [87, 232] on div ".info-grid__title strong { font-weight : inherit ; color : var(--color-electric…" at bounding box center [140, 200] width 218 height 307
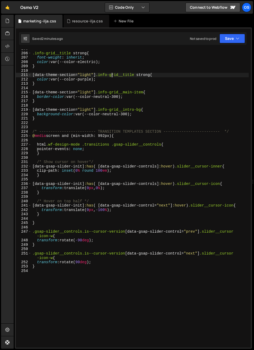
click at [112, 76] on div ".info-grid__title strong { font-weight : inherit ; color : var(--color-electric…" at bounding box center [140, 200] width 218 height 307
click at [7, 21] on icon at bounding box center [7, 21] width 4 height 6
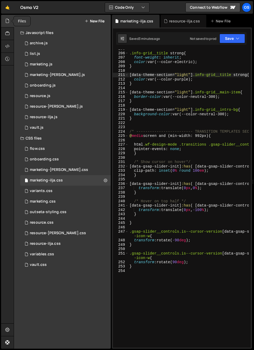
click at [9, 22] on icon at bounding box center [7, 21] width 4 height 6
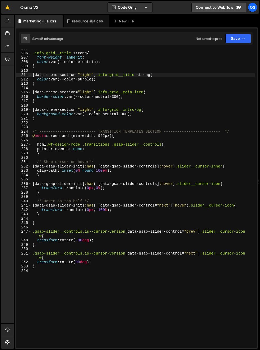
type textarea "}"
click at [106, 100] on div ".info-grid__title strong { font-weight : inherit ; color : var(--color-electric…" at bounding box center [142, 200] width 223 height 307
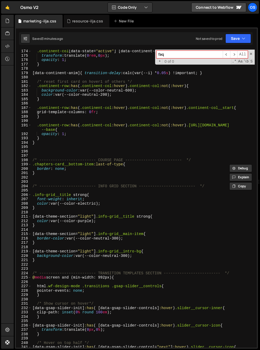
scroll to position [759, 0]
type input "faq"
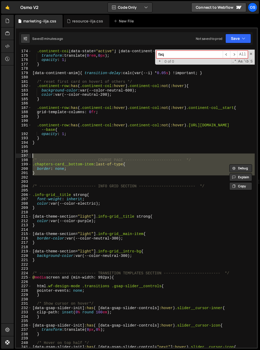
drag, startPoint x: 33, startPoint y: 171, endPoint x: 26, endPoint y: 156, distance: 16.7
click at [26, 156] on div "174 175 176 177 178 179 180 181 182 183 184 185 186 187 188 189 190 191 192 193…" at bounding box center [136, 199] width 241 height 298
drag, startPoint x: 42, startPoint y: 142, endPoint x: 40, endPoint y: 145, distance: 2.9
click at [42, 143] on div ".continent-col [ data-state = " active " ] [ data-continent-anim ] { transform …" at bounding box center [142, 202] width 223 height 307
type textarea "}"
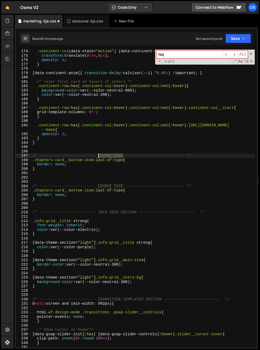
drag, startPoint x: 123, startPoint y: 156, endPoint x: 98, endPoint y: 157, distance: 24.3
click at [98, 157] on div ".continent-col [ data-state = " active " ] [ data-continent-anim ] { transform …" at bounding box center [142, 202] width 223 height 307
type textarea "/* ------------------------- FAQ SECTION ------------------------- */"
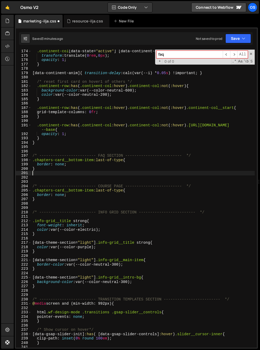
click at [97, 173] on div ".continent-col [ data-state = " active " ] [ data-continent-anim ] { transform …" at bounding box center [142, 202] width 223 height 307
click at [70, 170] on div ".continent-col [ data-state = " active " ] [ data-continent-anim ] { transform …" at bounding box center [142, 202] width 223 height 307
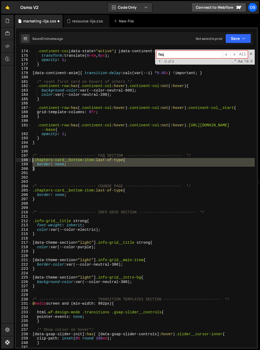
drag, startPoint x: 53, startPoint y: 165, endPoint x: 26, endPoint y: 159, distance: 27.8
click at [26, 159] on div "} 174 175 176 177 178 179 180 181 182 183 184 185 186 187 188 189 190 191 192 1…" at bounding box center [136, 199] width 241 height 298
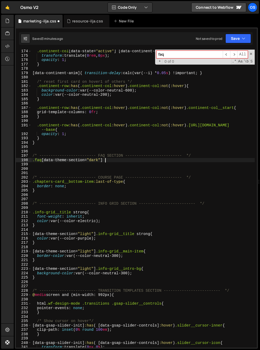
scroll to position [0, 5]
paste textarea "faq"
paste textarea "faq__title-scribble"
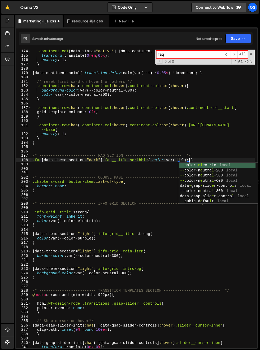
scroll to position [0, 11]
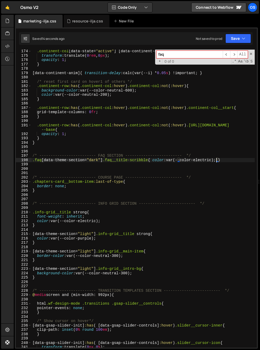
click at [69, 188] on div ".continent-col [ data-state = " active " ] [ data-continent-anim ] { transform …" at bounding box center [142, 202] width 223 height 307
type textarea "border: none;"
click at [46, 166] on div ".continent-col [ data-state = " active " ] [ data-continent-anim ] { transform …" at bounding box center [142, 202] width 223 height 307
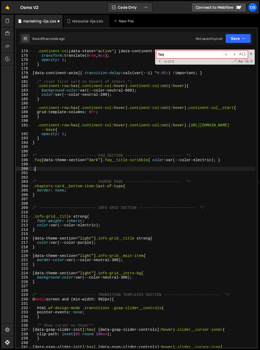
paste textarea "faq__item-top"
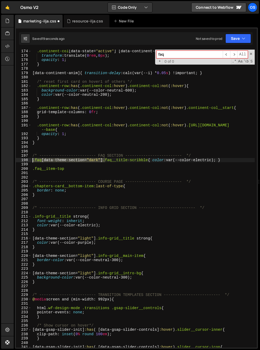
drag, startPoint x: 105, startPoint y: 160, endPoint x: 16, endPoint y: 159, distance: 88.2
click at [16, 159] on div ".faq__item-top 174 175 176 177 178 179 180 181 182 183 184 185 186 187 188 189 …" at bounding box center [136, 199] width 241 height 298
click at [31, 170] on div ".continent-col [ data-state = " active " ] [ data-continent-anim ] { transform …" at bounding box center [142, 202] width 223 height 307
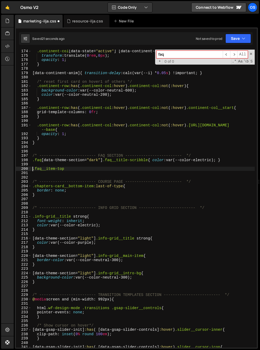
paste textarea ".faq[data-theme-section="dark"]"
drag, startPoint x: 155, startPoint y: 161, endPoint x: 154, endPoint y: 165, distance: 3.8
click at [155, 161] on div ".continent-col [ data-state = " active " ] [ data-continent-anim ] { transform …" at bounding box center [142, 202] width 223 height 307
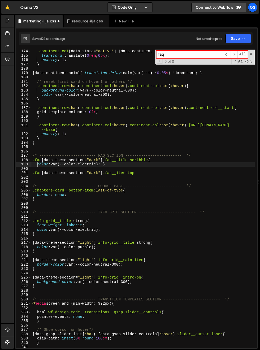
drag, startPoint x: 105, startPoint y: 164, endPoint x: 106, endPoint y: 170, distance: 6.1
click at [106, 164] on div ".continent-col [ data-state = " active " ] [ data-continent-anim ] { transform …" at bounding box center [142, 202] width 223 height 307
type textarea "color: var(--color-electric);}"
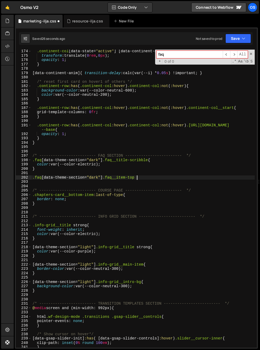
click at [144, 176] on div ".continent-col [ data-state = " active " ] [ data-continent-anim ] { transform …" at bounding box center [142, 202] width 223 height 307
type textarea ".faq[data-theme-section="dark"] .faq__item-top {"
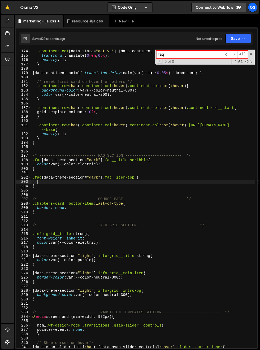
click at [150, 160] on div ".continent-col [ data-state = " active " ] [ data-continent-anim ] { transform …" at bounding box center [142, 202] width 223 height 307
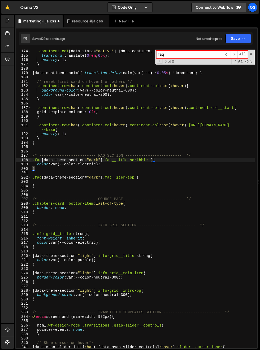
scroll to position [0, 8]
click at [123, 204] on div ".continent-col [ data-state = " active " ] [ data-continent-anim ] { transform …" at bounding box center [142, 202] width 223 height 307
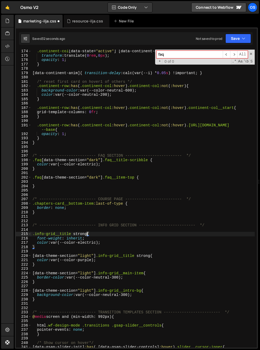
click at [87, 235] on div ".continent-col [ data-state = " active " ] [ data-continent-anim ] { transform …" at bounding box center [142, 202] width 223 height 307
click at [153, 257] on div ".continent-col [ data-state = " active " ] [ data-continent-anim ] { transform …" at bounding box center [142, 202] width 223 height 307
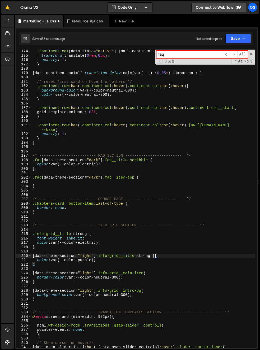
click at [147, 275] on div ".continent-col [ data-state = " active " ] [ data-continent-anim ] { transform …" at bounding box center [142, 202] width 223 height 307
click at [146, 274] on div ".continent-col [ data-state = " active " ] [ data-continent-anim ] { transform …" at bounding box center [142, 202] width 223 height 307
drag, startPoint x: 143, startPoint y: 289, endPoint x: 144, endPoint y: 301, distance: 11.7
click at [143, 290] on div ".continent-col [ data-state = " active " ] [ data-continent-anim ] { transform …" at bounding box center [142, 202] width 223 height 307
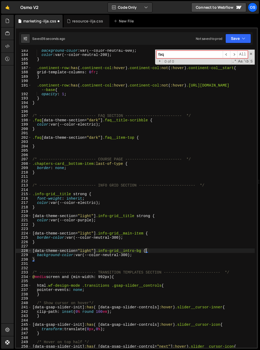
scroll to position [831, 0]
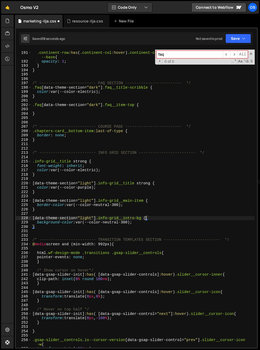
click at [162, 253] on div ".continent-row :has ( .continent-col :hover ) .continent-col :not ( :hover ) .[…" at bounding box center [142, 199] width 223 height 307
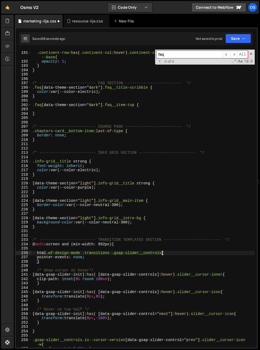
scroll to position [0, 9]
click at [230, 275] on div ".continent-row :has ( .continent-col :hover ) .continent-col :not ( :hover ) .[…" at bounding box center [142, 199] width 223 height 307
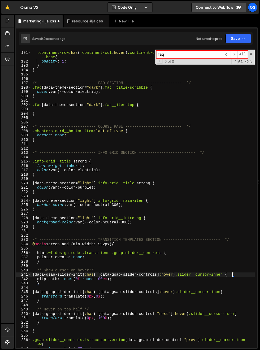
click at [228, 292] on div ".continent-row :has ( .continent-col :hover ) .continent-col :not ( :hover ) .[…" at bounding box center [142, 199] width 223 height 307
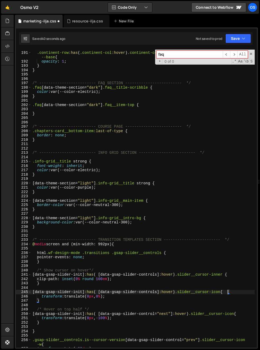
scroll to position [0, 13]
click at [241, 315] on div ".continent-row :has ( .continent-col :hover ) .continent-col :not ( :hover ) .[…" at bounding box center [142, 199] width 223 height 307
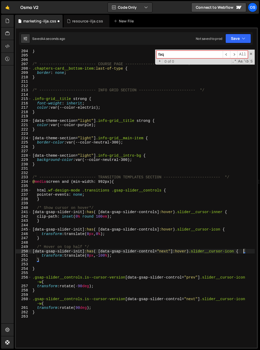
click at [42, 283] on div "} /* ------------------------- COURSE PAGE ------------------------- */ .chapte…" at bounding box center [142, 202] width 223 height 307
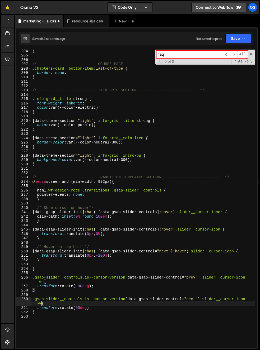
drag, startPoint x: 41, startPoint y: 303, endPoint x: 46, endPoint y: 307, distance: 5.7
click at [41, 303] on div "} /* ------------------------- COURSE PAGE ------------------------- */ .chapte…" at bounding box center [142, 202] width 223 height 307
type textarea ".gsap-slider__controls.is--cursor-version [data-gsap-slider-control="next"] .sl…"
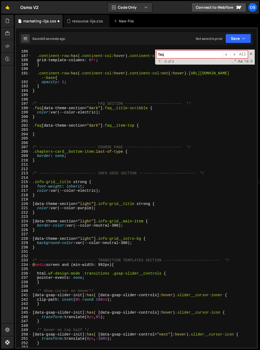
scroll to position [794, 0]
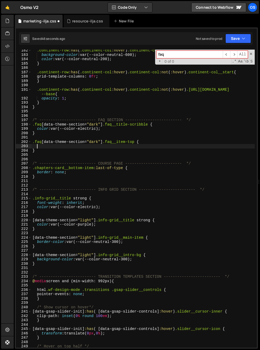
click at [145, 147] on div ".continent-row :has ( .continent-col :hover ) .continent-col :not ( :hover ) { …" at bounding box center [142, 201] width 223 height 307
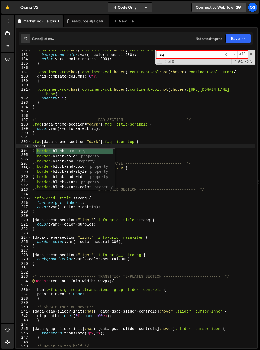
scroll to position [0, 1]
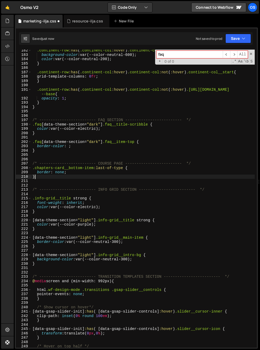
click at [60, 175] on div ".continent-row :has ( .continent-col :hover ) .continent-col :not ( :hover ) { …" at bounding box center [142, 201] width 223 height 307
click at [78, 170] on div ".continent-row :has ( .continent-col :hover ) .continent-col :not ( :hover ) { …" at bounding box center [142, 201] width 223 height 307
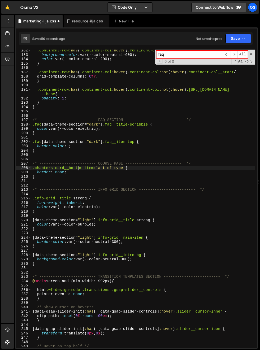
click at [64, 173] on div ".continent-row :has ( .continent-col :hover ) .continent-col :not ( :hover ) { …" at bounding box center [142, 201] width 223 height 307
click at [64, 172] on div ".continent-row :has ( .continent-col :hover ) .continent-col :not ( :hover ) { …" at bounding box center [142, 201] width 223 height 307
click at [57, 173] on div ".continent-row :has ( .continent-col :hover ) .continent-col :not ( :hover ) { …" at bounding box center [142, 201] width 223 height 307
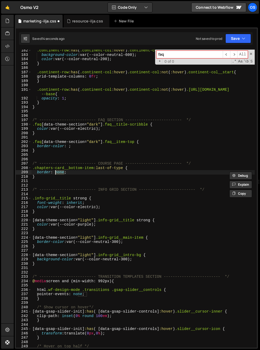
click at [69, 147] on div ".continent-row :has ( .continent-col :hover ) .continent-col :not ( :hover ) { …" at bounding box center [142, 201] width 223 height 307
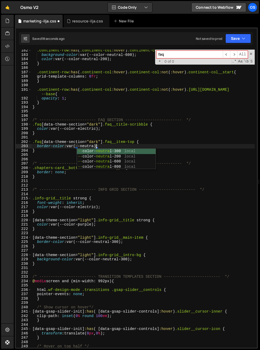
scroll to position [0, 4]
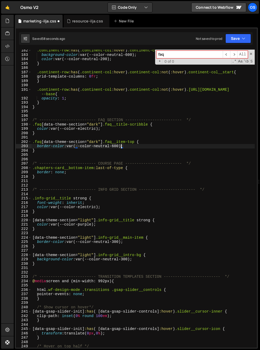
click at [114, 173] on div ".continent-row :has ( .continent-col :hover ) .continent-col :not ( :hover ) { …" at bounding box center [142, 201] width 223 height 307
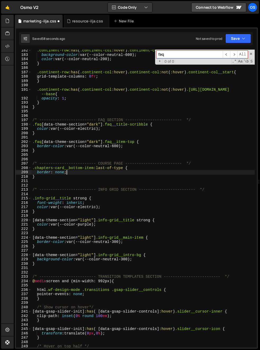
scroll to position [0, 2]
click at [105, 152] on div ".continent-row :has ( .continent-col :hover ) .continent-col :not ( :hover ) { …" at bounding box center [142, 201] width 223 height 307
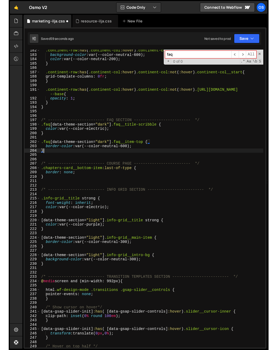
scroll to position [0, 0]
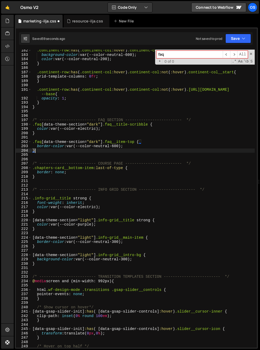
click at [83, 150] on div ".continent-row :has ( .continent-col :hover ) .continent-col :not ( :hover ) { …" at bounding box center [142, 201] width 223 height 307
click at [249, 54] on span at bounding box center [251, 54] width 4 height 4
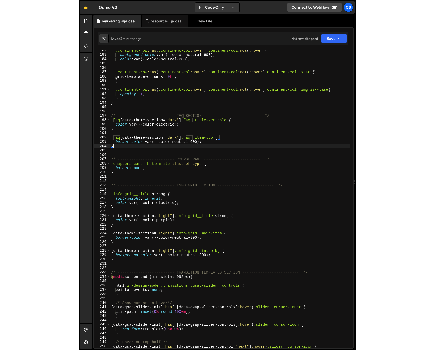
scroll to position [790, 0]
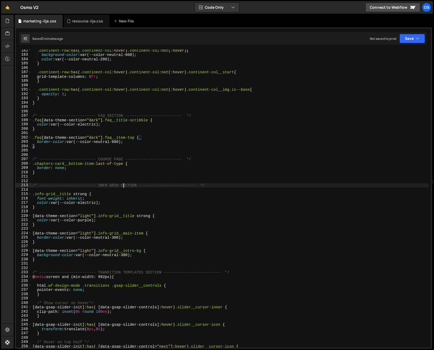
click at [140, 184] on div ".continent-row :has ( .continent-col :hover ) .continent-col :not ( :hover ) { …" at bounding box center [229, 201] width 397 height 307
type textarea "/* ------------------------- INFO GRID SECTION ------------------------- */"
click at [140, 181] on div ".continent-row :has ( .continent-col :hover ) .continent-col :not ( :hover ) { …" at bounding box center [229, 201] width 397 height 307
click at [77, 22] on div "resource-ilja.css" at bounding box center [87, 20] width 31 height 5
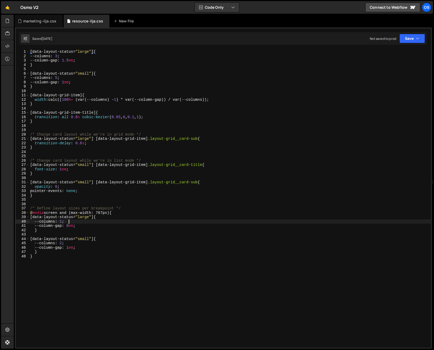
click at [126, 223] on div "[ data-layout-status = " large " ] { --columns : 3 ; --column-gap : 1.5 em ; } …" at bounding box center [229, 202] width 401 height 305
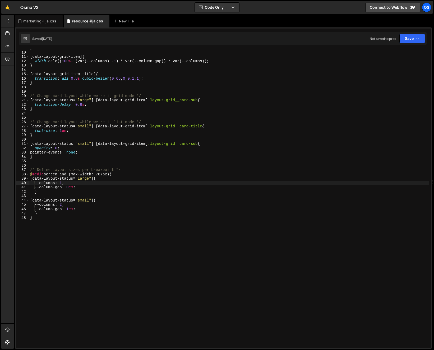
scroll to position [0, 0]
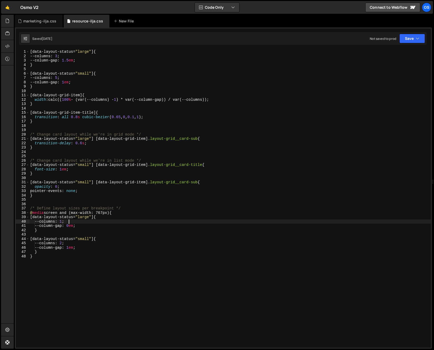
click at [136, 175] on div "[ data-layout-status = " large " ] { --columns : 3 ; --column-gap : 1.5 em ; } …" at bounding box center [229, 202] width 401 height 305
type textarea "}"
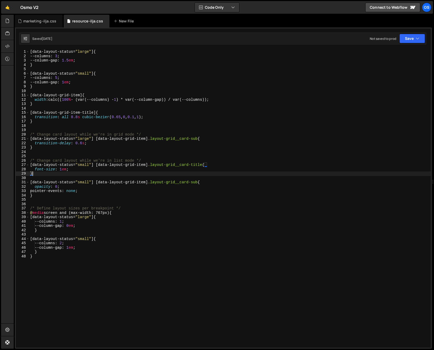
scroll to position [2, 0]
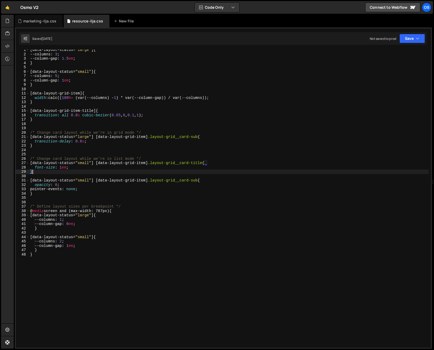
click at [135, 177] on div "[ data-layout-status = " large " ] { --columns : 3 ; --column-gap : 1.5 em ; } …" at bounding box center [228, 200] width 399 height 305
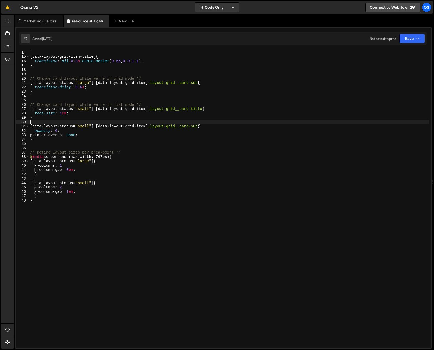
scroll to position [0, 0]
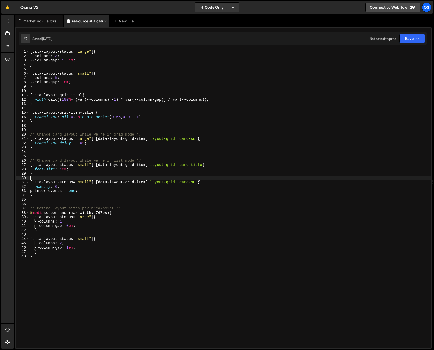
click at [103, 20] on icon at bounding box center [105, 20] width 4 height 5
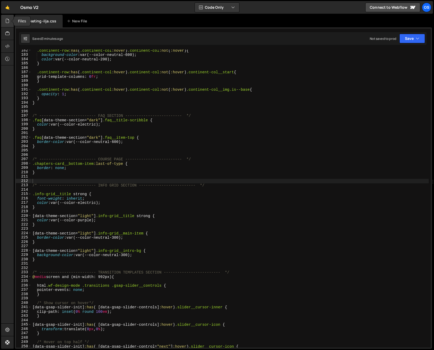
click at [3, 19] on div at bounding box center [7, 21] width 13 height 13
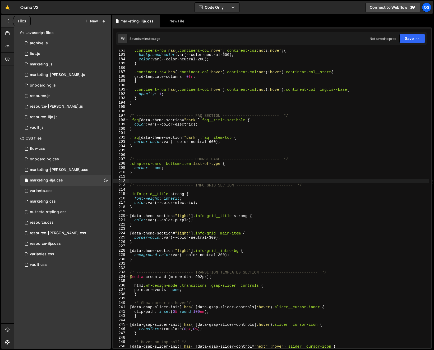
click at [8, 20] on icon at bounding box center [7, 21] width 4 height 6
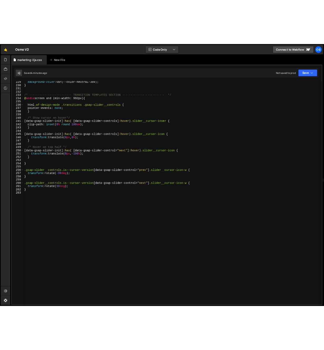
scroll to position [988, 0]
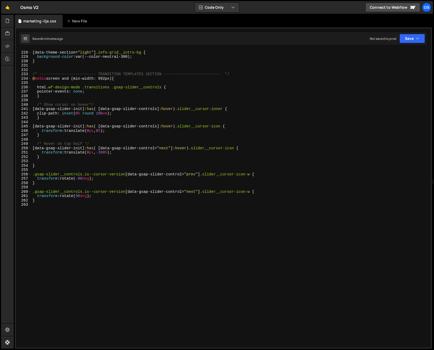
type textarea ".gsap-slider__controls.is--cursor-version [data-gsap-slider-control="prev"] .sl…"
click at [61, 175] on div "[ data-theme-section = " light " ] .info-grid__intro-bg { background-color : va…" at bounding box center [229, 199] width 397 height 307
drag, startPoint x: 123, startPoint y: 175, endPoint x: 24, endPoint y: 174, distance: 98.7
click at [24, 174] on div ".gsap-slider__controls.is--cursor-version [data-gsap-slider-control="prev"] .sl…" at bounding box center [223, 199] width 415 height 298
drag, startPoint x: 133, startPoint y: 232, endPoint x: 123, endPoint y: 222, distance: 14.4
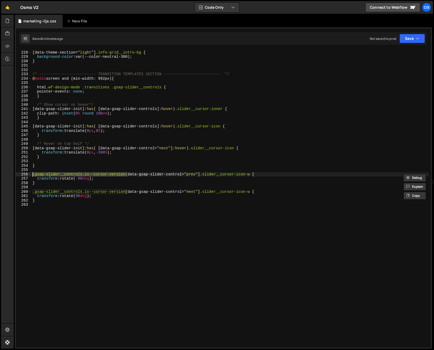
click at [133, 232] on div "[ data-theme-section = " light " ] .info-grid__intro-bg { background-color : va…" at bounding box center [229, 199] width 397 height 307
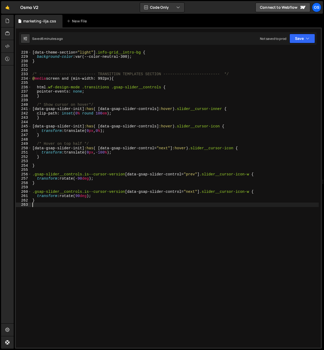
click at [225, 155] on div "[ data-theme-section = " light " ] .info-grid__intro-bg { background-color : va…" at bounding box center [175, 199] width 288 height 307
type textarea "}"
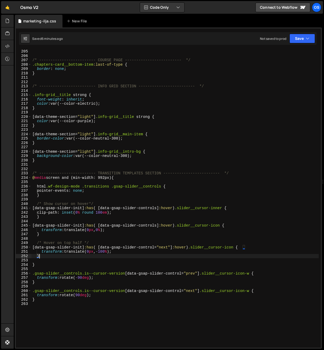
scroll to position [889, 0]
click at [142, 129] on div "/* ------------------------- COURSE PAGE ------------------------- */ .chapters…" at bounding box center [175, 202] width 288 height 307
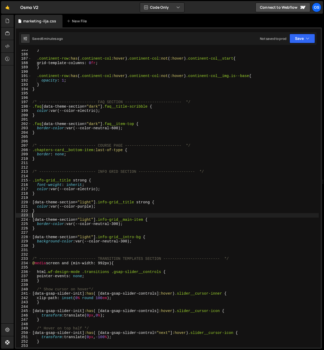
scroll to position [732, 0]
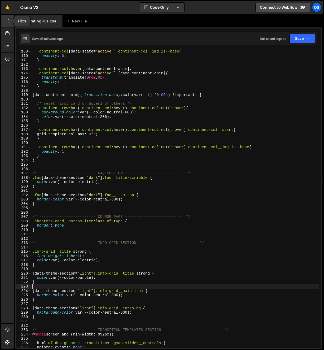
click at [9, 23] on icon at bounding box center [7, 21] width 4 height 6
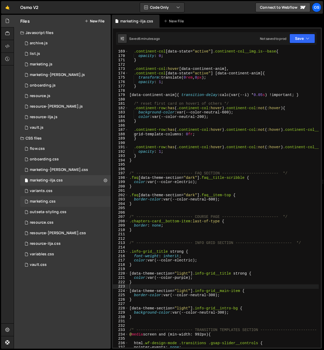
click at [63, 201] on div "marketing.css 0" at bounding box center [65, 201] width 91 height 11
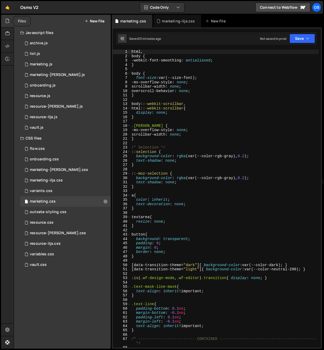
scroll to position [139, 0]
click at [8, 21] on icon at bounding box center [7, 21] width 4 height 6
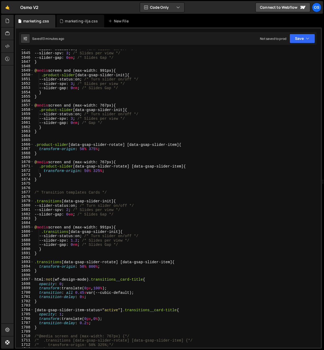
scroll to position [7613, 0]
click at [53, 203] on div "--slider-status : on ; /* Turn slider on/off */ --slider-spv : 3 ; /* Slides pe…" at bounding box center [177, 200] width 286 height 307
paste textarea "centered-slider"
click at [55, 227] on div "--slider-status : on ; /* Turn slider on/off */ --slider-spv : 3 ; /* Slides pe…" at bounding box center [177, 200] width 286 height 307
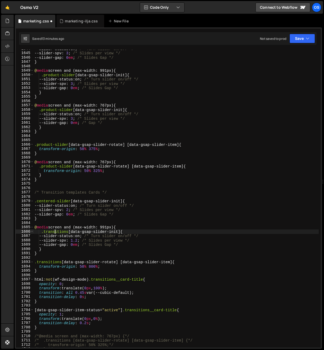
click at [55, 232] on div "--slider-status : on ; /* Turn slider on/off */ --slider-spv : 3 ; /* Slides pe…" at bounding box center [177, 200] width 286 height 307
paste textarea "centered-slider"
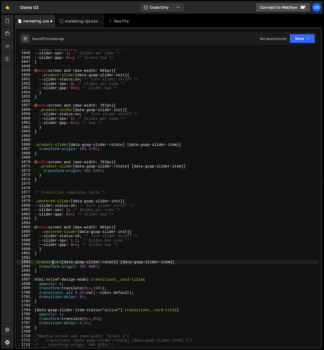
click at [52, 262] on div "--slider-status : on ; /* Turn slider on/off */ --slider-spv : 3 ; /* Slides pe…" at bounding box center [177, 200] width 286 height 307
paste textarea "centered-slider"
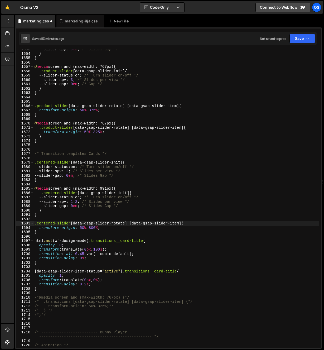
click at [135, 253] on div "--slider-gap : 0 em ; /* Slides Gap */ } } @ media screen and (max-width: 767px…" at bounding box center [177, 203] width 286 height 312
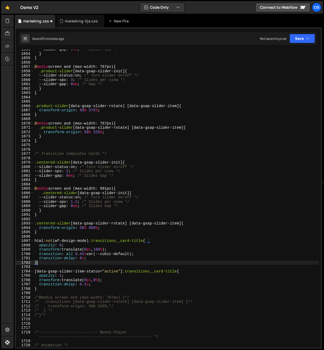
click at [147, 263] on div "--slider-gap : 0 em ; /* Slides Gap */ } } @ media screen and (max-width: 767px…" at bounding box center [177, 203] width 286 height 312
click at [147, 246] on div "--slider-gap : 0 em ; /* Slides Gap */ } } @ media screen and (max-width: 767px…" at bounding box center [177, 203] width 286 height 312
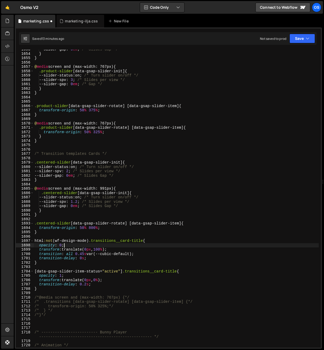
click at [149, 251] on div "--slider-gap : 0 em ; /* Slides Gap */ } } @ media screen and (max-width: 767px…" at bounding box center [177, 203] width 286 height 312
click at [78, 229] on div "--slider-gap : 0 em ; /* Slides Gap */ } } @ media screen and (max-width: 767px…" at bounding box center [177, 203] width 286 height 312
type textarea "transform-origin: 50% 800%;"
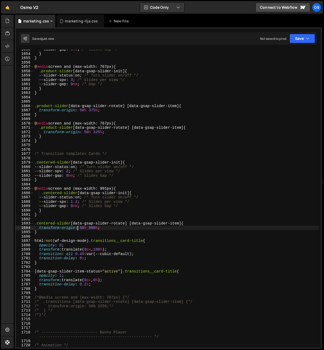
click at [52, 19] on icon at bounding box center [52, 20] width 4 height 5
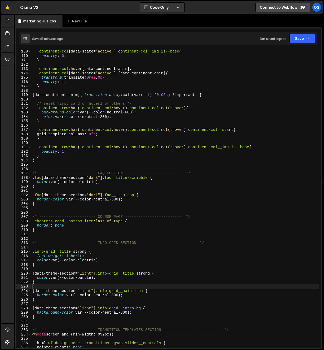
click at [91, 108] on div ".continent-col [ data-state = " active " ] .continent-col__img.is--base { opaci…" at bounding box center [175, 202] width 288 height 307
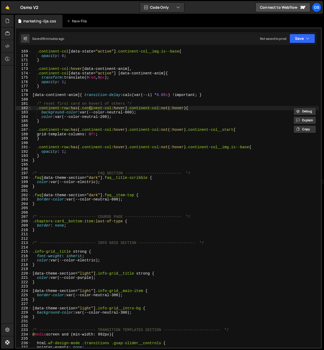
click at [177, 152] on div ".continent-col [ data-state = " active " ] .continent-col__img.is--base { opaci…" at bounding box center [175, 202] width 288 height 307
type textarea "opacity: 1;"
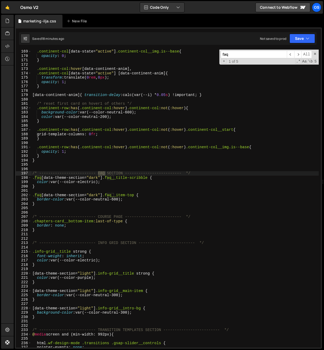
paste input "data-toggle-status"
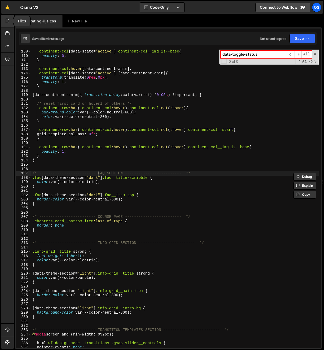
type input "data-toggle-status"
click at [6, 22] on icon at bounding box center [7, 21] width 4 height 6
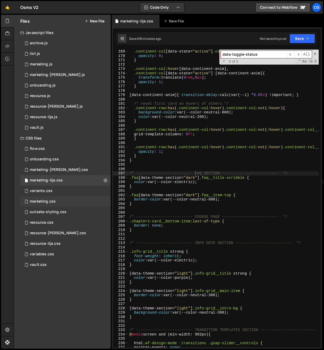
click at [59, 201] on div "marketing.css 0" at bounding box center [65, 201] width 91 height 11
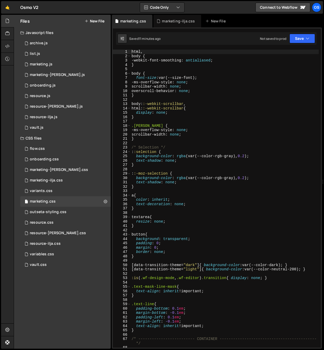
scroll to position [139, 0]
type textarea "display: none;"
click at [219, 113] on div "html , body { -webkit-font-smoothing : antialiased ; } body { font-size : var(-…" at bounding box center [225, 203] width 189 height 307
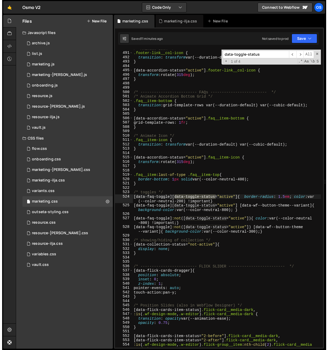
scroll to position [2151, 0]
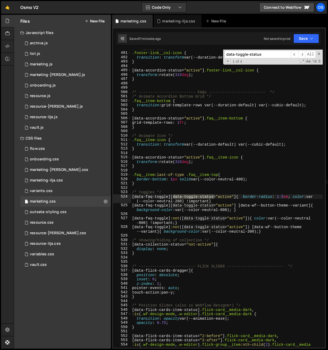
type input "data-toggle-status"
click at [7, 18] on icon at bounding box center [7, 21] width 4 height 6
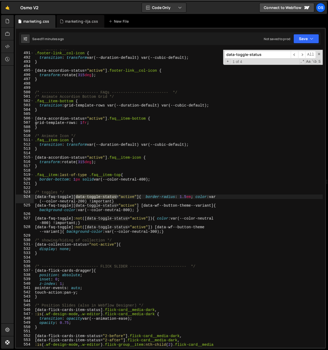
scroll to position [2134, 0]
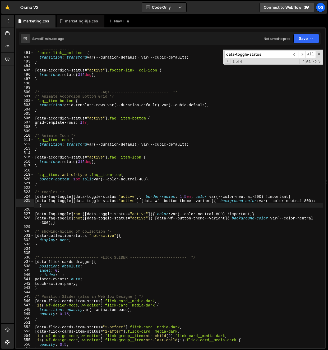
click at [133, 204] on div "/* Animate Icon */ .footer-link__col-icon { transition : transform var(--durati…" at bounding box center [178, 199] width 289 height 307
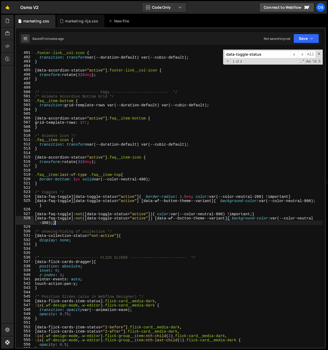
click at [79, 223] on div "/* Animate Icon */ .footer-link__col-icon { transition : transform var(--durati…" at bounding box center [178, 199] width 289 height 307
type textarea "[data-faq-toggle]:not([data-toggle-status="active"]) [data-wf--button-theme--va…"
click at [102, 255] on div "/* Animate Icon */ .footer-link__col-icon { transition : transform var(--durati…" at bounding box center [178, 199] width 289 height 307
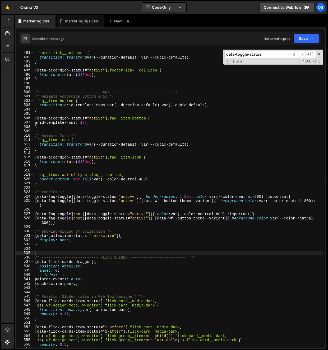
click at [69, 222] on div "/* Animate Icon */ .footer-link__col-icon { transition : transform var(--durati…" at bounding box center [178, 199] width 289 height 307
type textarea "[data-faq-toggle]:not([data-toggle-status="active"]) [data-wf--button-theme--va…"
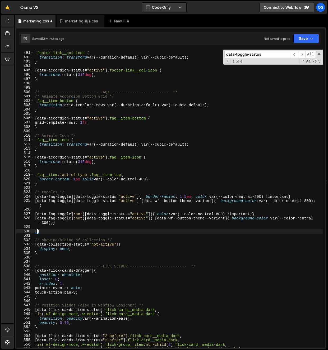
paste textarea "data-theme-section="dark""
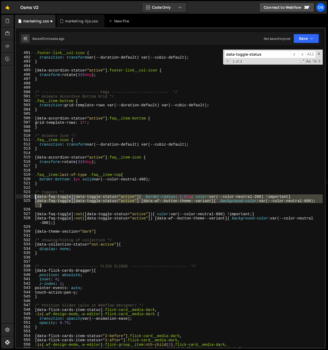
drag, startPoint x: 46, startPoint y: 205, endPoint x: 34, endPoint y: 197, distance: 13.5
click at [34, 197] on div "/* Animate Icon */ .footer-link__col-icon { transition : transform var(--durati…" at bounding box center [178, 199] width 289 height 307
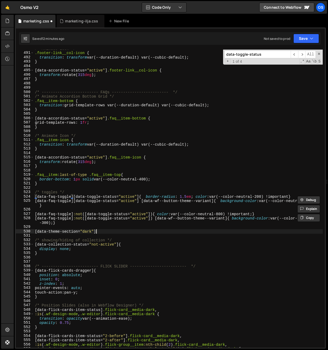
click at [108, 232] on div "/* Animate Icon */ .footer-link__col-icon { transition : transform var(--durati…" at bounding box center [178, 199] width 289 height 307
paste textarea "faq-toggle][data-toggle-status="active"] [data-wf--button-theme--variant]{ back…"
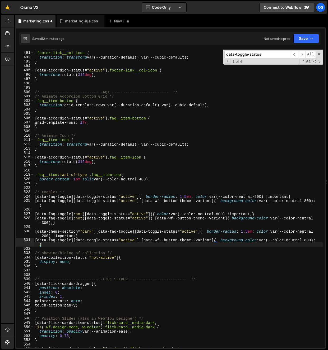
click at [97, 232] on div "/* Animate Icon */ .footer-link__col-icon { transition : transform var(--durati…" at bounding box center [178, 199] width 289 height 307
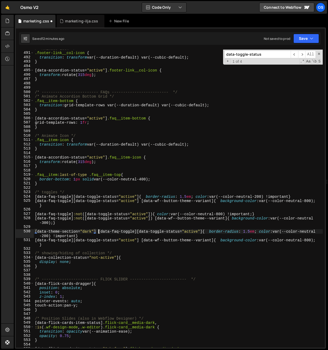
scroll to position [0, 4]
drag, startPoint x: 258, startPoint y: 233, endPoint x: 208, endPoint y: 233, distance: 49.9
click at [208, 233] on div "/* Animate Icon */ .footer-link__col-icon { transition : transform var(--durati…" at bounding box center [178, 199] width 289 height 307
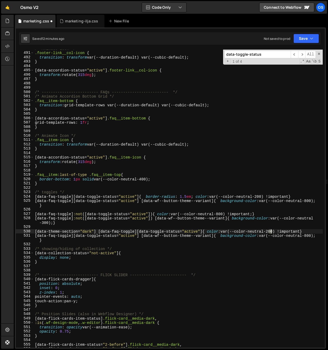
click at [249, 232] on div "/* Animate Icon */ .footer-link__col-icon { transition : transform var(--durati…" at bounding box center [178, 199] width 289 height 307
type textarea "[data-theme-section="dark"] [data-faq-toggle][data-toggle-status="active"]{ col…"
click at [206, 233] on div "/* Animate Icon */ .footer-link__col-icon { transition : transform var(--durati…" at bounding box center [178, 199] width 289 height 307
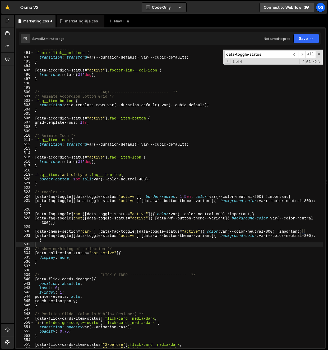
drag, startPoint x: 277, startPoint y: 244, endPoint x: 285, endPoint y: 243, distance: 8.9
click at [249, 244] on div "/* Animate Icon */ .footer-link__col-icon { transition : transform var(--durati…" at bounding box center [178, 199] width 289 height 307
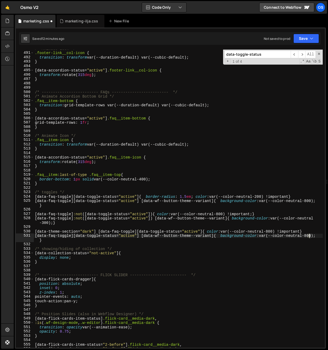
click at [249, 236] on div "/* Animate Icon */ .footer-link__col-icon { transition : transform var(--durati…" at bounding box center [178, 199] width 289 height 307
click at [68, 236] on div "/* Animate Icon */ .footer-link__col-icon { transition : transform var(--durati…" at bounding box center [178, 199] width 289 height 307
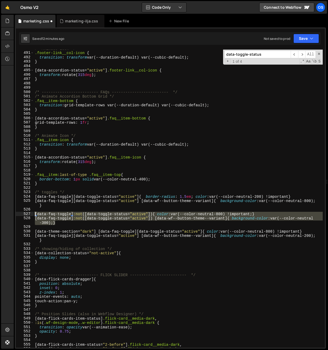
drag, startPoint x: 69, startPoint y: 224, endPoint x: 26, endPoint y: 215, distance: 44.3
click at [26, 215] on div "[data-faq-toggle][data-toggle-status="active"] [data-wf--button-theme--variant]…" at bounding box center [170, 199] width 309 height 298
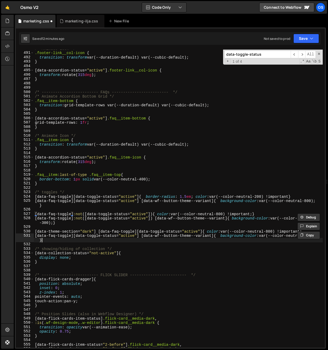
click at [55, 241] on div "/* Animate Icon */ .footer-link__col-icon { transition : transform var(--durati…" at bounding box center [178, 199] width 289 height 307
type textarea "[data-faq-toggle][data-toggle-status="active"] [data-wf--button-theme--variant]…"
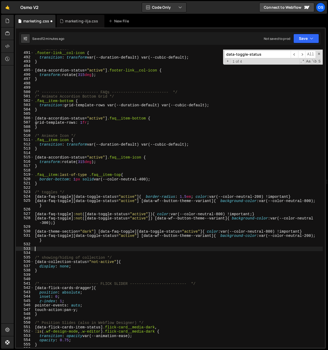
paste textarea "[data-faq-toggle]:not([data-toggle-status="active"]) [data-wf--button-theme--va…"
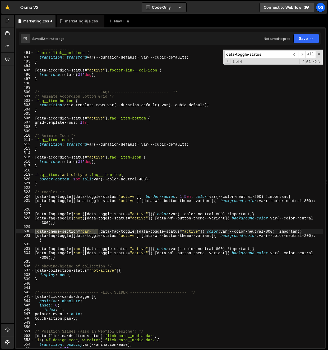
drag, startPoint x: 99, startPoint y: 232, endPoint x: 13, endPoint y: 232, distance: 85.5
click at [11, 231] on div "Hold on a sec... Are you certain you wish to leave this page? Any changes you'v…" at bounding box center [164, 175] width 328 height 350
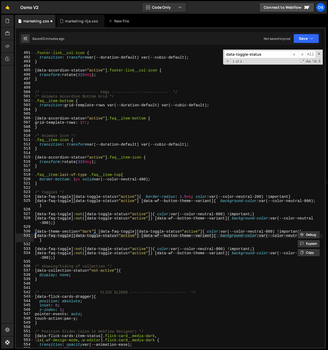
click at [36, 236] on div "/* Animate Icon */ .footer-link__col-icon { transition : transform var(--durati…" at bounding box center [178, 199] width 289 height 307
paste textarea "[data-theme-section="dark"]"
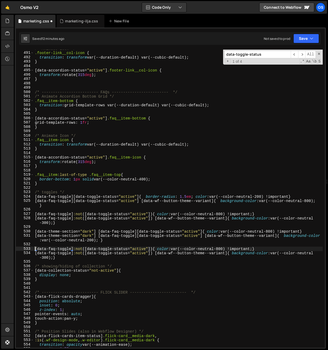
click at [35, 249] on div "/* Animate Icon */ .footer-link__col-icon { transition : transform var(--durati…" at bounding box center [178, 199] width 289 height 307
paste textarea "[data-theme-section="dark"]"
click at [36, 254] on div "/* Animate Icon */ .footer-link__col-icon { transition : transform var(--durati…" at bounding box center [178, 199] width 289 height 307
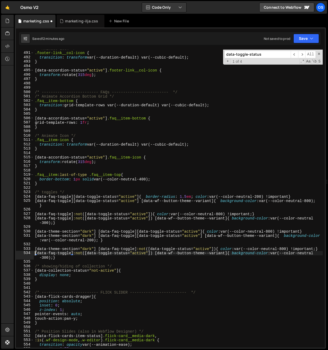
paste textarea "[data-theme-section="dark"]"
type textarea "[data-theme-section="dark"] [data-faq-toggle]:not([data-toggle-status="active"]…"
click at [249, 263] on div "/* Animate Icon */ .footer-link__col-icon { transition : transform var(--durati…" at bounding box center [178, 199] width 289 height 307
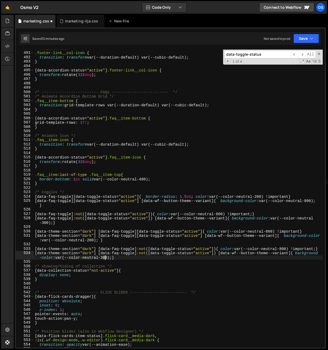
click at [105, 259] on div "/* Animate Icon */ .footer-link__col-icon { transition : transform var(--durati…" at bounding box center [178, 199] width 289 height 307
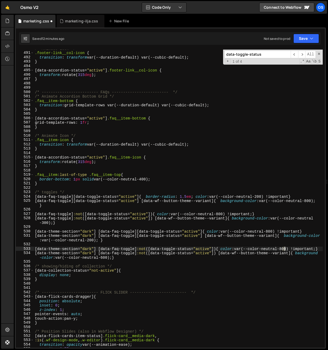
drag, startPoint x: 282, startPoint y: 250, endPoint x: 285, endPoint y: 249, distance: 3.4
click at [249, 249] on div "/* Animate Icon */ .footer-link__col-icon { transition : transform var(--durati…" at bounding box center [178, 199] width 289 height 307
click at [213, 255] on div "/* Animate Icon */ .footer-link__col-icon { transition : transform var(--durati…" at bounding box center [178, 199] width 289 height 307
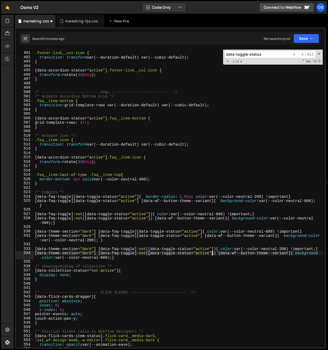
type textarea "[data-theme-section="dark"] [data-faq-toggle]:not([data-toggle-status="active"]…"
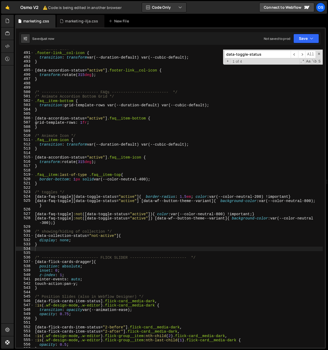
click at [68, 250] on div "/* Animate Icon */ .footer-link__col-icon { transition : transform var(--durati…" at bounding box center [178, 199] width 289 height 307
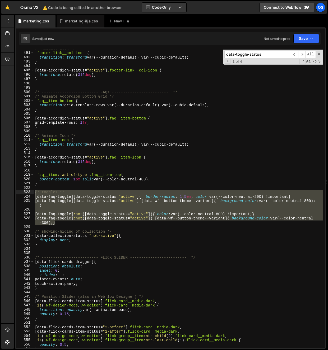
drag, startPoint x: 69, startPoint y: 224, endPoint x: 26, endPoint y: 192, distance: 53.7
click at [26, 192] on div "490 491 492 493 494 495 496 497 498 499 500 501 502 503 504 505 506 507 508 509…" at bounding box center [170, 199] width 309 height 298
click at [70, 205] on div "/* Animate Icon */ .footer-link__col-icon { transition : transform var(--durati…" at bounding box center [178, 199] width 289 height 298
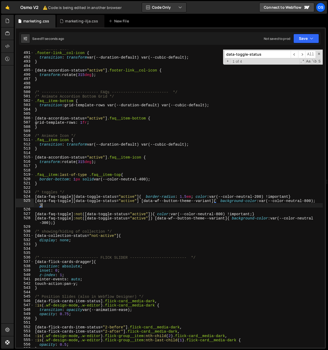
click at [98, 206] on div "/* Animate Icon */ .footer-link__col-icon { transition : transform var(--durati…" at bounding box center [178, 199] width 289 height 307
click at [249, 201] on div "/* Animate Icon */ .footer-link__col-icon { transition : transform var(--durati…" at bounding box center [178, 199] width 289 height 307
click at [204, 195] on div "/* Animate Icon */ .footer-link__col-icon { transition : transform var(--durati…" at bounding box center [178, 199] width 289 height 307
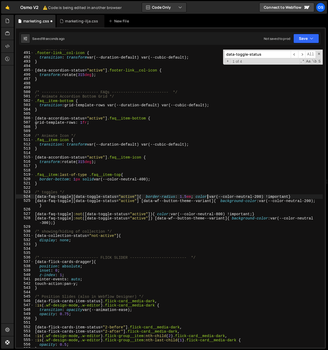
click at [208, 196] on div "/* Animate Icon */ .footer-link__col-icon { transition : transform var(--durati…" at bounding box center [178, 199] width 289 height 307
click at [166, 193] on div "/* Animate Icon */ .footer-link__col-icon { transition : transform var(--durati…" at bounding box center [178, 199] width 289 height 307
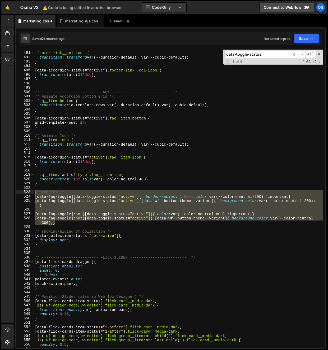
drag, startPoint x: 64, startPoint y: 224, endPoint x: 28, endPoint y: 194, distance: 46.3
click at [28, 194] on div "/* toggles */ 490 491 492 493 494 495 496 497 498 499 500 501 502 503 504 505 5…" at bounding box center [170, 199] width 309 height 298
click at [67, 215] on div "/* Animate Icon */ .footer-link__col-icon { transition : transform var(--durati…" at bounding box center [178, 199] width 289 height 298
type textarea "[data-faq-toggle]:not([data-toggle-status="active"]){ color: var(--color-neutra…"
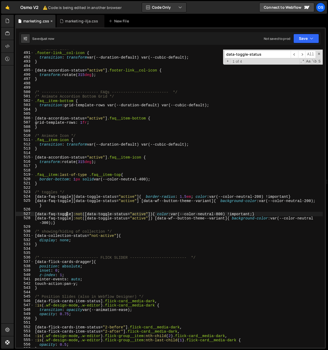
click at [50, 19] on icon at bounding box center [52, 20] width 4 height 5
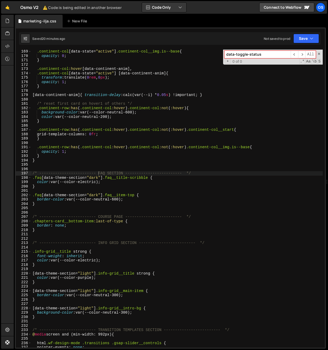
type textarea "}"
click at [73, 203] on div ".continent-col [ data-state = " active " ] .continent-col__img.is--base { opaci…" at bounding box center [176, 202] width 291 height 307
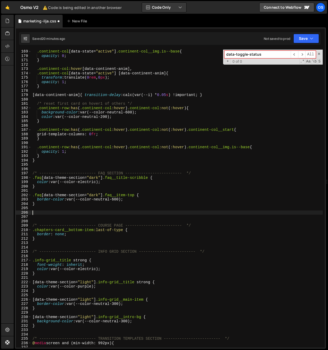
paste textarea "[data-faq-toggle]:not([data-toggle-status="active"]) [data-wf--button-theme--va…"
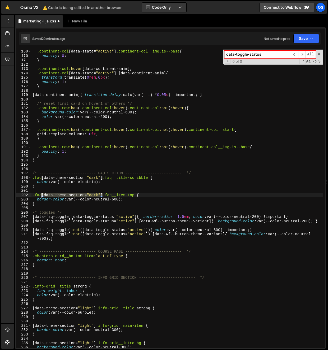
drag, startPoint x: 103, startPoint y: 196, endPoint x: 42, endPoint y: 197, distance: 61.0
click at [42, 197] on div ".continent-col [ data-state = " active " ] .continent-col__img.is--base { opaci…" at bounding box center [176, 202] width 291 height 307
click at [32, 218] on div ".continent-col [ data-state = " active " ] .continent-col__img.is--base { opaci…" at bounding box center [176, 202] width 291 height 307
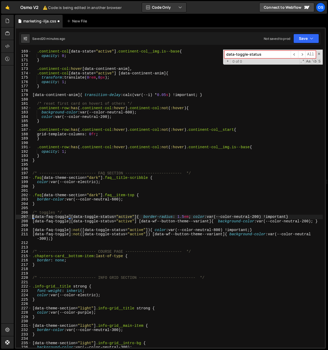
paste textarea "[data-theme-section="dark"]"
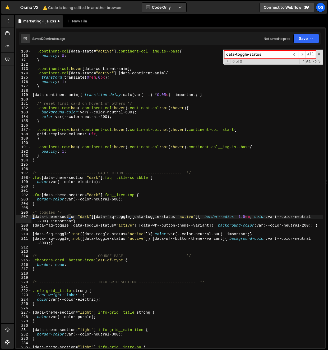
click at [33, 221] on div ".continent-col [ data-state = " active " ] .continent-col__img.is--base { opaci…" at bounding box center [176, 202] width 291 height 307
paste textarea "[data-theme-section="dark"]"
drag, startPoint x: 34, startPoint y: 225, endPoint x: 36, endPoint y: 232, distance: 6.8
click at [34, 226] on div ".continent-col [ data-state = " active " ] .continent-col__img.is--base { opaci…" at bounding box center [176, 202] width 291 height 307
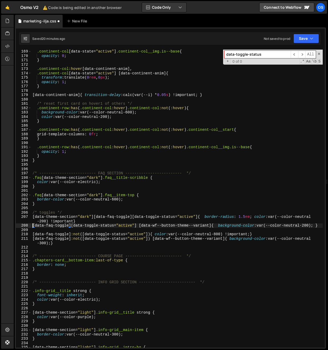
paste textarea "[data-theme-section="dark"]"
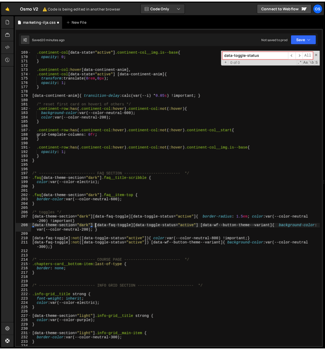
scroll to position [0, 4]
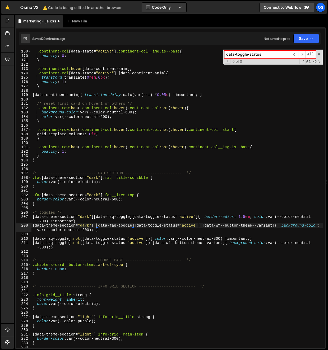
click at [94, 218] on div ".continent-col [ data-state = " active " ] .continent-col__img.is--base { opaci…" at bounding box center [176, 202] width 291 height 307
click at [32, 239] on div ".continent-col [ data-state = " active " ] .continent-col__img.is--base { opaci…" at bounding box center [176, 202] width 291 height 307
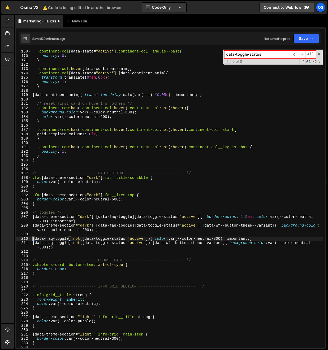
paste textarea "[data-theme-section="dark"]"
click at [33, 244] on div ".continent-col [ data-state = " active " ] .continent-col__img.is--base { opaci…" at bounding box center [176, 202] width 291 height 307
paste textarea "[data-theme-section="dark"]"
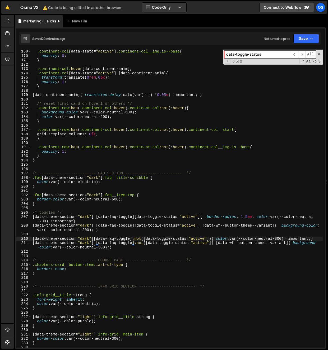
click at [94, 239] on div ".continent-col [ data-state = " active " ] .continent-col__img.is--base { opaci…" at bounding box center [176, 202] width 291 height 307
type textarea "[data-theme-section="dark"] [data-faq-toggle]:not([data-toggle-status="active"]…"
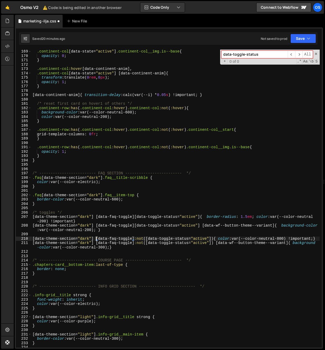
click at [227, 233] on div ".continent-col [ data-state = " active " ] .continent-col__img.is--base { opaci…" at bounding box center [175, 202] width 288 height 307
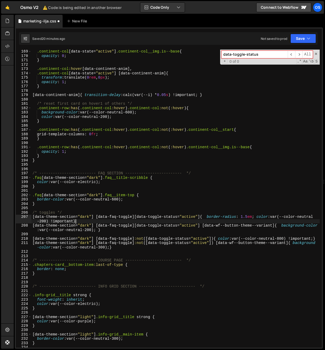
click at [227, 220] on div ".continent-col [ data-state = " active " ] .continent-col__img.is--base { opaci…" at bounding box center [175, 202] width 288 height 307
drag, startPoint x: 251, startPoint y: 218, endPoint x: 208, endPoint y: 219, distance: 43.0
click at [204, 218] on div ".continent-col [ data-state = " active " ] .continent-col__img.is--base { opaci…" at bounding box center [175, 202] width 288 height 307
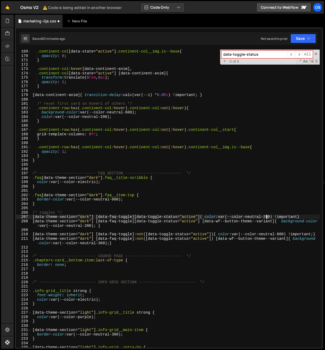
click at [249, 218] on div ".continent-col [ data-state = " active " ] .continent-col__img.is--base { opaci…" at bounding box center [175, 202] width 288 height 307
click at [237, 221] on div ".continent-col [ data-state = " active " ] .continent-col__img.is--base { opaci…" at bounding box center [175, 202] width 288 height 307
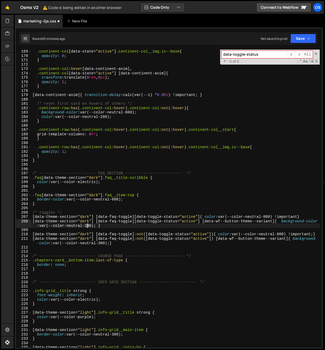
click at [87, 227] on div ".continent-col [ data-state = " active " ] .continent-col__img.is--base { opaci…" at bounding box center [175, 202] width 288 height 307
click at [118, 219] on div ".continent-col [ data-state = " active " ] .continent-col__img.is--base { opaci…" at bounding box center [175, 202] width 288 height 307
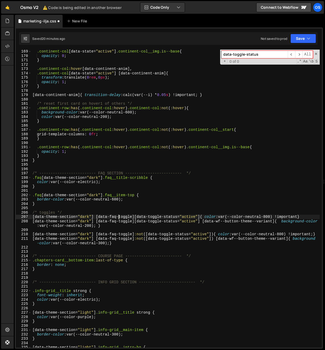
click at [192, 215] on div ".continent-col [ data-state = " active " ] .continent-col__img.is--base { opaci…" at bounding box center [175, 202] width 288 height 307
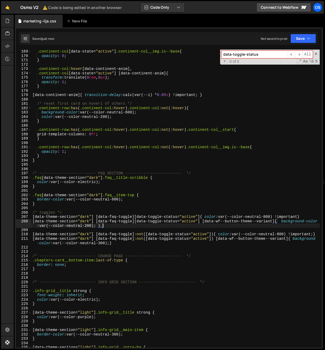
click at [195, 227] on div ".continent-col [ data-state = " active " ] .continent-col__img.is--base { opaci…" at bounding box center [175, 202] width 288 height 307
type textarea "[data-theme-section="dark"] [data-faq-toggle][data-toggle-status="active"] [dat…"
click at [122, 226] on div ".continent-col [ data-state = " active " ] .continent-col__img.is--base { opaci…" at bounding box center [175, 202] width 288 height 307
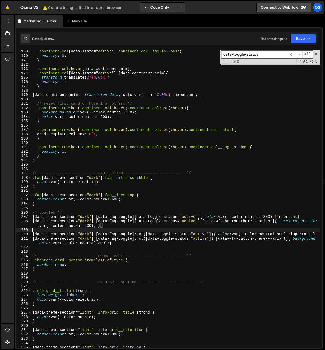
click at [182, 231] on div ".continent-col [ data-state = " active " ] .continent-col__img.is--base { opaci…" at bounding box center [175, 202] width 288 height 307
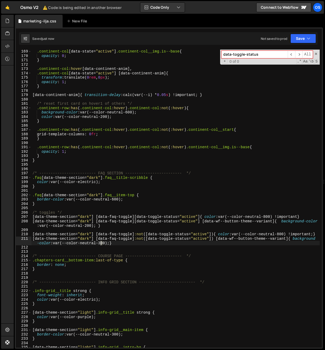
click at [100, 244] on div ".continent-col [ data-state = " active " ] .continent-col__img.is--base { opaci…" at bounding box center [175, 202] width 288 height 307
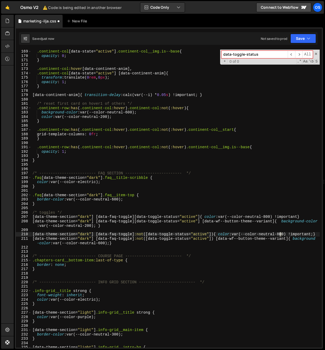
click at [249, 236] on div ".continent-col [ data-state = " active " ] .continent-col__img.is--base { opaci…" at bounding box center [175, 202] width 288 height 307
type textarea "[data-theme-section="dark"] [data-faq-toggle]:not([data-toggle-status="active"]…"
click at [10, 19] on div at bounding box center [7, 21] width 13 height 13
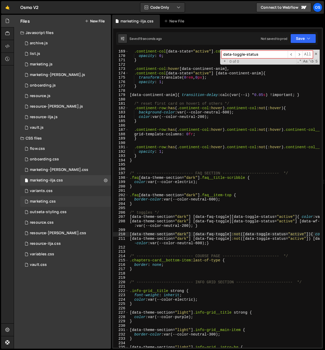
click at [64, 204] on div "marketing.css 0" at bounding box center [65, 201] width 91 height 11
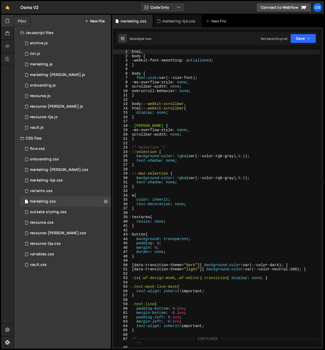
click at [4, 18] on div at bounding box center [7, 21] width 13 height 13
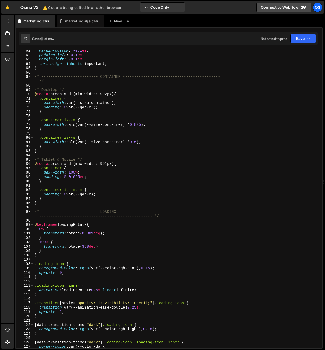
scroll to position [262, 0]
type textarea "max-width: 100%;"
click at [90, 173] on div "margin-bottom : -0.1 em ; padding-left : 0.1 em ; margin-left : -0.1 em ; text-…" at bounding box center [177, 202] width 286 height 307
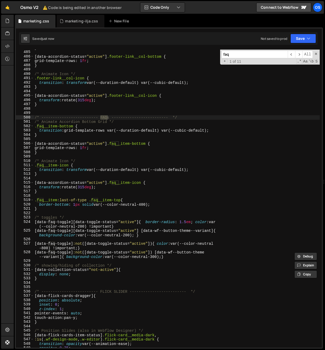
scroll to position [2131, 0]
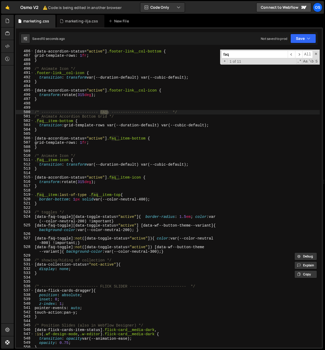
type input "faq"
click at [127, 231] on div "[ data-accordion-status = " active " ] .footer-link__col-bottom { grid-template…" at bounding box center [177, 202] width 286 height 307
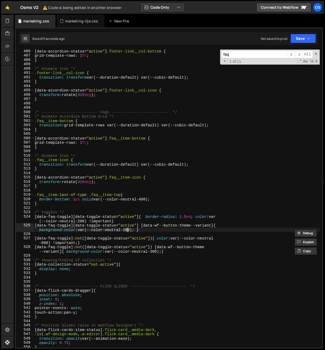
scroll to position [0, 19]
type textarea "[data-faq-toggle][data-toggle-status="active"] [data-wf--button-theme--variant]…"
click at [48, 22] on div "marketing.css" at bounding box center [36, 20] width 26 height 5
click at [52, 21] on icon at bounding box center [52, 20] width 4 height 5
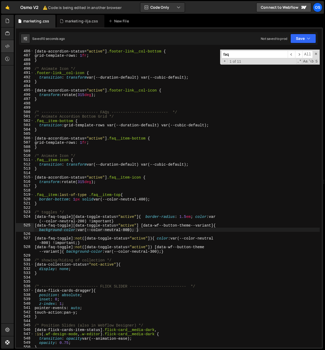
scroll to position [0, 0]
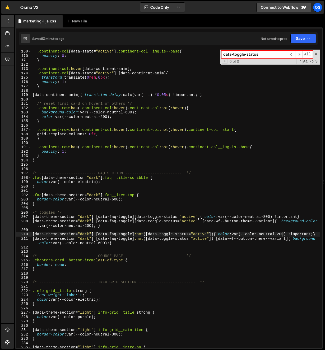
click at [11, 18] on div at bounding box center [7, 21] width 13 height 13
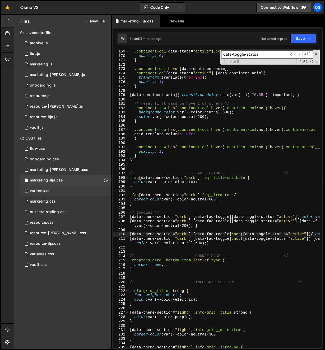
click at [53, 189] on div "variants.css 0" at bounding box center [65, 191] width 91 height 11
type textarea ".continent-row:has( .continent-col:hover) .continent-col:not(:hover){"
click at [244, 109] on div ".continent-col [ data-state = " active " ] .continent-col__img.is--base { opaci…" at bounding box center [273, 202] width 288 height 307
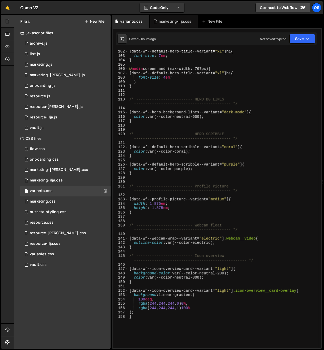
scroll to position [607, 0]
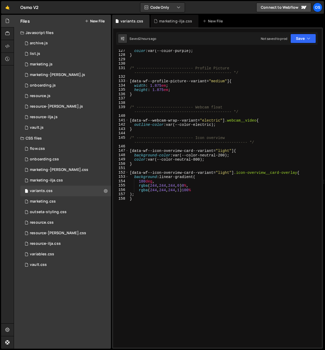
type textarea "}"
click at [171, 238] on div "color : var(--color-purple) ; } /* ------------------------- Profile Picture --…" at bounding box center [224, 202] width 191 height 307
paste textarea "[data-wf--section-intro-title--variant="medium"]"
click at [11, 19] on div at bounding box center [7, 21] width 13 height 13
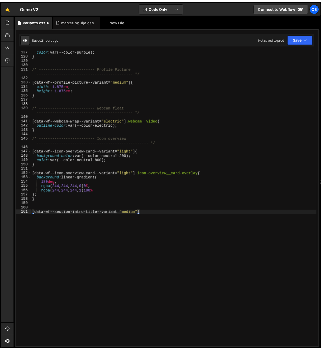
scroll to position [550, 0]
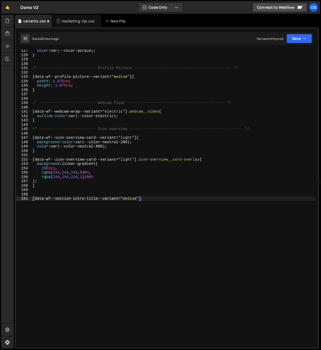
click at [112, 103] on div "color : var(--color-purple) ; } /* ------------------------- Profile Picture --…" at bounding box center [173, 202] width 285 height 307
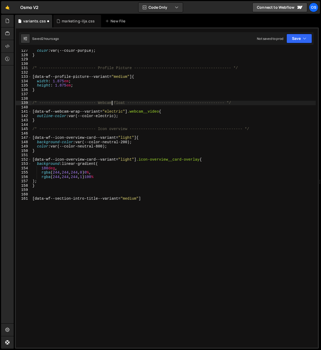
click at [112, 103] on div "color : var(--color-purple) ; } /* ------------------------- Profile Picture --…" at bounding box center [173, 202] width 285 height 307
type textarea "/* ------------------------- Webcam float -------------------------------------…"
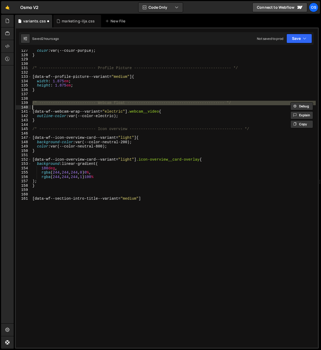
click at [51, 192] on div "color : var(--color-purple) ; } /* ------------------------- Profile Picture --…" at bounding box center [173, 202] width 285 height 307
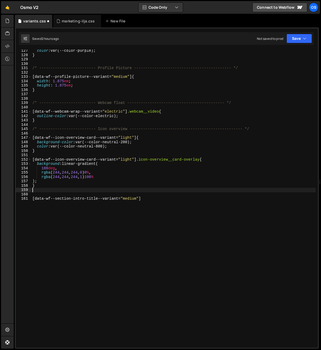
click at [51, 194] on div "color : var(--color-purple) ; } /* ------------------------- Profile Picture --…" at bounding box center [173, 202] width 285 height 307
paste textarea
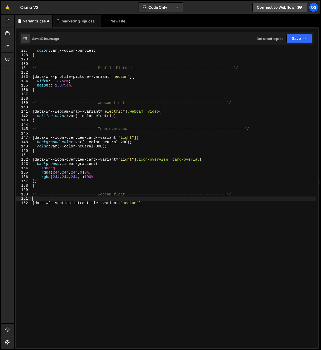
click at [52, 189] on div "color : var(--color-purple) ; } /* ------------------------- Profile Picture --…" at bounding box center [173, 202] width 285 height 307
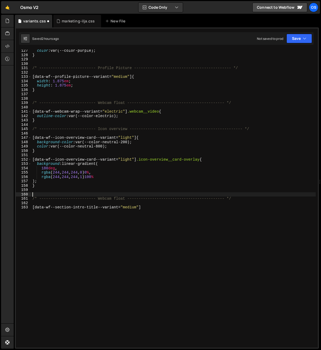
click at [107, 197] on div "color : var(--color-purple) ; } /* ------------------------- Profile Picture --…" at bounding box center [173, 202] width 285 height 307
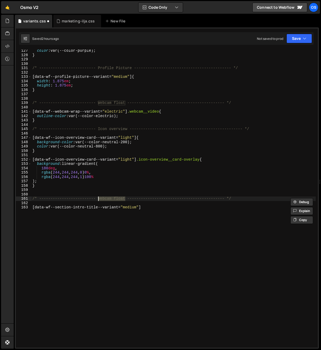
drag, startPoint x: 124, startPoint y: 200, endPoint x: 98, endPoint y: 201, distance: 25.6
click at [98, 201] on div "color : var(--color-purple) ; } /* ------------------------- Profile Picture --…" at bounding box center [173, 202] width 285 height 307
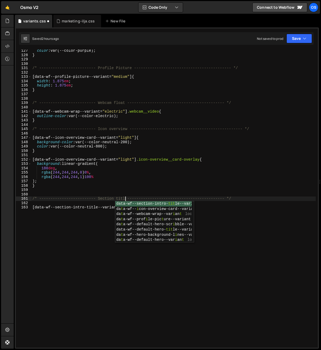
scroll to position [0, 7]
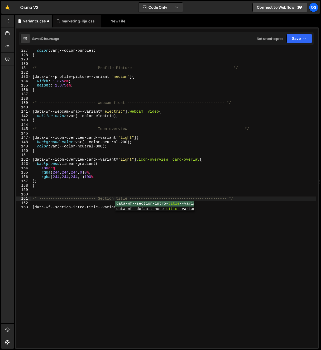
click at [60, 248] on div "color : var(--color-purple) ; } /* ------------------------- Profile Picture --…" at bounding box center [173, 202] width 285 height 307
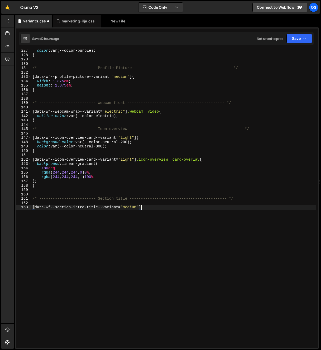
click at [193, 209] on div "color : var(--color-purple) ; } /* ------------------------- Profile Picture --…" at bounding box center [173, 202] width 285 height 307
type textarea "[data-wf--section-intro-title--variant="medium"]"
click at [92, 192] on div "color : var(--color-purple) ; } /* ------------------------- Profile Picture --…" at bounding box center [173, 202] width 285 height 307
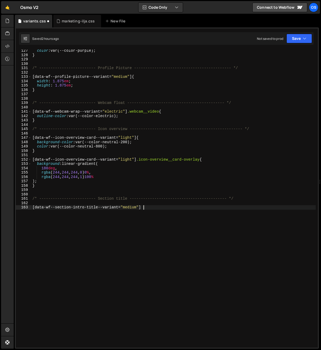
click at [154, 208] on div "color : var(--color-purple) ; } /* ------------------------- Profile Picture --…" at bounding box center [173, 202] width 285 height 307
type textarea "[data-wf--section-intro-title--variant="medium"] {"
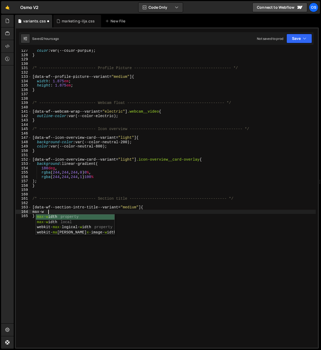
scroll to position [0, 1]
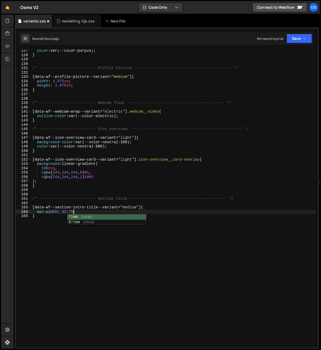
type textarea "max-width: 43.75em;"
click at [201, 191] on div "color : var(--color-purple) ; } /* ------------------------- Profile Picture --…" at bounding box center [173, 202] width 285 height 307
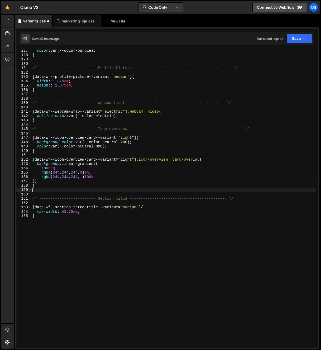
scroll to position [0, 0]
click at [111, 225] on div "color : var(--color-purple) ; } /* ------------------------- Profile Picture --…" at bounding box center [173, 202] width 285 height 307
type textarea "}"
